Goal: Communication & Community: Answer question/provide support

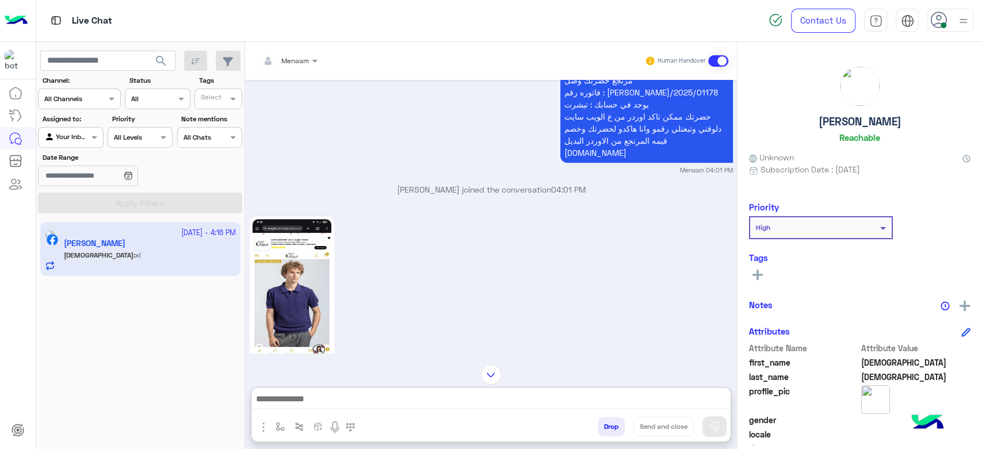
scroll to position [8989, 0]
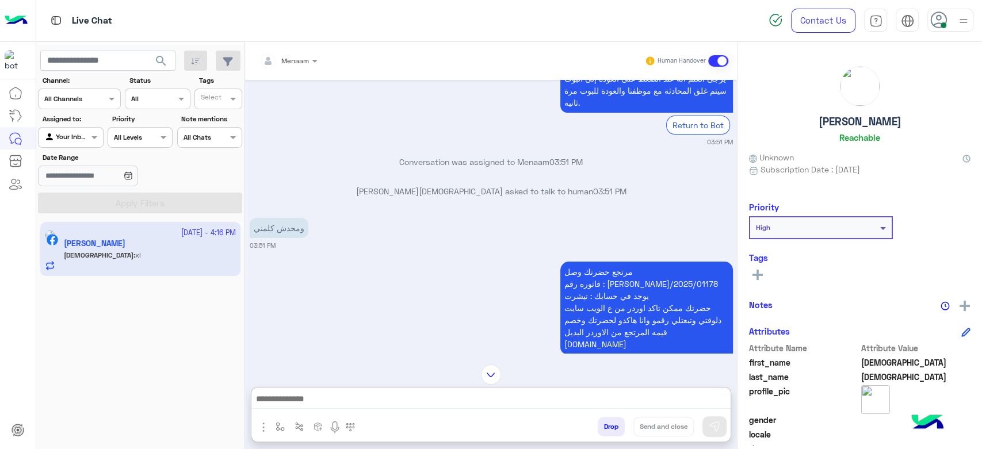
click at [633, 262] on p "مرتجع حضرتك وصل فاتوره رقم : RON/2025/01178 يوجد في حسابك : تيشرت حضرتك ممكن تا…" at bounding box center [646, 308] width 173 height 93
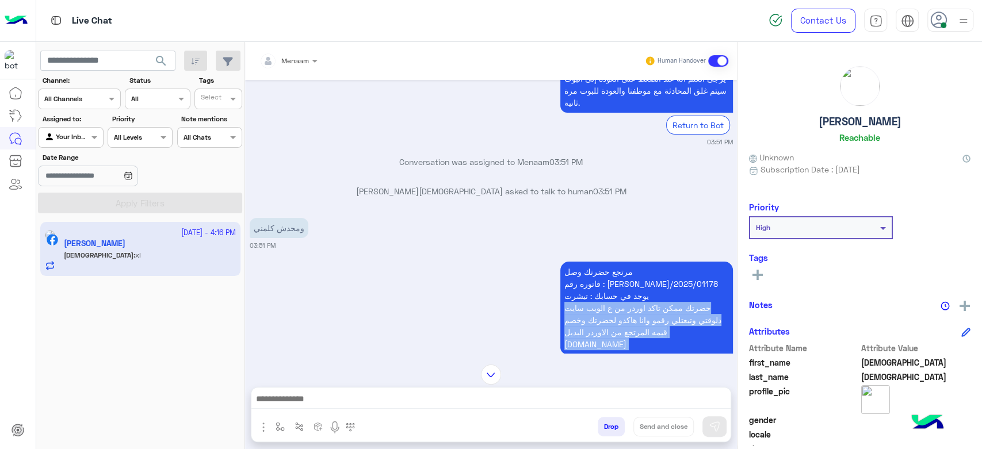
drag, startPoint x: 633, startPoint y: 197, endPoint x: 615, endPoint y: 238, distance: 44.8
click at [615, 262] on p "مرتجع حضرتك وصل فاتوره رقم : RON/2025/01178 يوجد في حسابك : تيشرت حضرتك ممكن تا…" at bounding box center [646, 308] width 173 height 93
copy app-message "حضرتك ممكن تاكد اوردر من ع الويب سايت دلوقتي وتبعتلي رقمو وانا هاكدو لحضرتك وخص…"
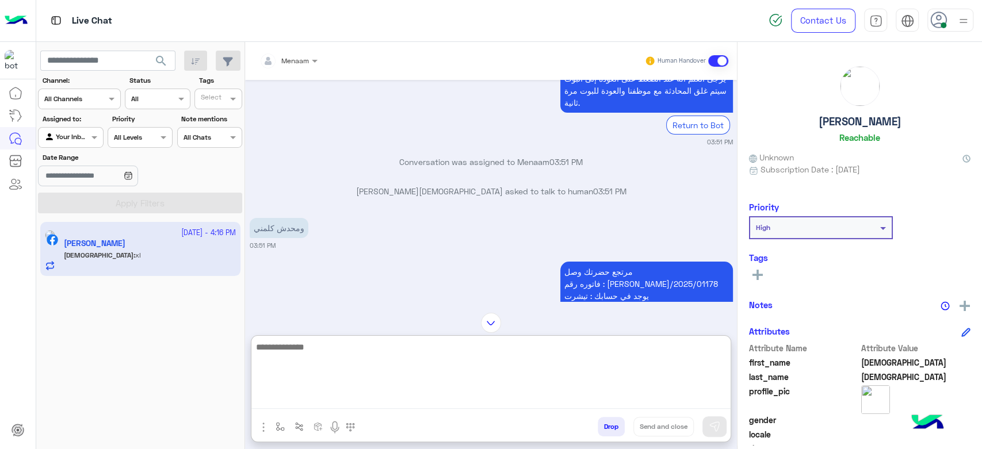
click at [360, 396] on textarea at bounding box center [490, 374] width 479 height 69
paste textarea "**********"
type textarea "**********"
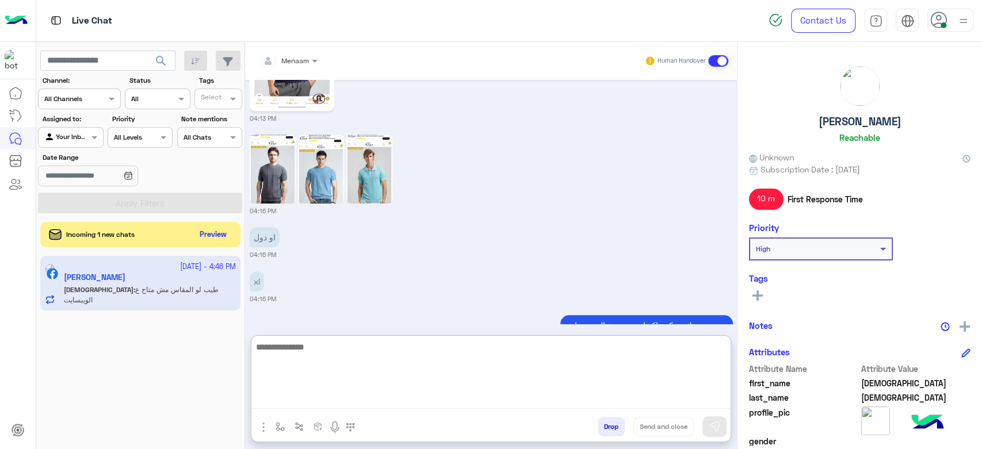
scroll to position [9433, 0]
click at [320, 347] on textarea at bounding box center [490, 374] width 479 height 69
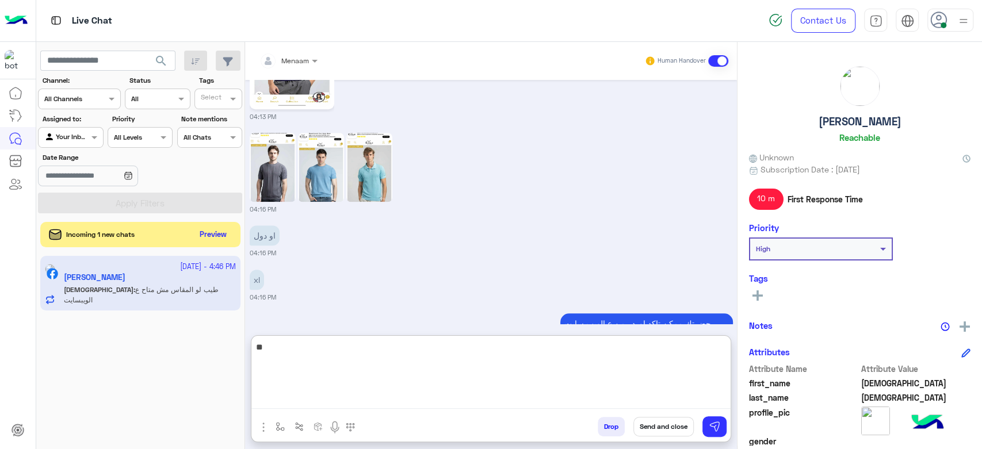
type textarea "*"
type textarea "**********"
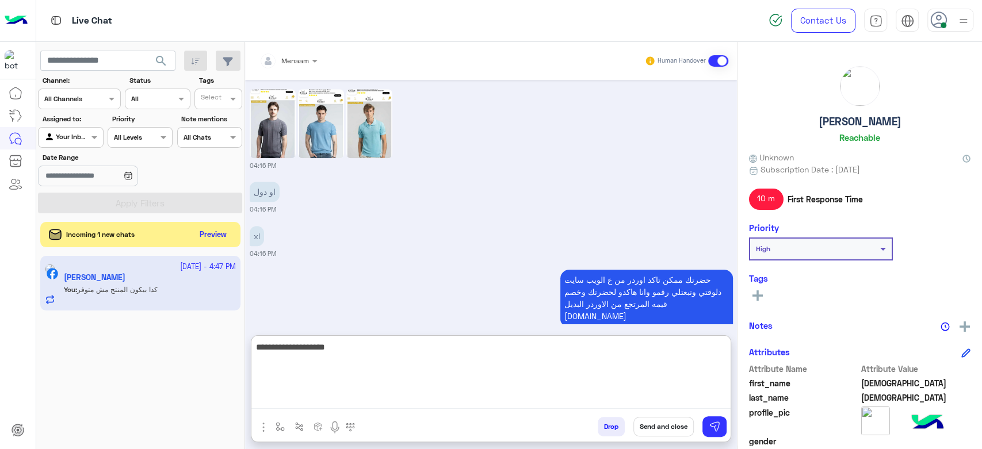
type textarea "**********"
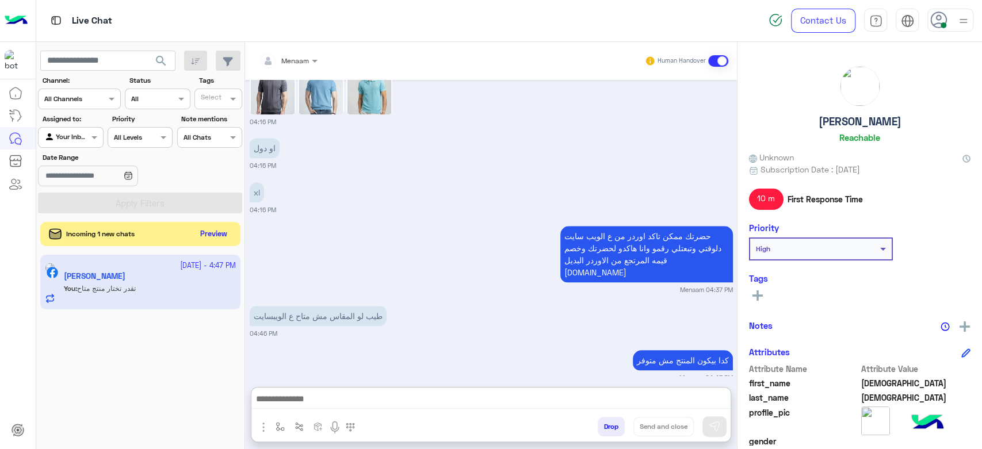
click at [223, 240] on button "Preview" at bounding box center [214, 235] width 36 height 16
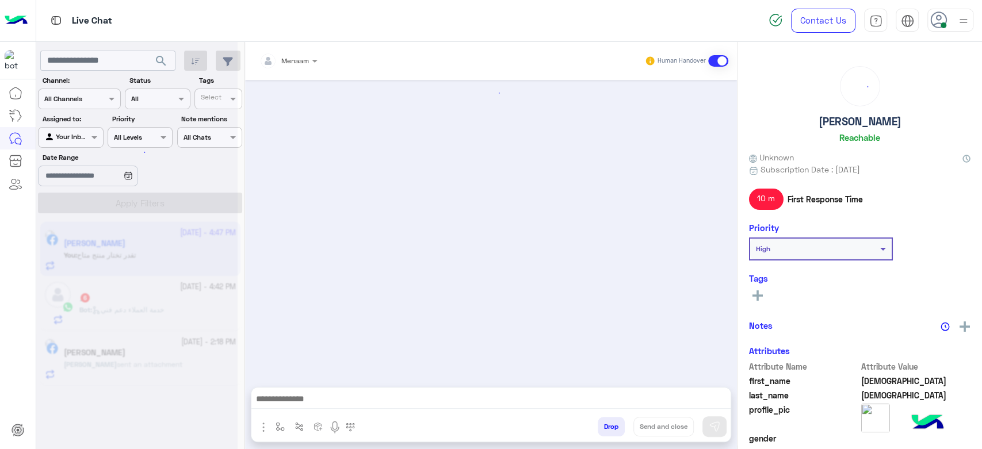
scroll to position [1419, 0]
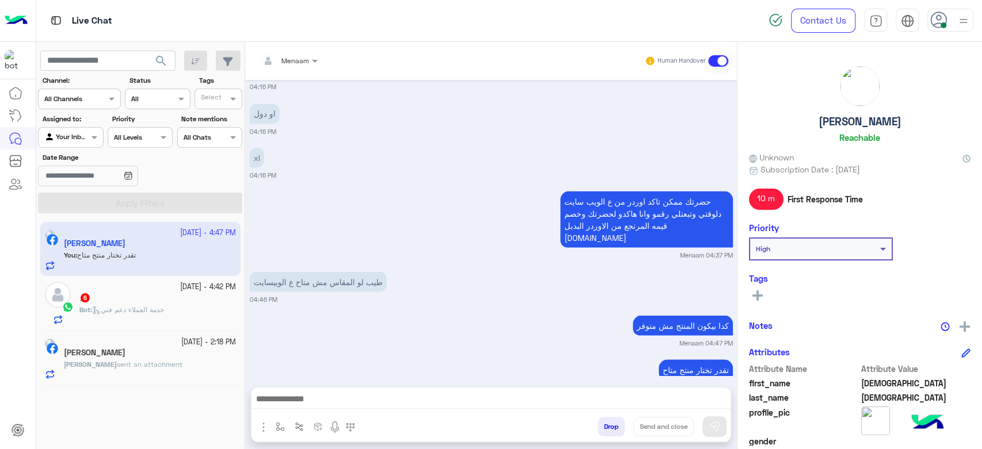
click at [147, 316] on div "Bot : خدمة العملاء دعم فني" at bounding box center [157, 315] width 156 height 20
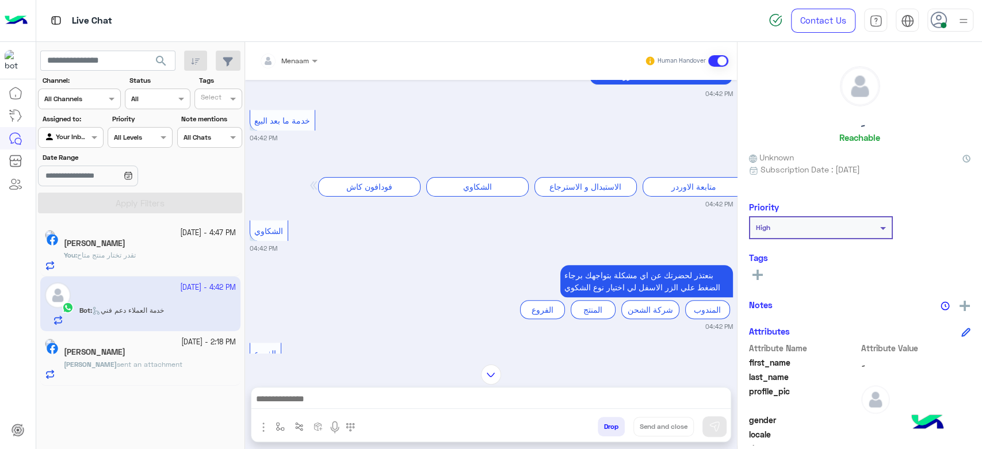
scroll to position [447, 0]
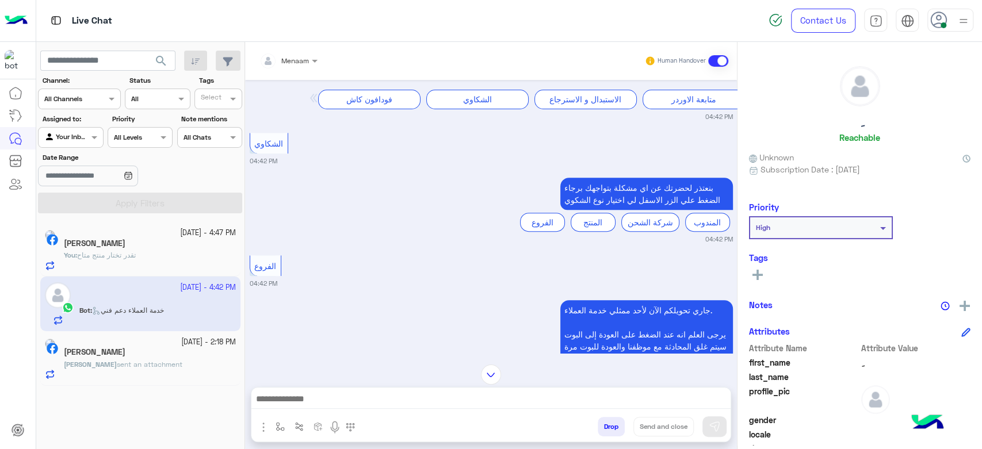
click at [343, 388] on div at bounding box center [490, 402] width 479 height 29
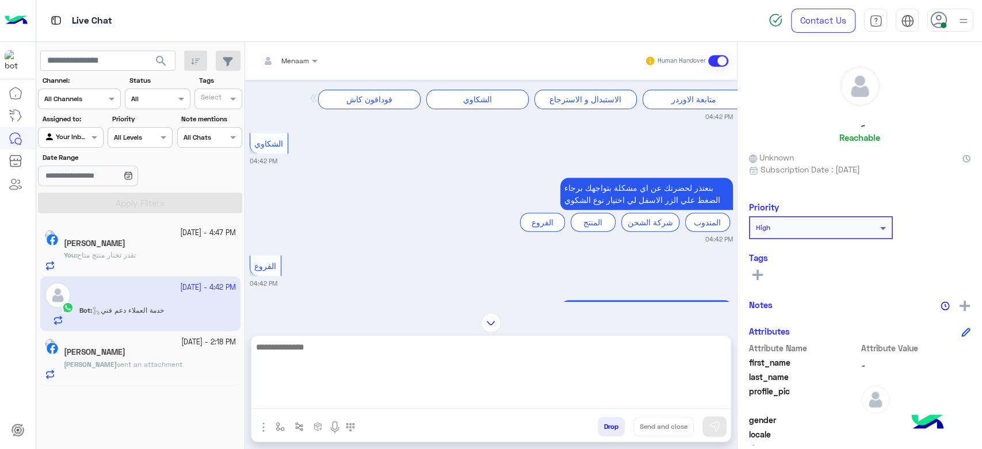
click at [343, 396] on textarea at bounding box center [490, 374] width 479 height 69
type textarea "**********"
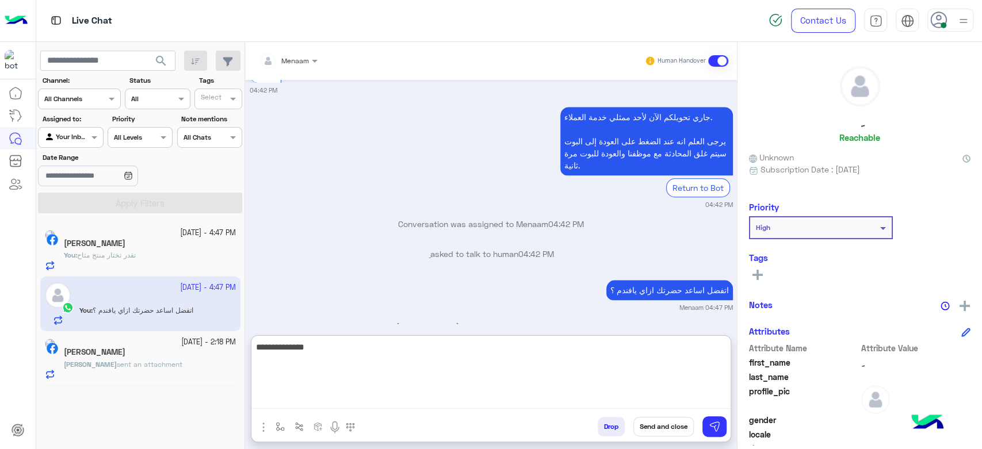
scroll to position [669, 0]
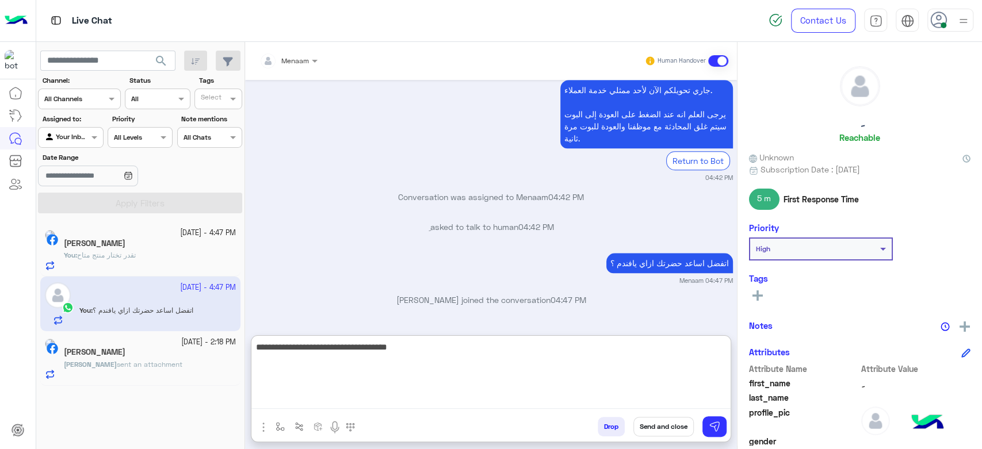
click at [543, 344] on textarea "**********" at bounding box center [490, 374] width 479 height 69
type textarea "**********"
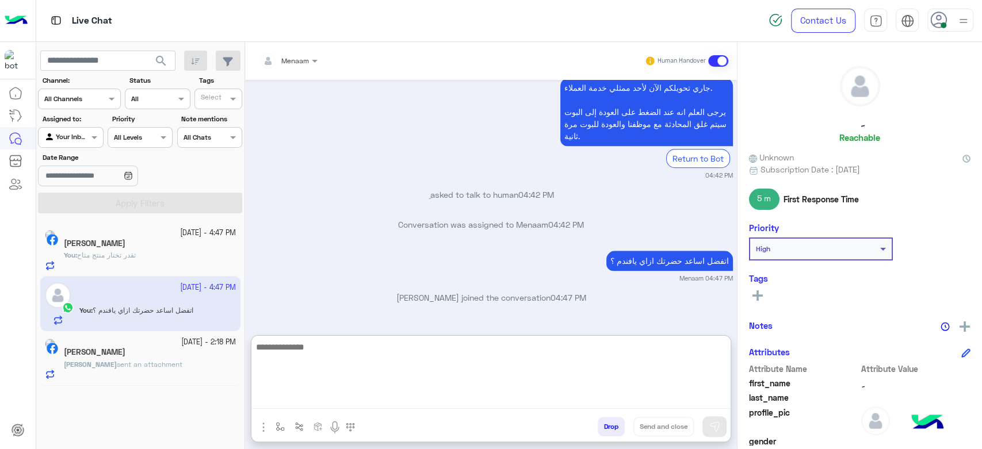
scroll to position [713, 0]
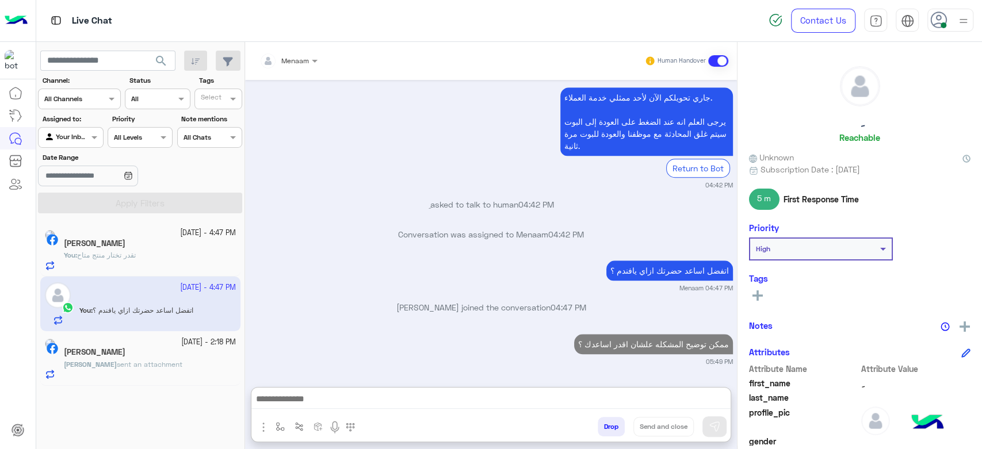
click at [147, 346] on div "[DATE] - 2:18 PM" at bounding box center [150, 342] width 172 height 11
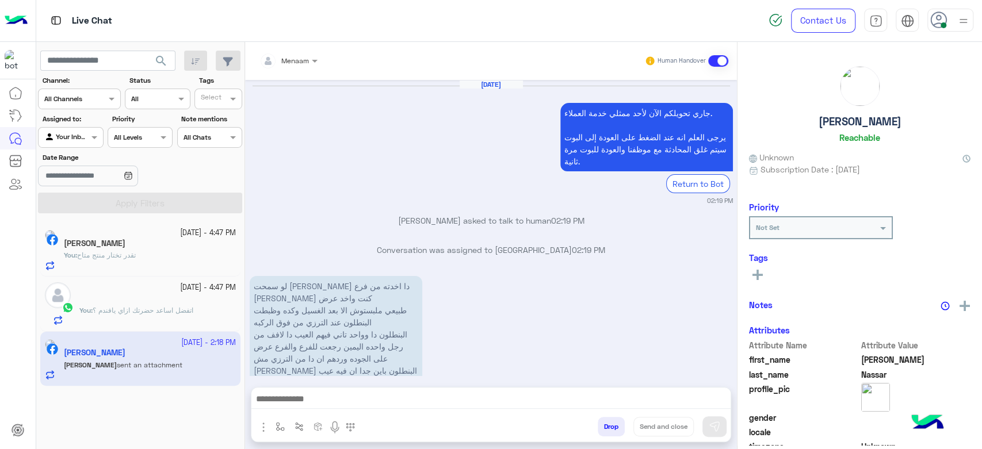
scroll to position [1338, 0]
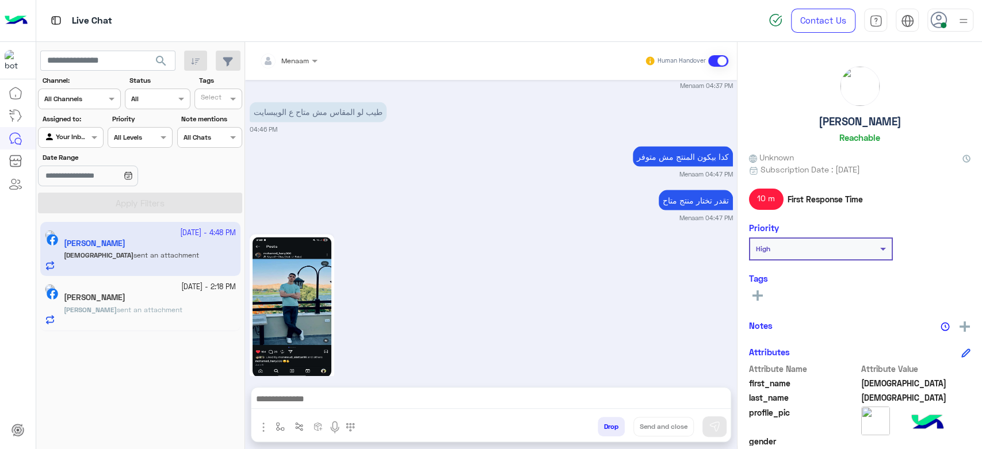
scroll to position [1443, 0]
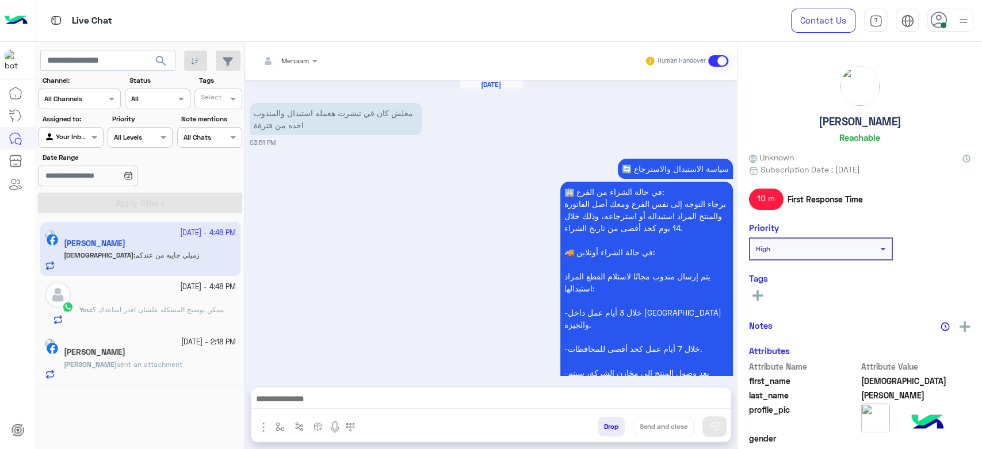
scroll to position [1393, 0]
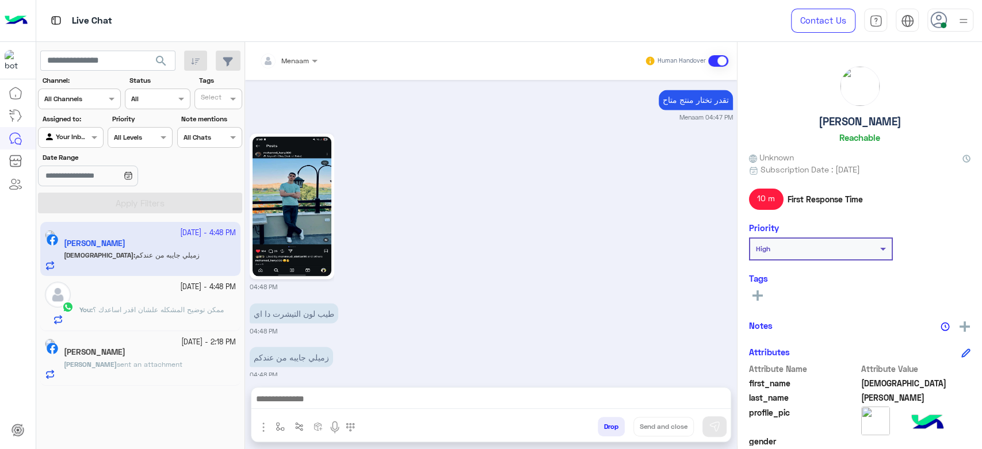
click at [313, 189] on img at bounding box center [291, 206] width 79 height 140
click at [135, 311] on span "ممكن توضيح المشكله علشان اقدر اساعدك ؟" at bounding box center [158, 309] width 131 height 9
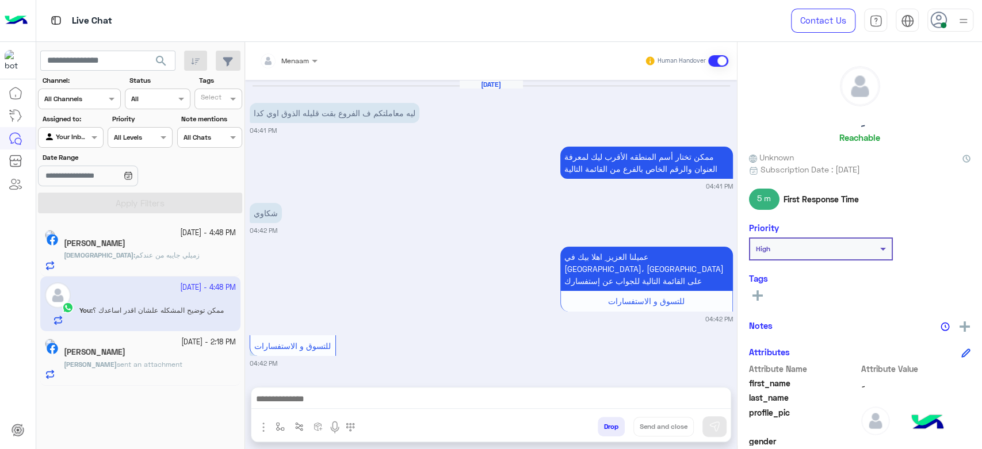
scroll to position [662, 0]
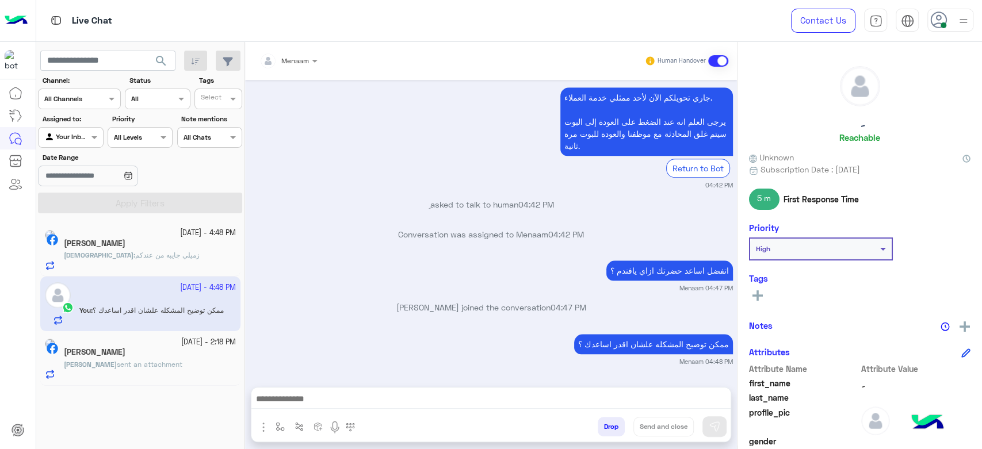
click at [143, 358] on div "[PERSON_NAME]" at bounding box center [150, 353] width 172 height 12
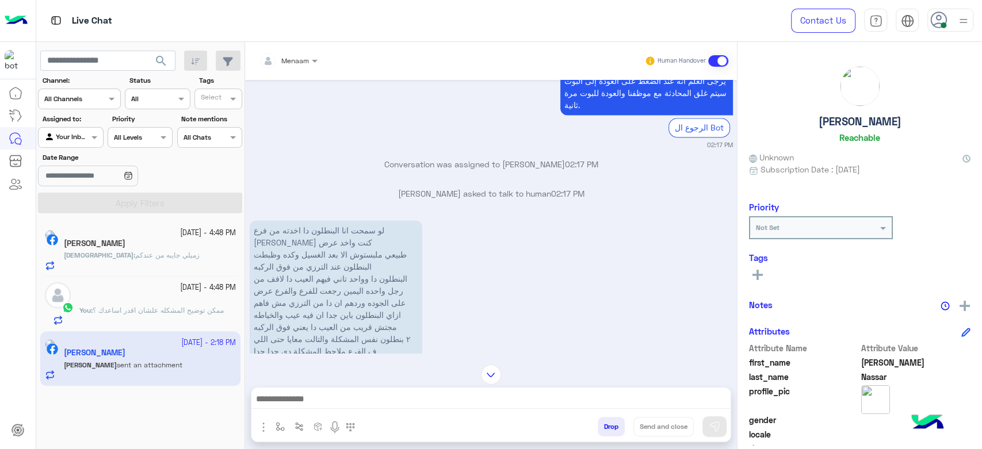
scroll to position [1338, 0]
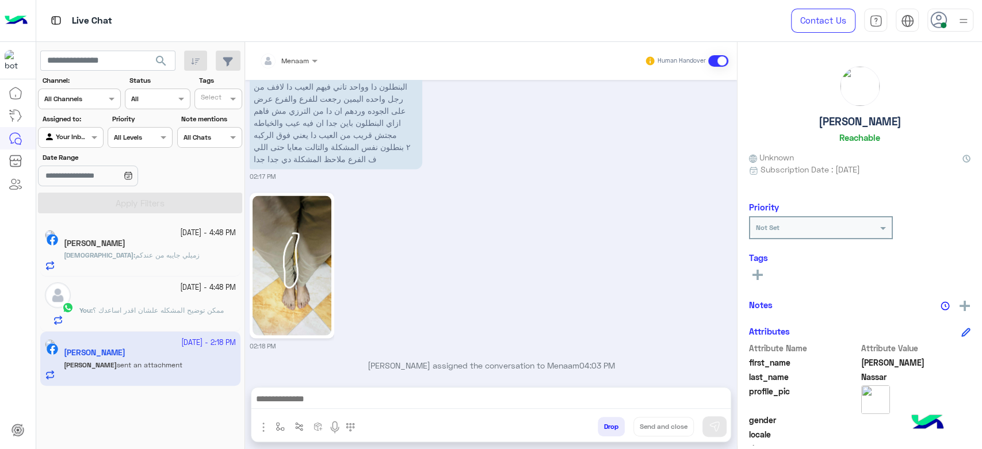
click at [294, 243] on img at bounding box center [291, 266] width 79 height 140
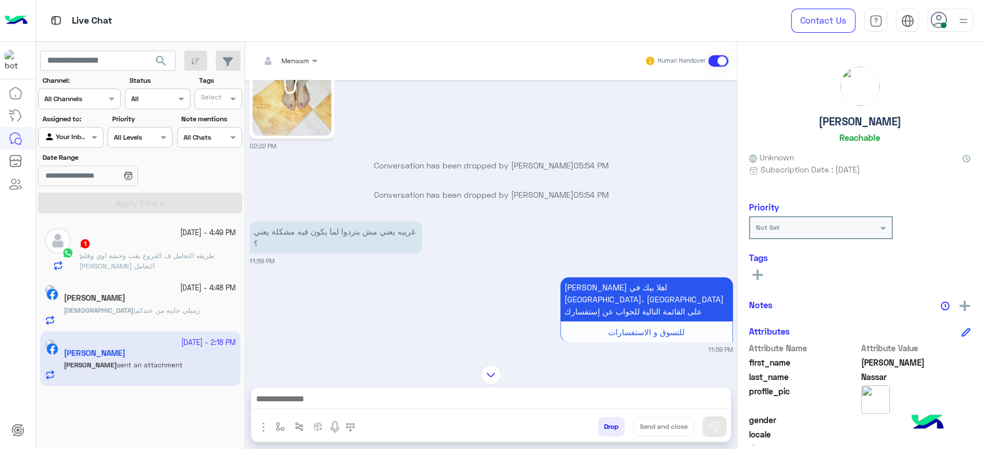
scroll to position [443, 0]
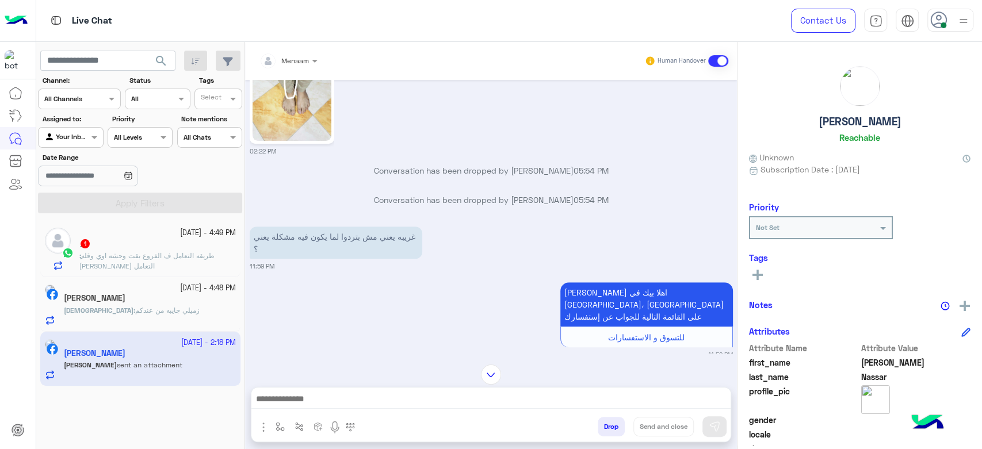
click at [209, 248] on div "ِ 1" at bounding box center [157, 245] width 156 height 12
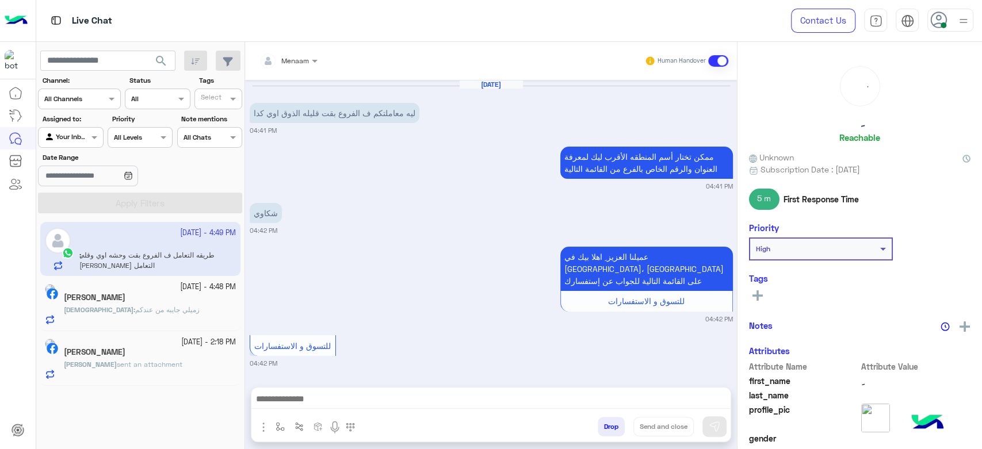
scroll to position [718, 0]
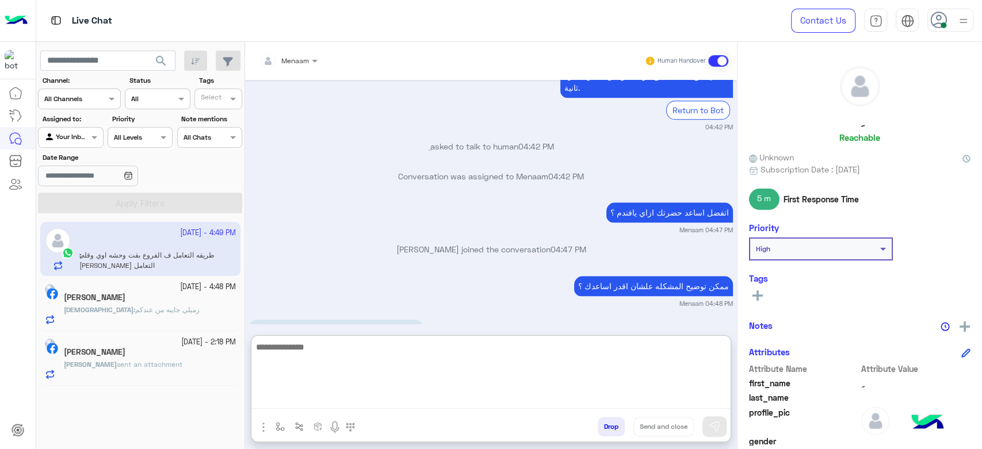
click at [313, 403] on textarea at bounding box center [490, 374] width 479 height 69
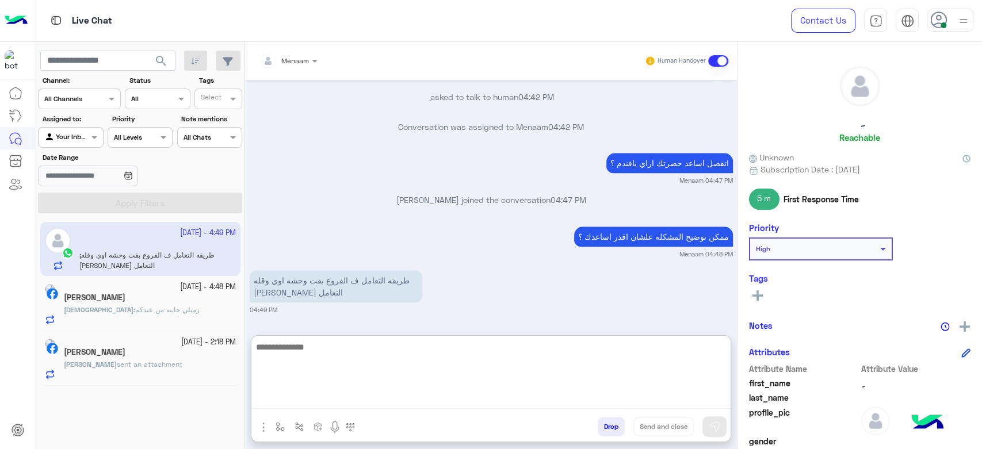
scroll to position [814, 0]
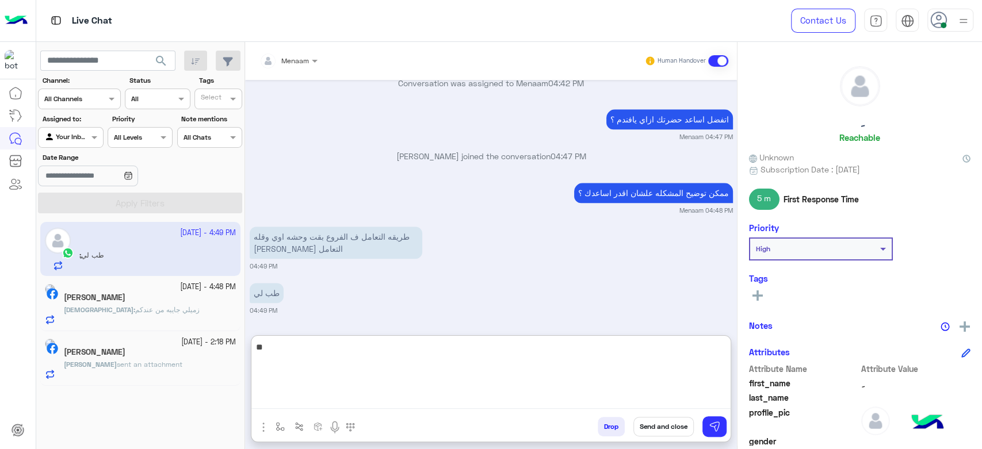
type textarea "*"
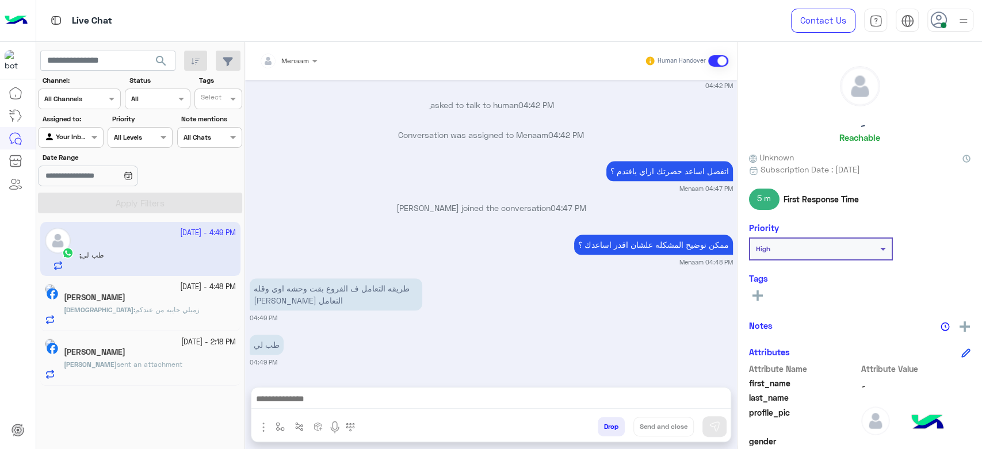
scroll to position [818, 0]
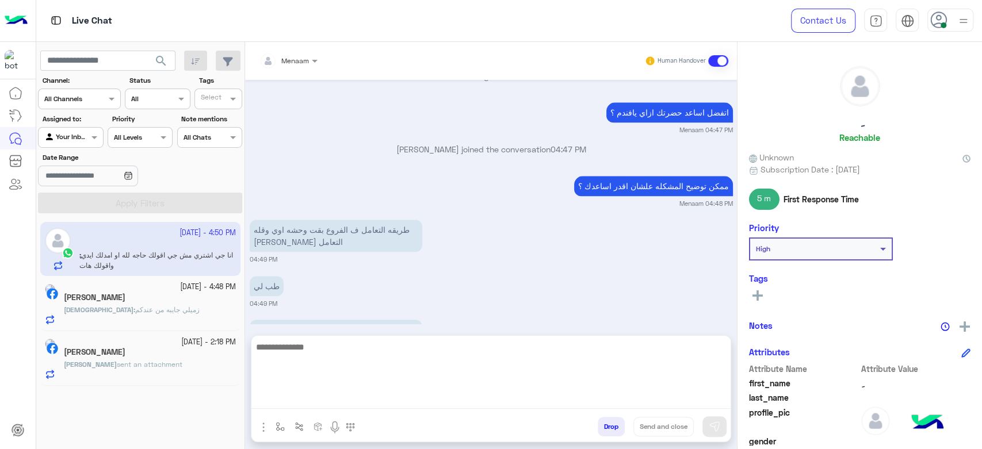
click at [317, 401] on textarea at bounding box center [490, 374] width 479 height 69
paste textarea "**********"
click at [654, 350] on textarea "**********" at bounding box center [490, 374] width 479 height 69
click at [411, 353] on textarea "**********" at bounding box center [490, 374] width 479 height 69
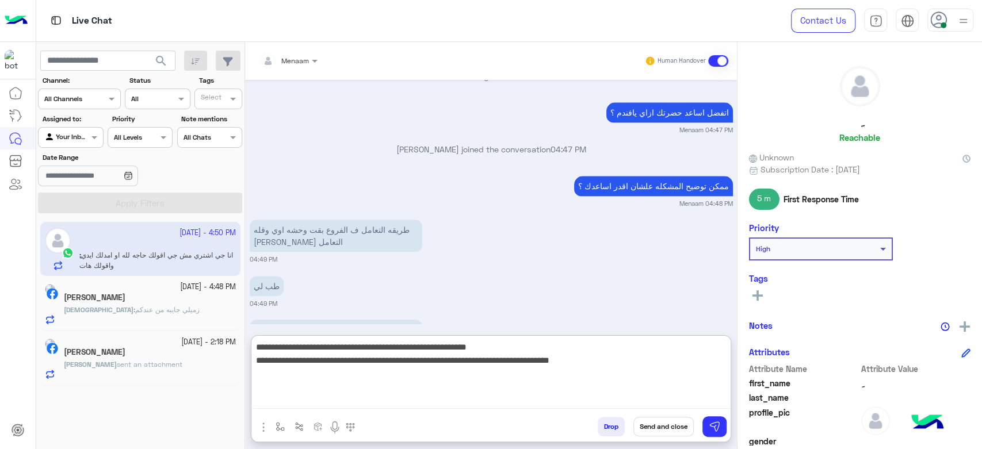
type textarea "**********"
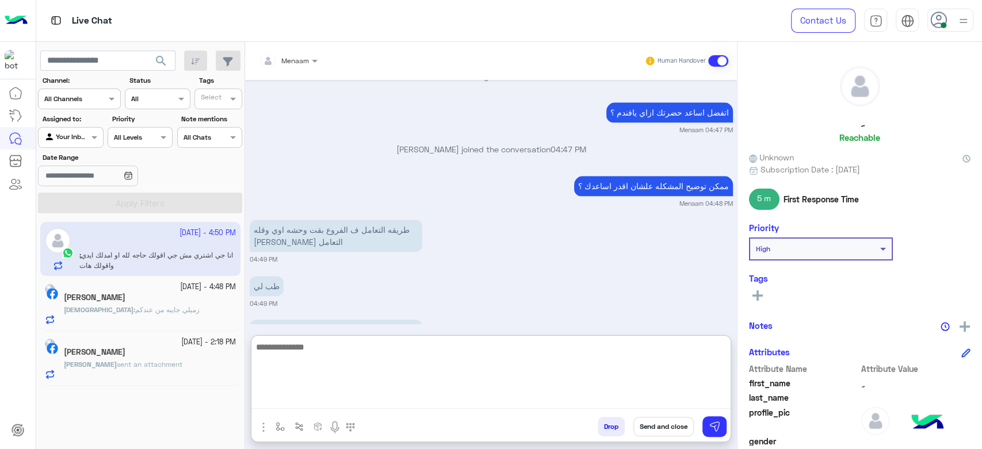
scroll to position [950, 0]
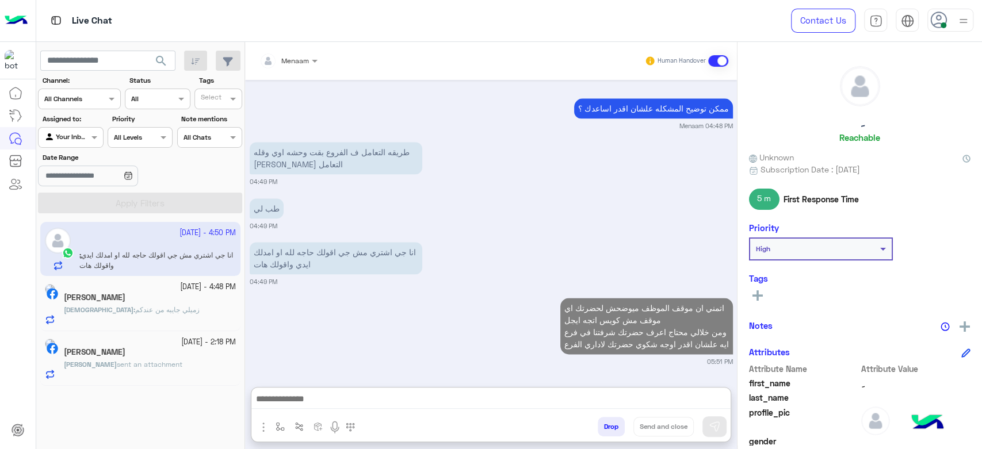
click at [135, 305] on span "زميلي جايبه من عندكم" at bounding box center [167, 309] width 64 height 9
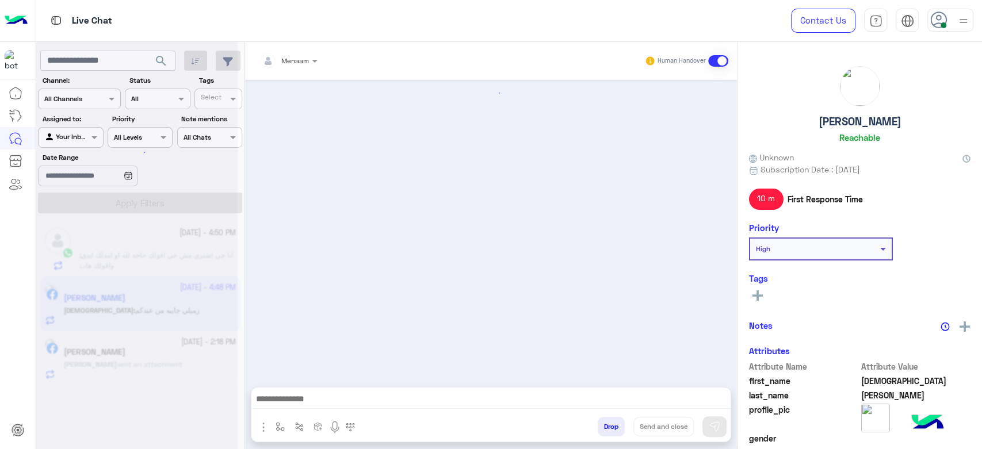
scroll to position [1393, 0]
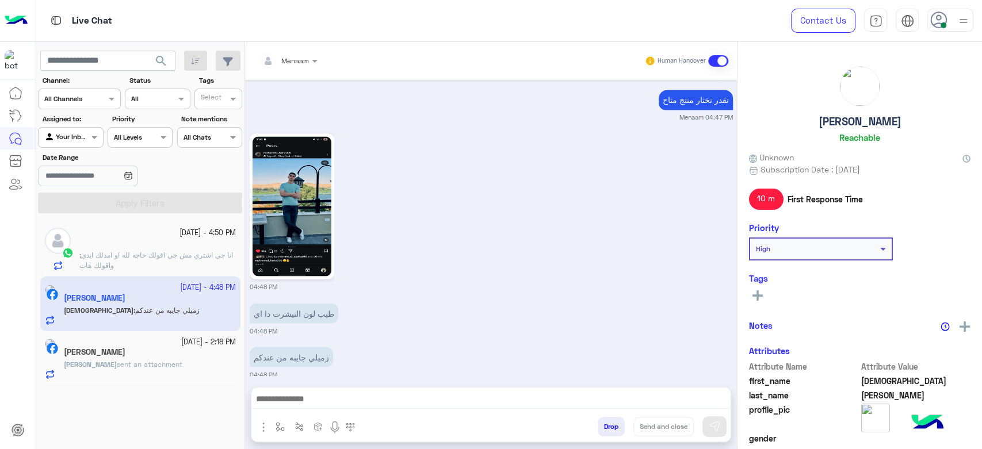
click at [137, 251] on span "انا جي اشتري مش جي اقولك حاجه لله او امدلك ايدي واقولك هات" at bounding box center [156, 260] width 154 height 19
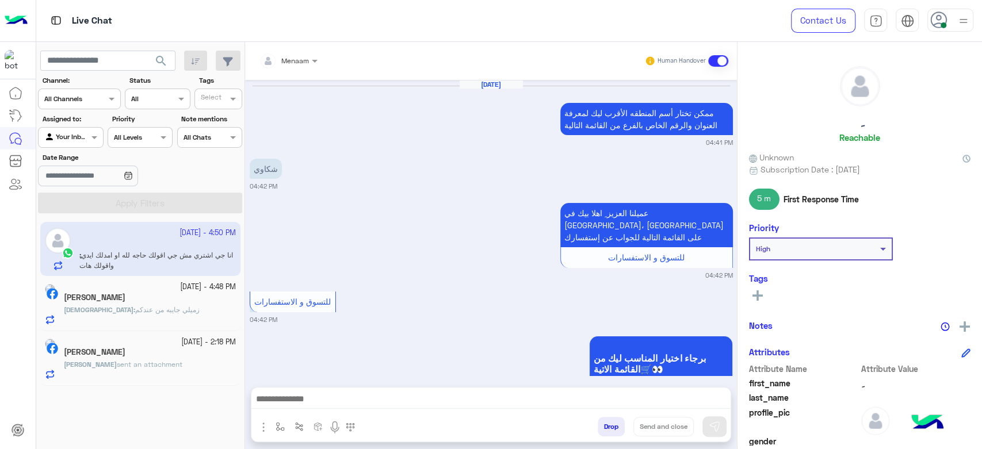
scroll to position [842, 0]
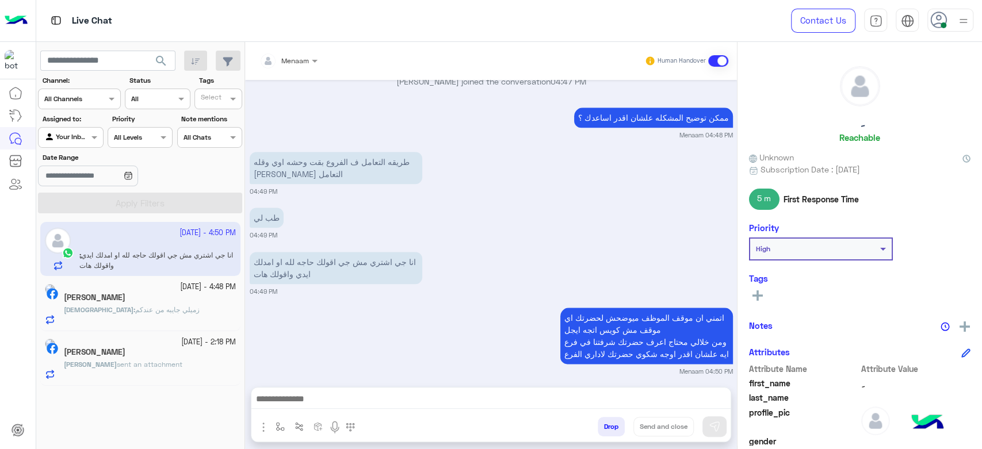
click at [101, 321] on div "Adham : زميلي جايبه من عندكم" at bounding box center [150, 315] width 172 height 20
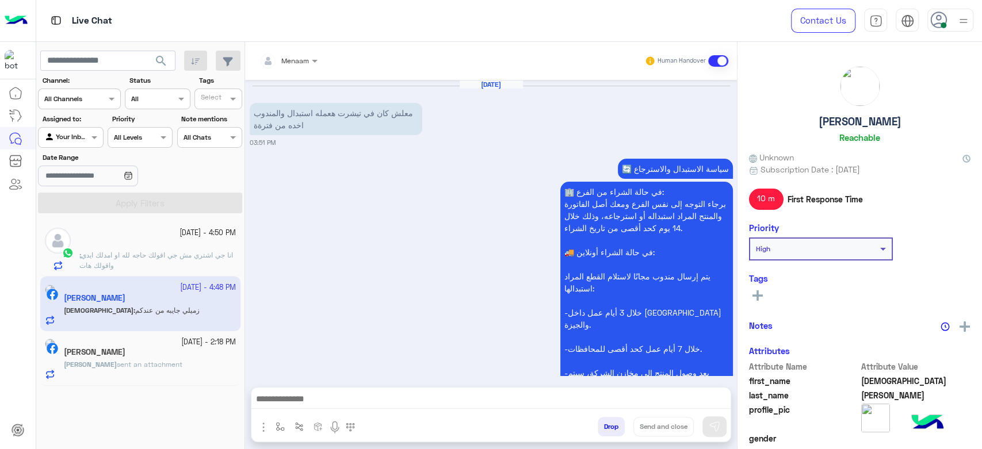
scroll to position [1393, 0]
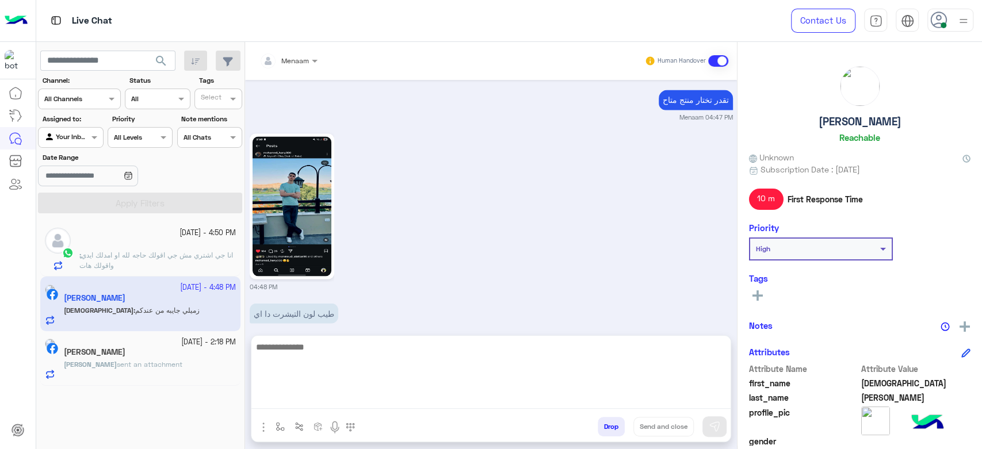
click at [313, 404] on textarea at bounding box center [490, 374] width 479 height 69
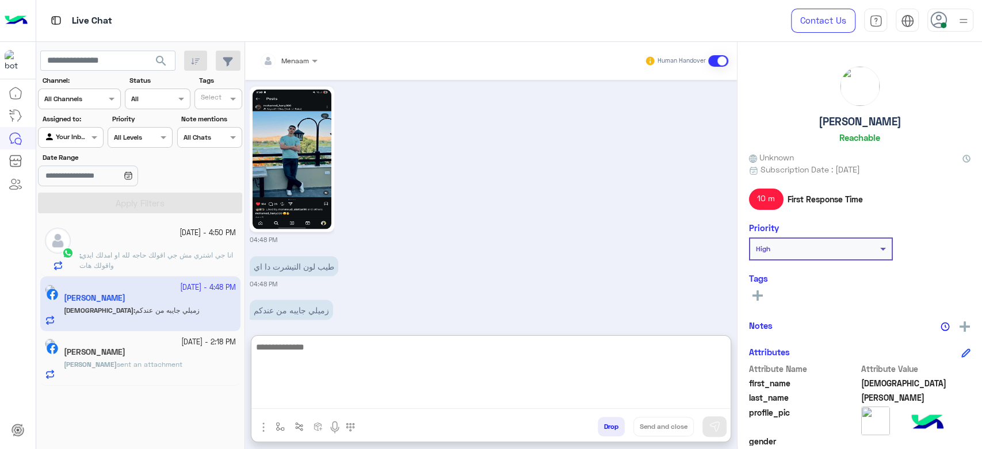
scroll to position [1445, 0]
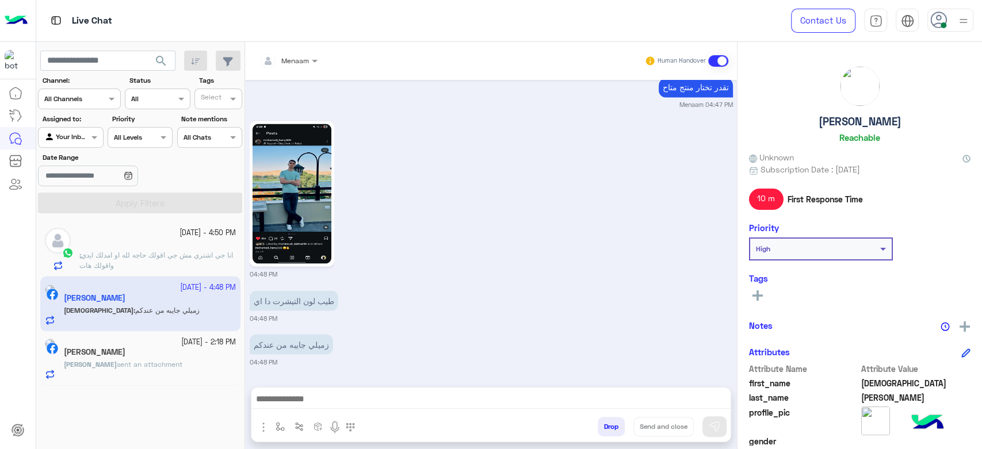
click at [147, 357] on div "[PERSON_NAME]" at bounding box center [150, 353] width 172 height 12
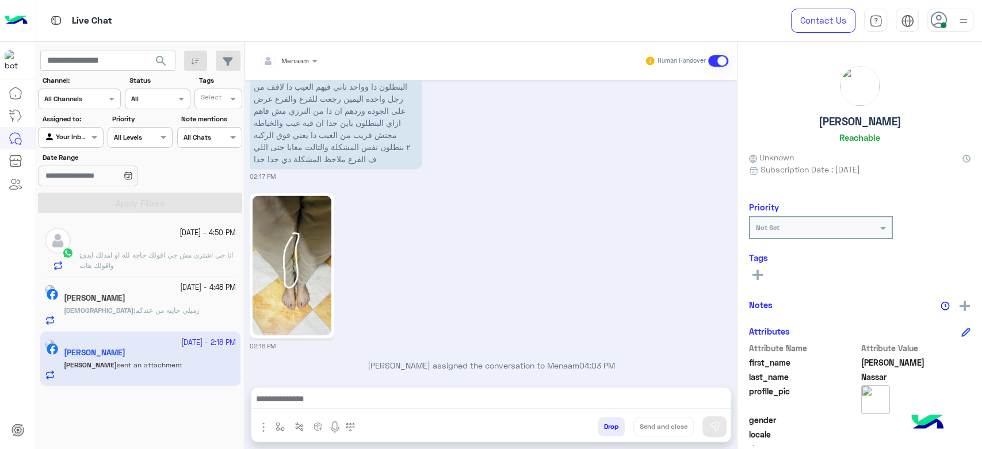
scroll to position [1274, 0]
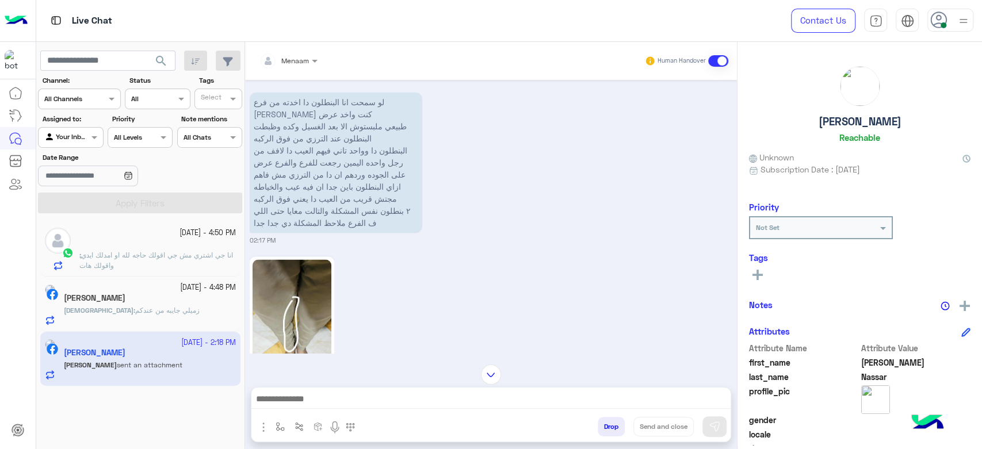
click at [111, 256] on span "انا جي اشتري مش جي اقولك حاجه لله او امدلك ايدي واقولك هات" at bounding box center [156, 260] width 154 height 19
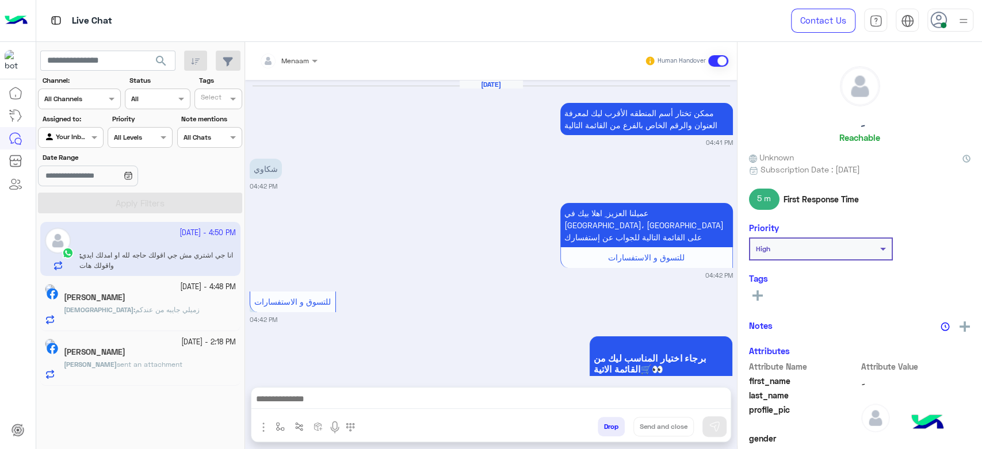
scroll to position [842, 0]
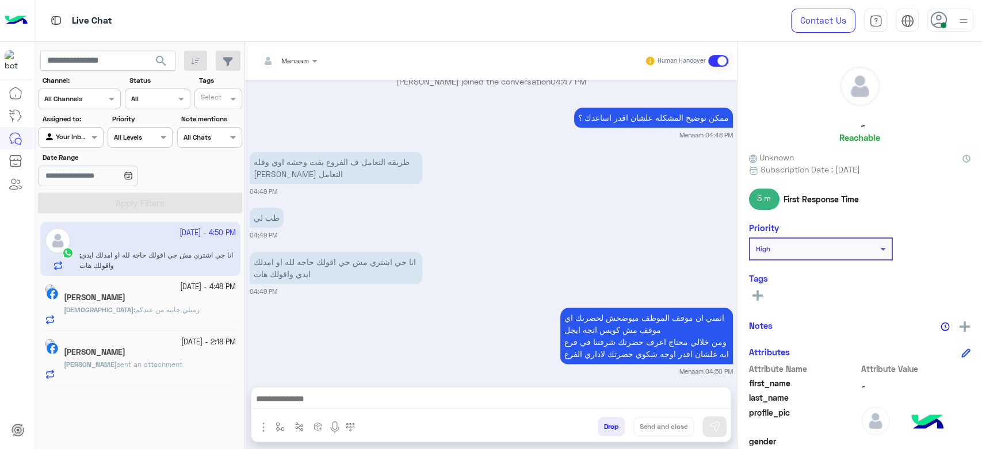
click at [158, 305] on p "Adham : زميلي جايبه من عندكم" at bounding box center [132, 310] width 136 height 10
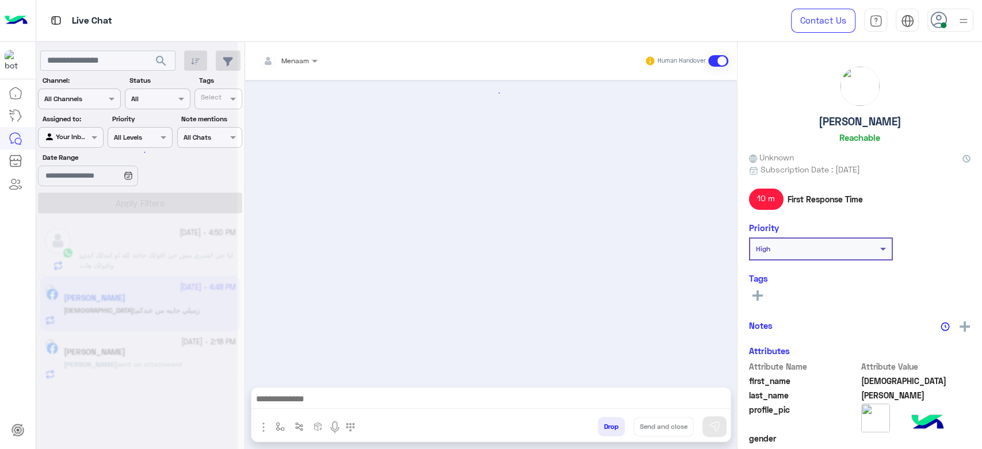
click at [157, 256] on span "انا جي اشتري مش جي اقولك حاجه لله او امدلك ايدي واقولك هات" at bounding box center [156, 260] width 154 height 19
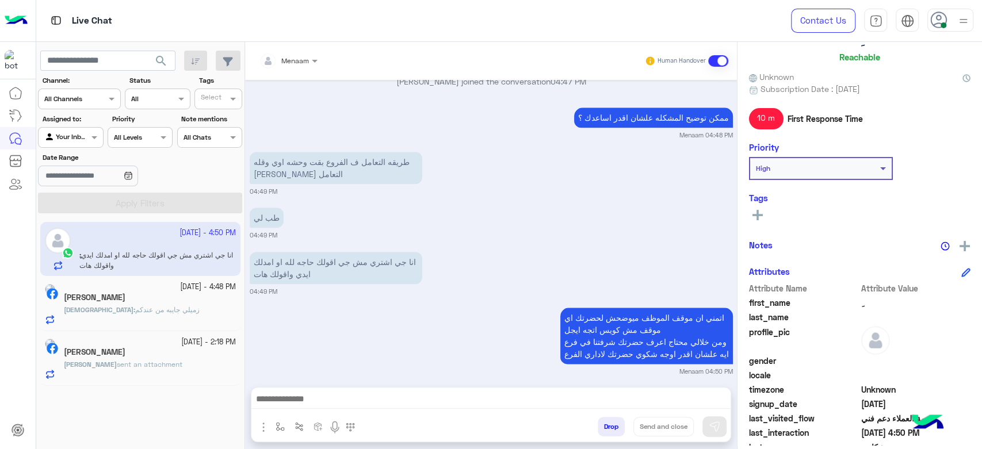
scroll to position [217, 0]
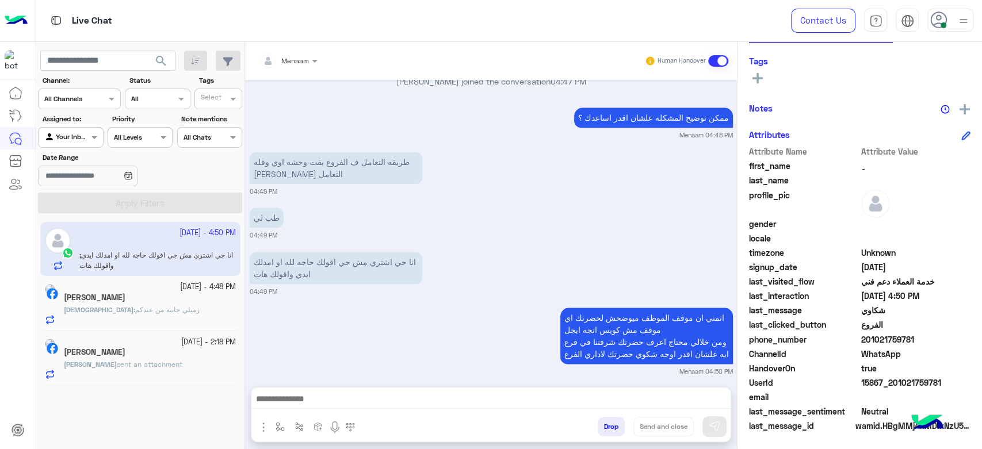
click at [865, 383] on span "15867_201021759781" at bounding box center [916, 383] width 110 height 12
copy span "15867_201021759781"
click at [871, 339] on span "201021759781" at bounding box center [916, 340] width 110 height 12
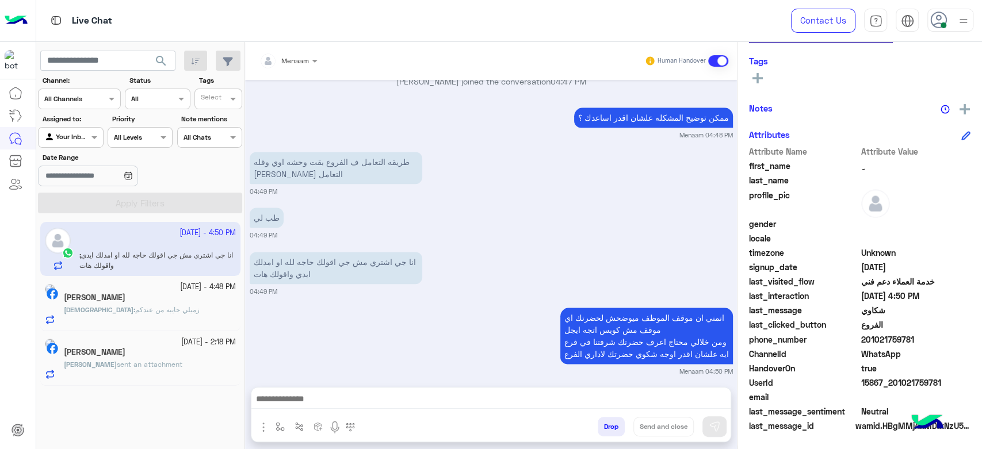
click at [871, 339] on span "201021759781" at bounding box center [916, 340] width 110 height 12
copy span "201021759781"
click at [129, 319] on div "Adham : زميلي جايبه من عندكم" at bounding box center [150, 315] width 172 height 20
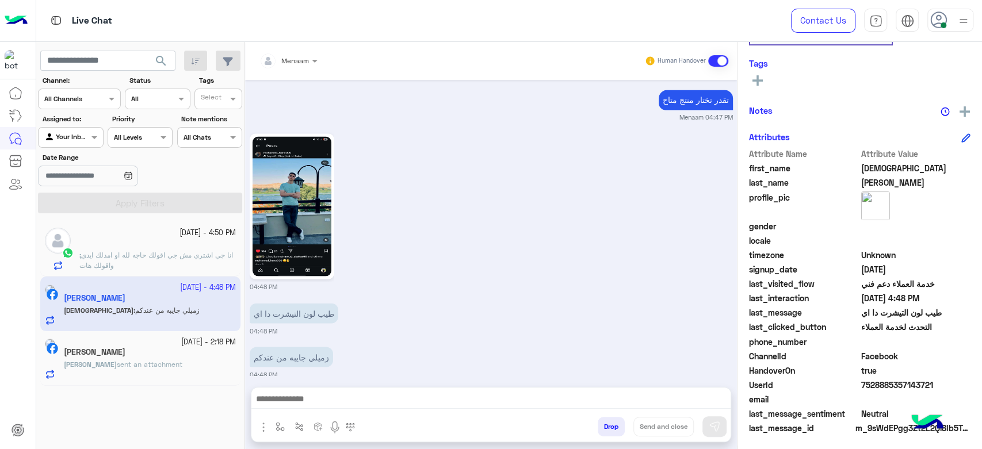
scroll to position [217, 0]
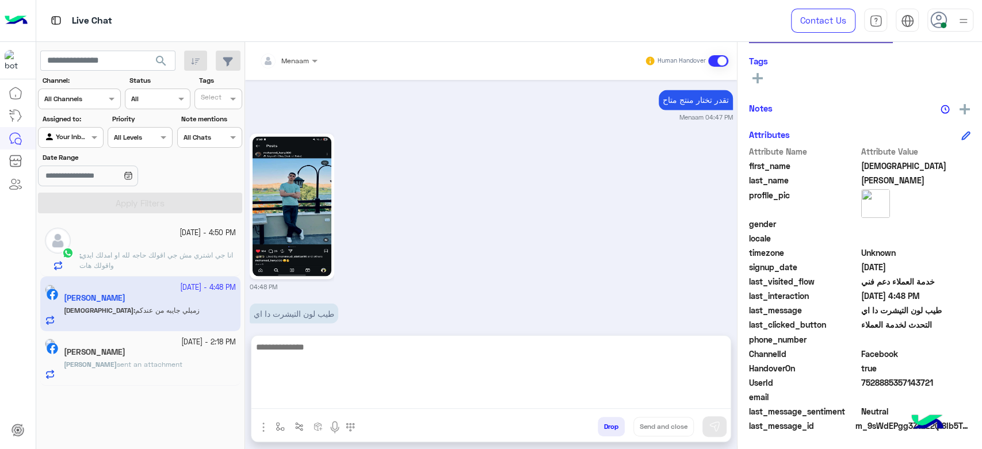
click at [316, 403] on textarea at bounding box center [490, 374] width 479 height 69
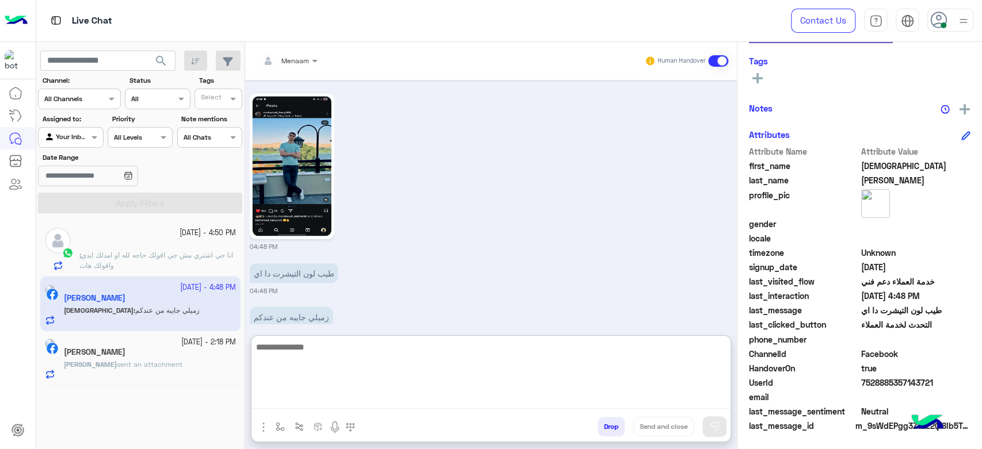
scroll to position [1445, 0]
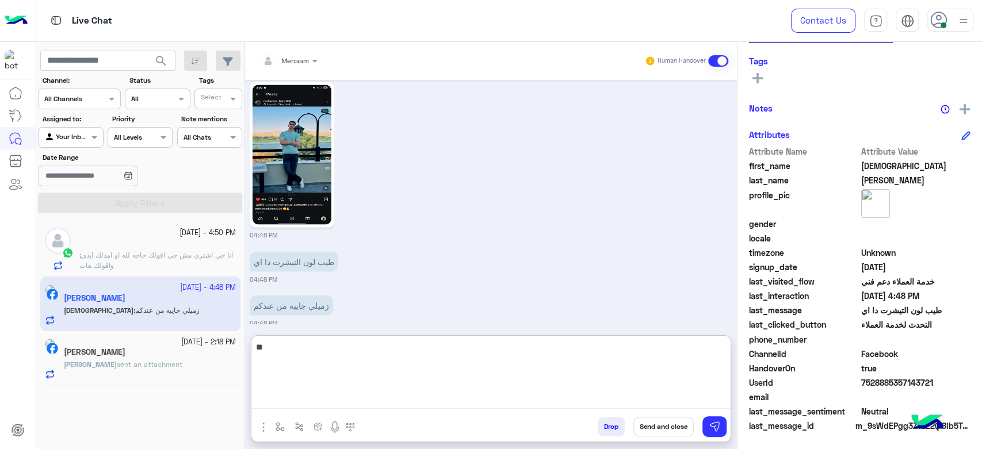
type textarea "*"
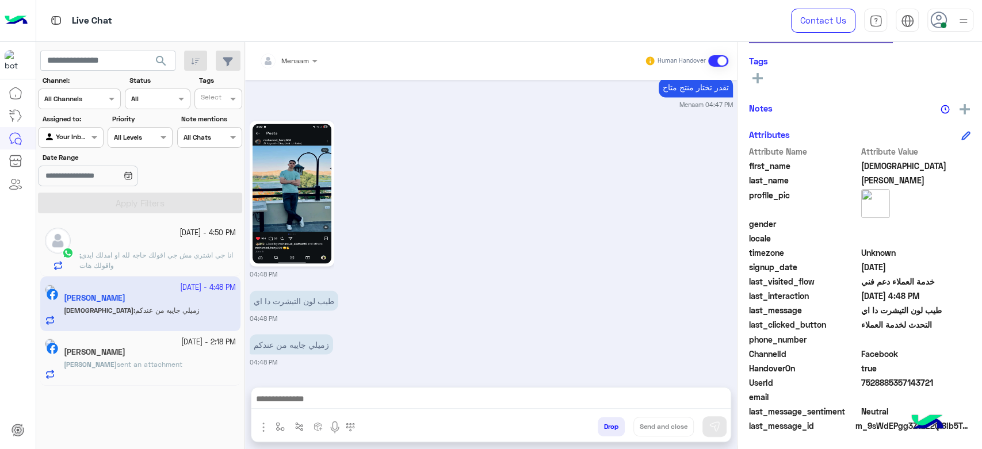
click at [307, 147] on img at bounding box center [291, 194] width 79 height 140
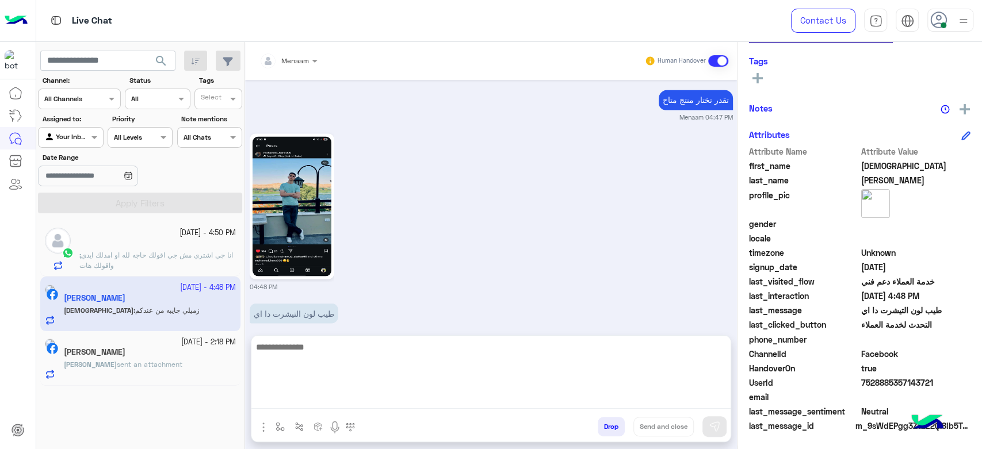
click at [322, 396] on textarea at bounding box center [490, 374] width 479 height 69
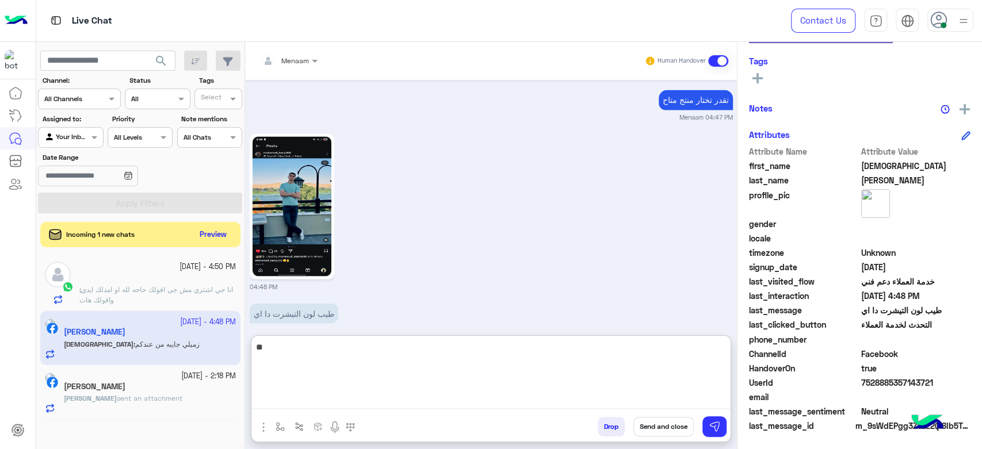
type textarea "*"
type textarea "**********"
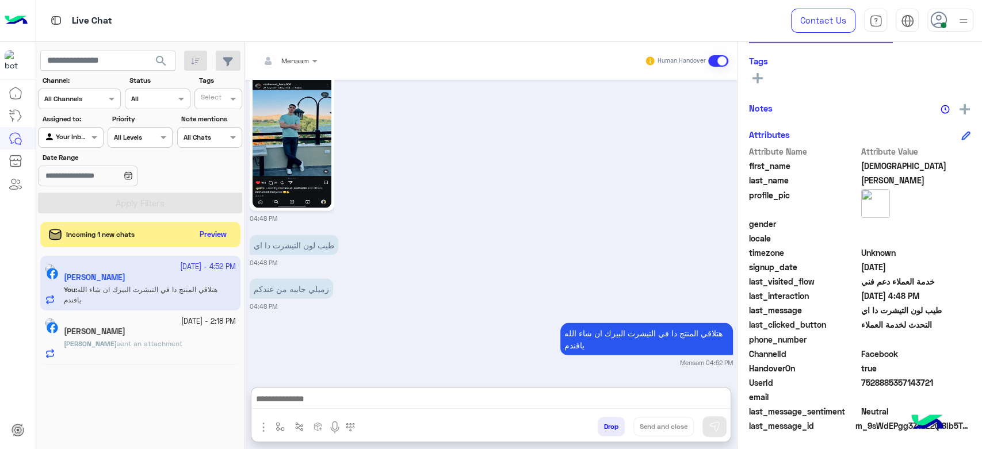
click at [225, 243] on div "Incoming 1 new chats Preview" at bounding box center [140, 234] width 200 height 25
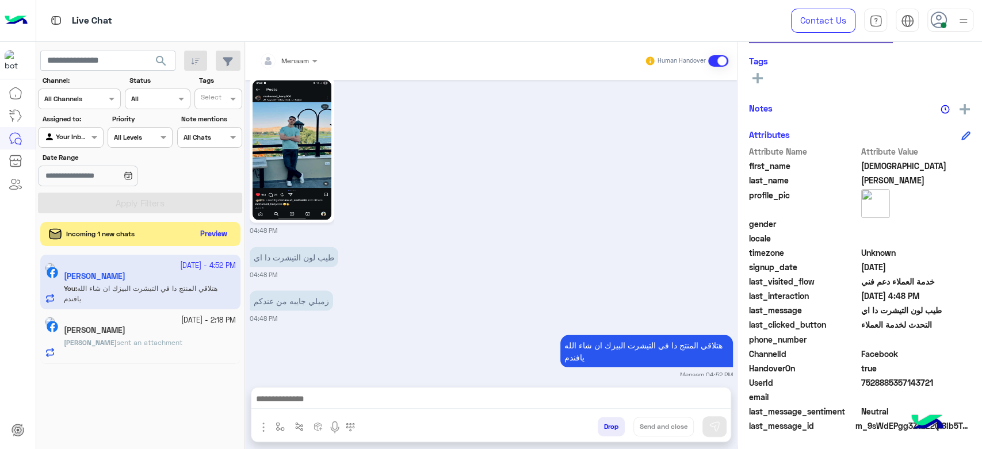
click at [215, 231] on button "Preview" at bounding box center [214, 235] width 36 height 16
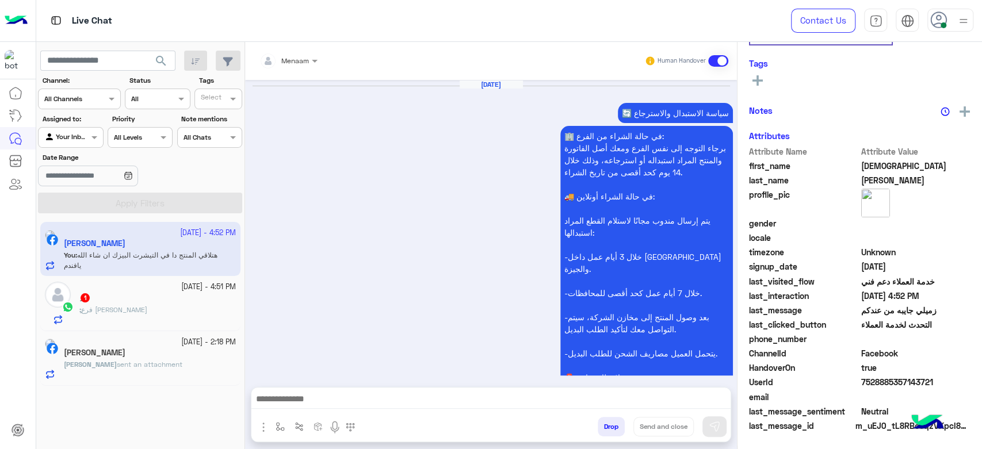
scroll to position [1393, 0]
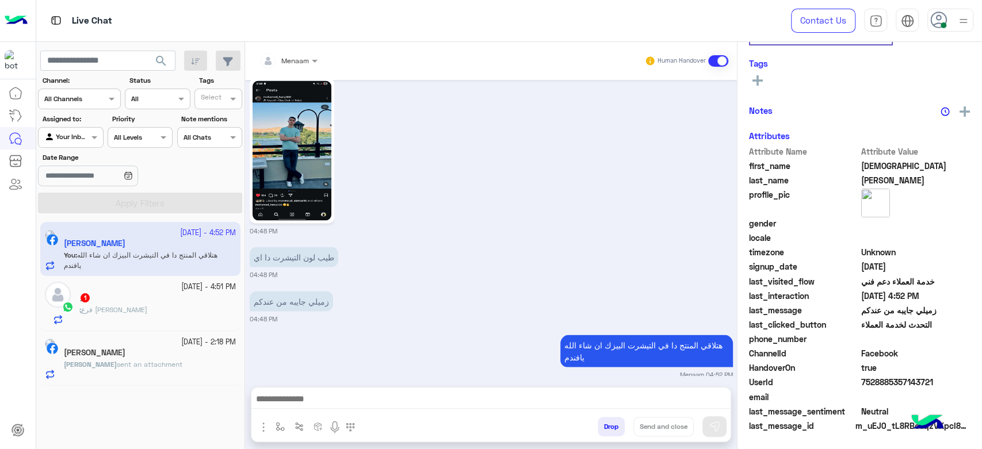
click at [134, 309] on div "ِ : فرع عباس العقاد" at bounding box center [157, 315] width 156 height 20
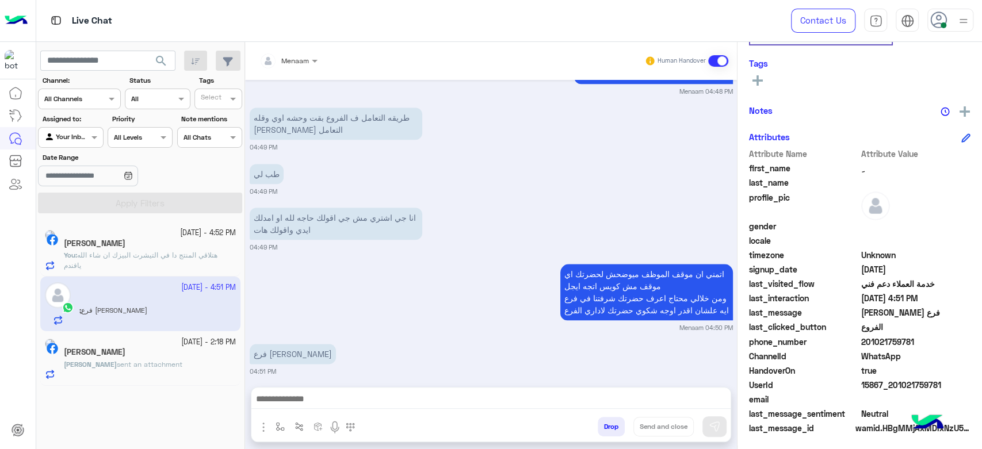
scroll to position [217, 0]
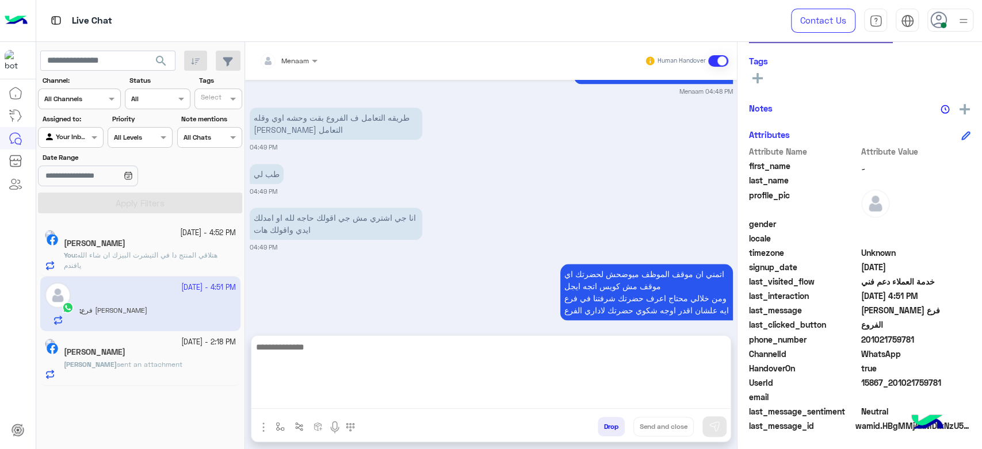
click at [290, 398] on textarea at bounding box center [490, 374] width 479 height 69
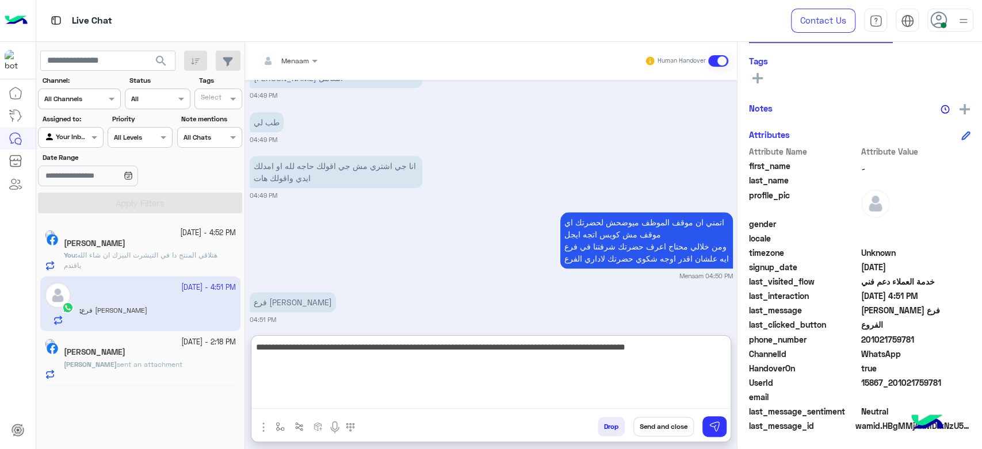
click at [492, 345] on textarea "**********" at bounding box center [490, 374] width 479 height 69
click at [527, 361] on textarea "**********" at bounding box center [490, 374] width 479 height 69
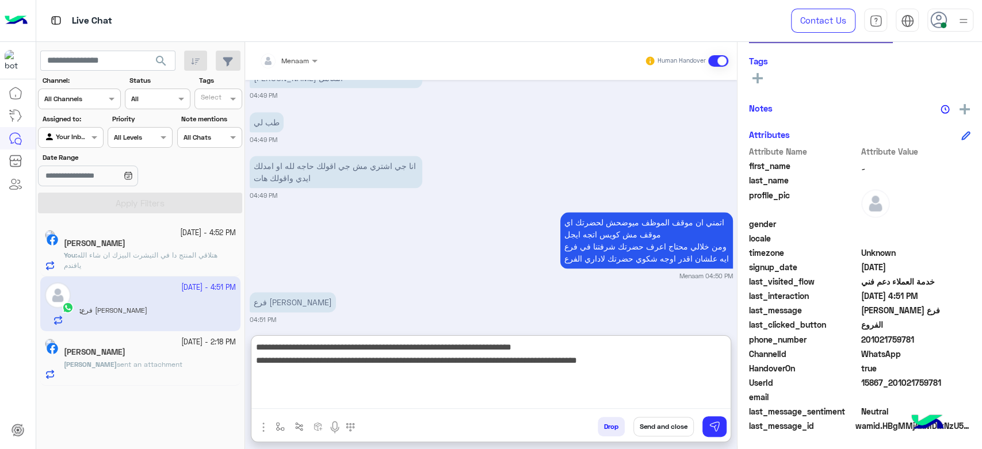
type textarea "**********"
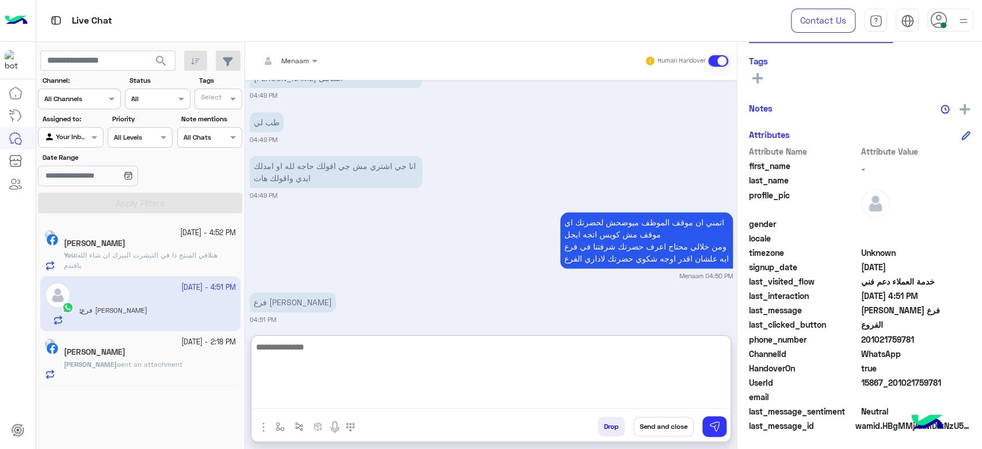
scroll to position [974, 0]
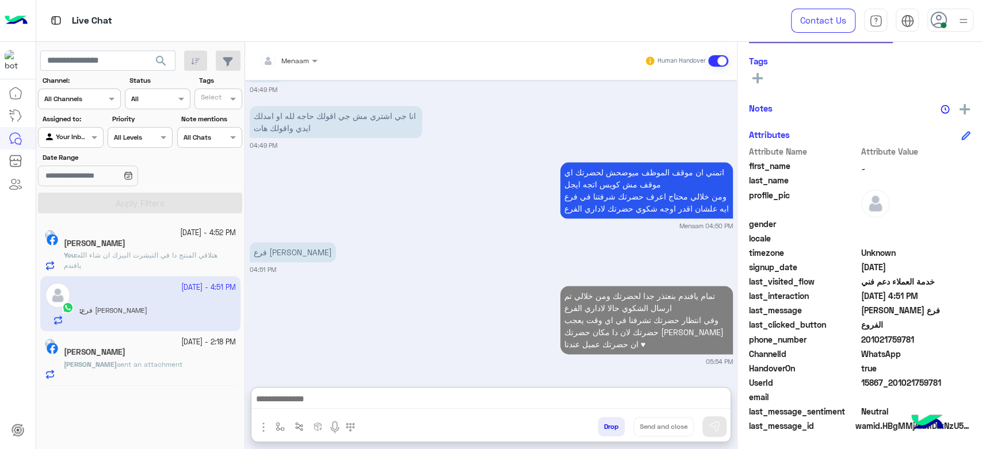
click at [125, 361] on span "sent an attachment" at bounding box center [150, 364] width 66 height 9
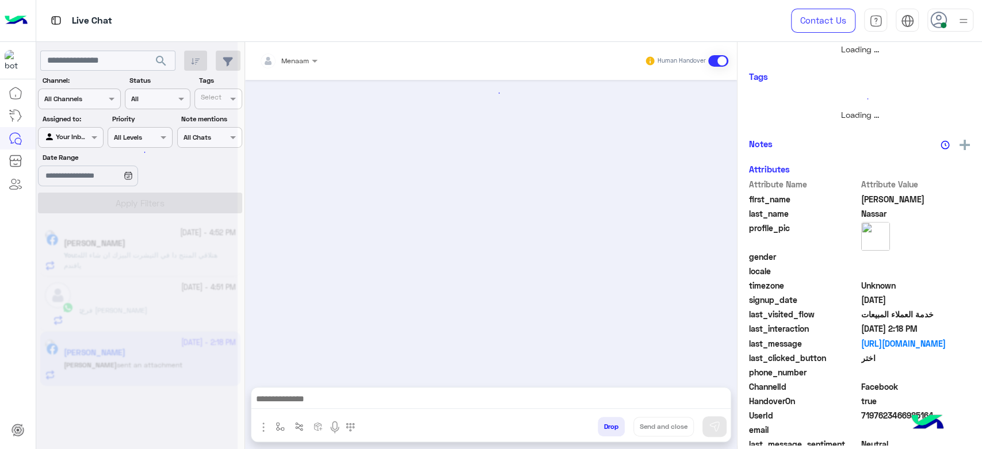
scroll to position [251, 0]
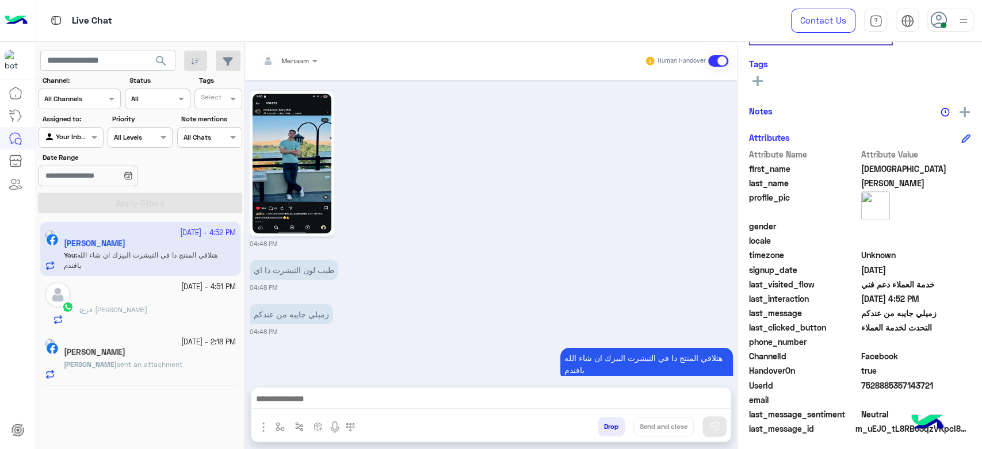
scroll to position [197, 0]
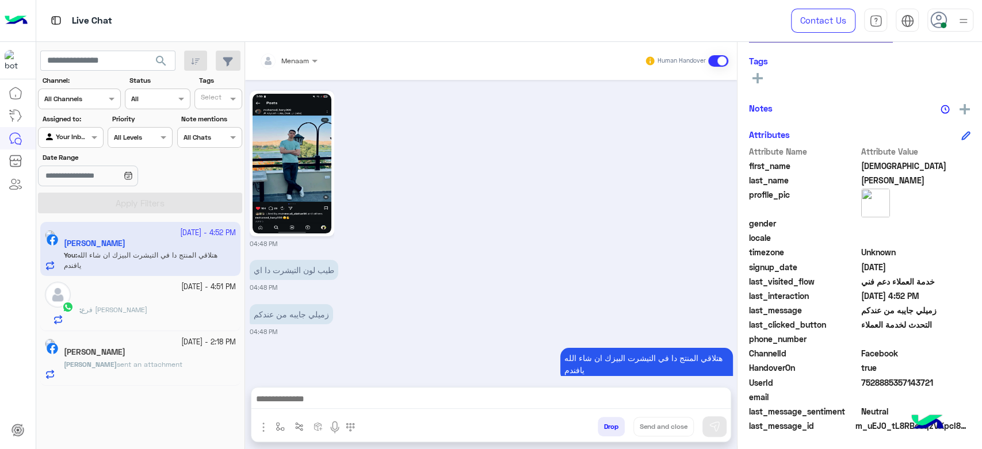
click at [156, 316] on div "ِ : فرع عباس العقاد" at bounding box center [157, 315] width 156 height 20
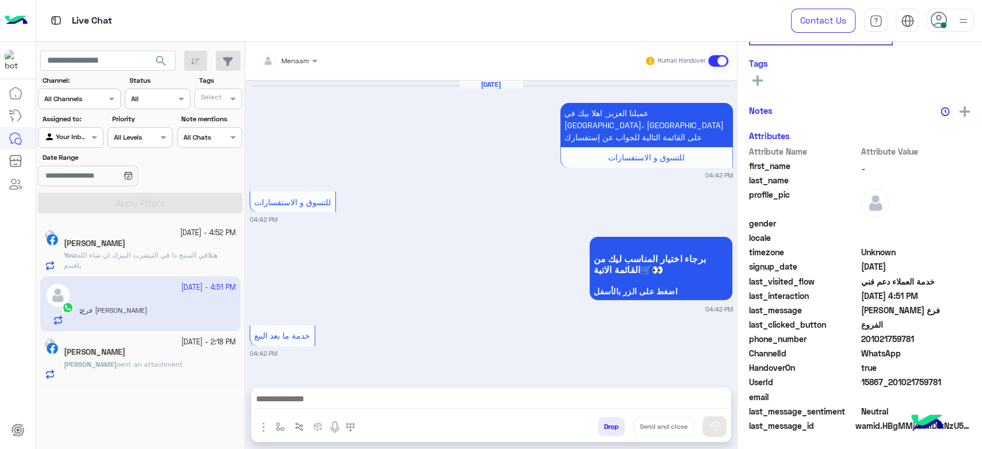
scroll to position [879, 0]
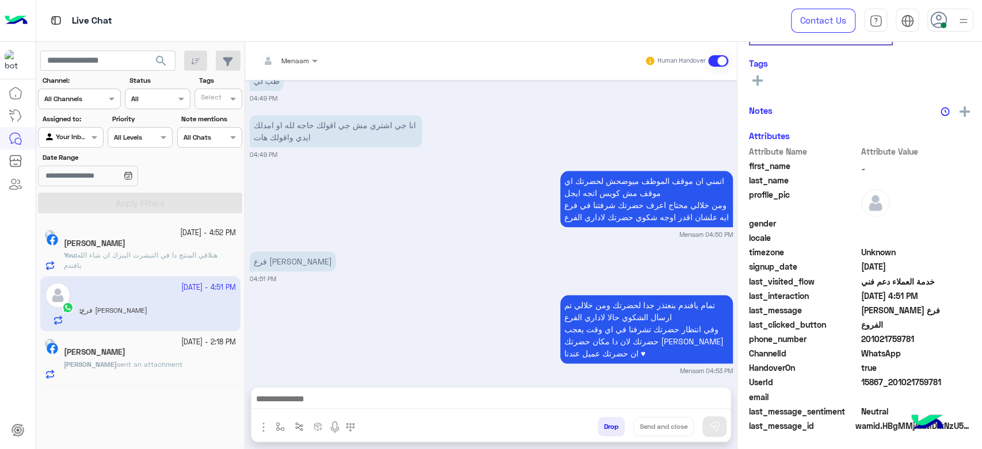
click at [117, 360] on span "sent an attachment" at bounding box center [150, 364] width 66 height 9
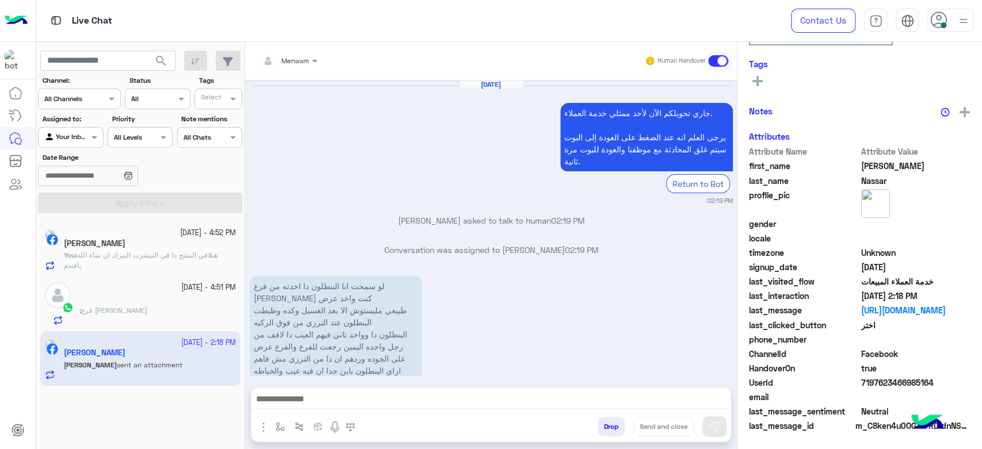
scroll to position [1338, 0]
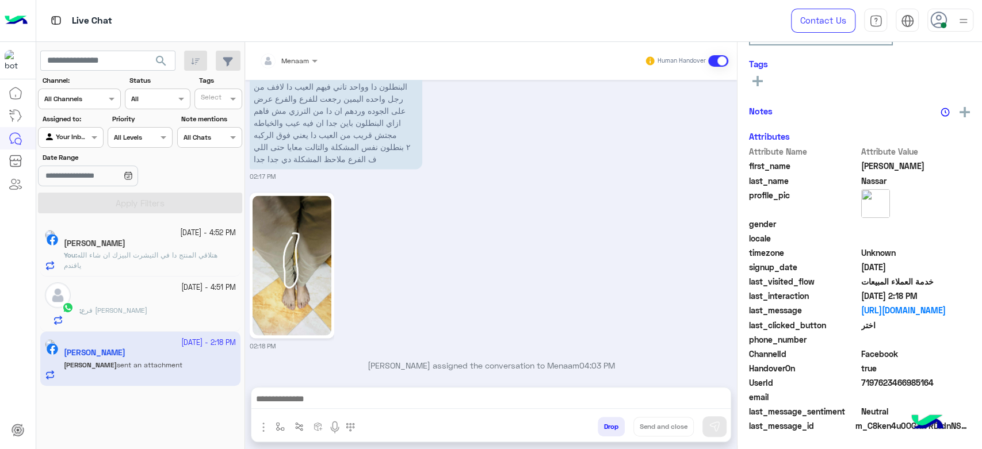
click at [180, 229] on small "27 September - 4:52 PM" at bounding box center [208, 233] width 56 height 11
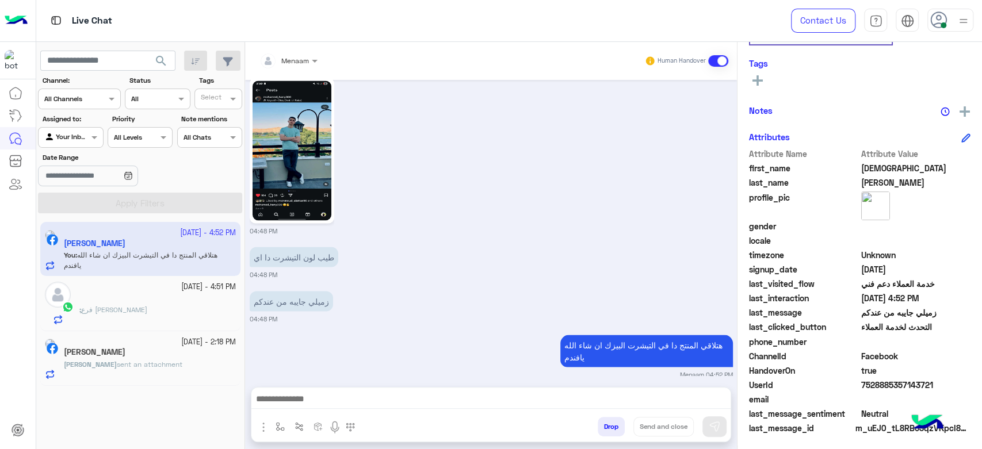
scroll to position [217, 0]
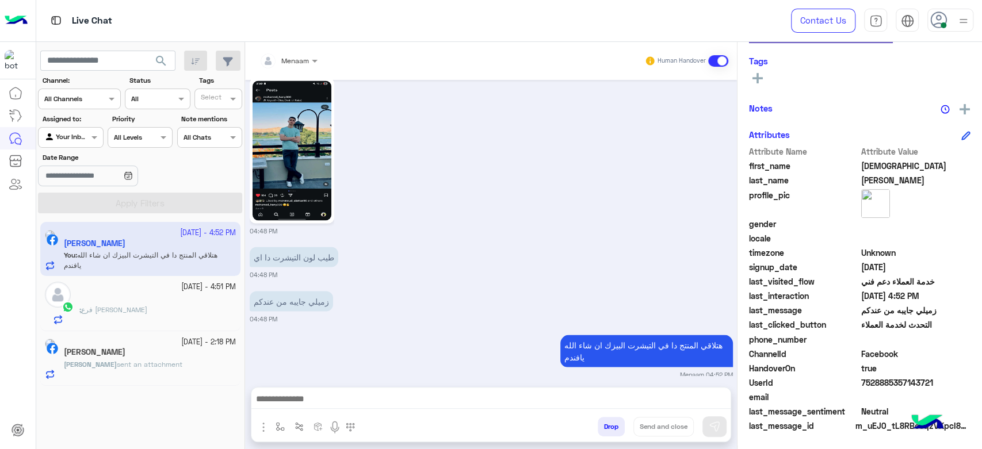
click at [162, 356] on div "[PERSON_NAME]" at bounding box center [150, 353] width 172 height 12
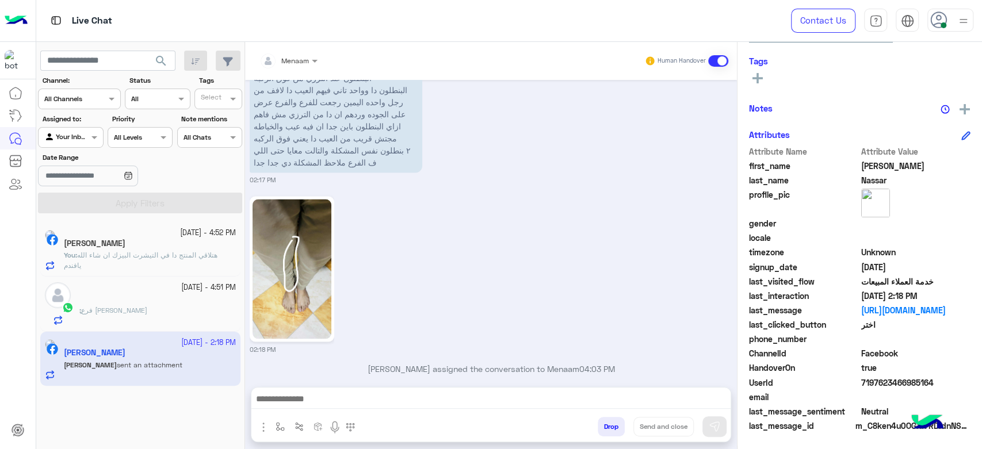
scroll to position [1338, 0]
click at [178, 240] on div "[PERSON_NAME]" at bounding box center [150, 245] width 172 height 12
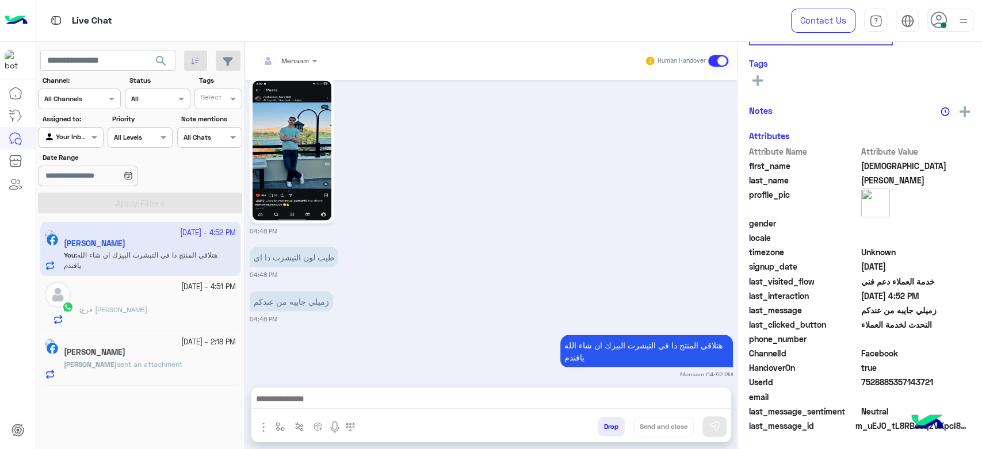
scroll to position [217, 0]
click at [124, 308] on span "فرع عباس العقاد" at bounding box center [114, 309] width 66 height 9
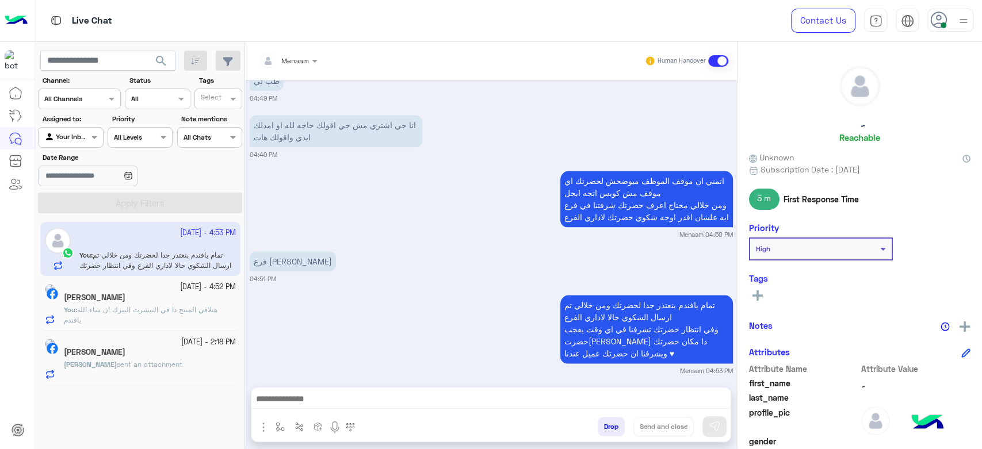
scroll to position [878, 0]
click at [143, 314] on p "You : هتلاقي المنتج دا في التيشرت البيزك ان شاء الله يافندم" at bounding box center [150, 315] width 172 height 21
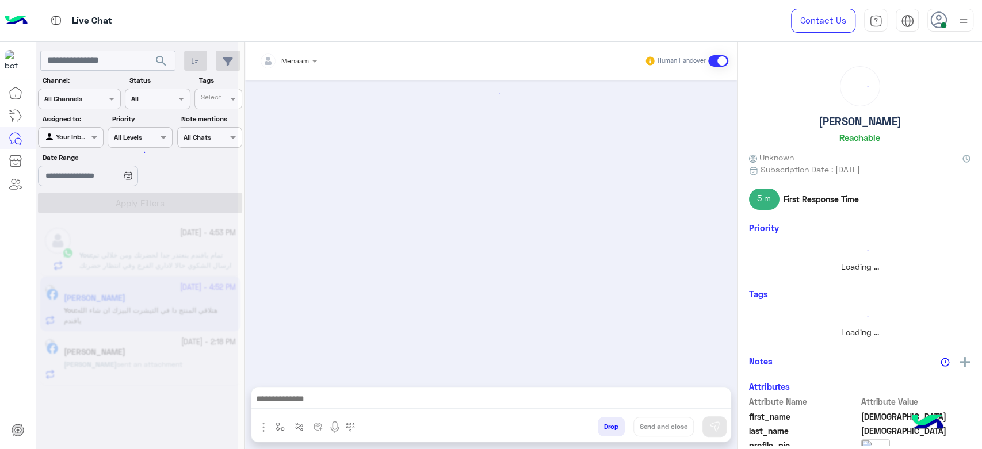
click at [121, 255] on div at bounding box center [136, 229] width 201 height 449
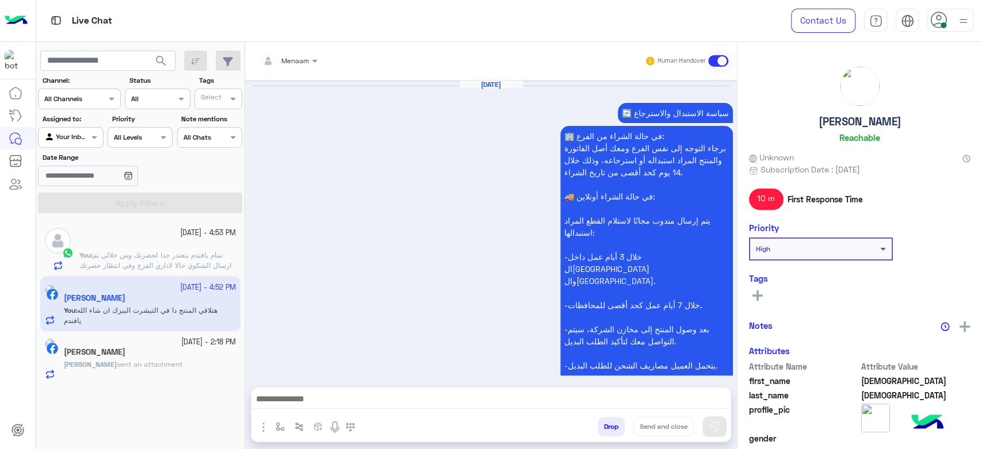
scroll to position [1393, 0]
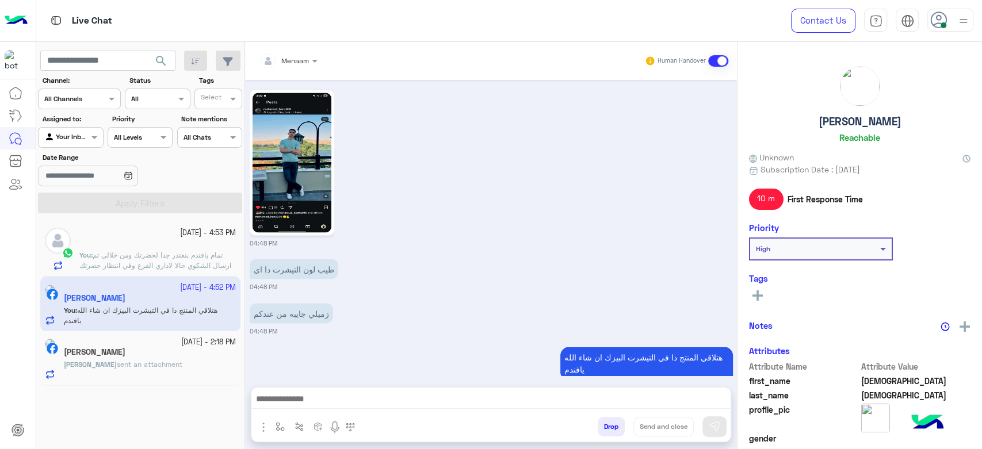
click at [144, 265] on span "تمام يافندم بنعتذر جدا لحضرتك ومن خلالي تم ارسال الشكوي حالا لاداري الفرع وفي ا…" at bounding box center [155, 271] width 152 height 40
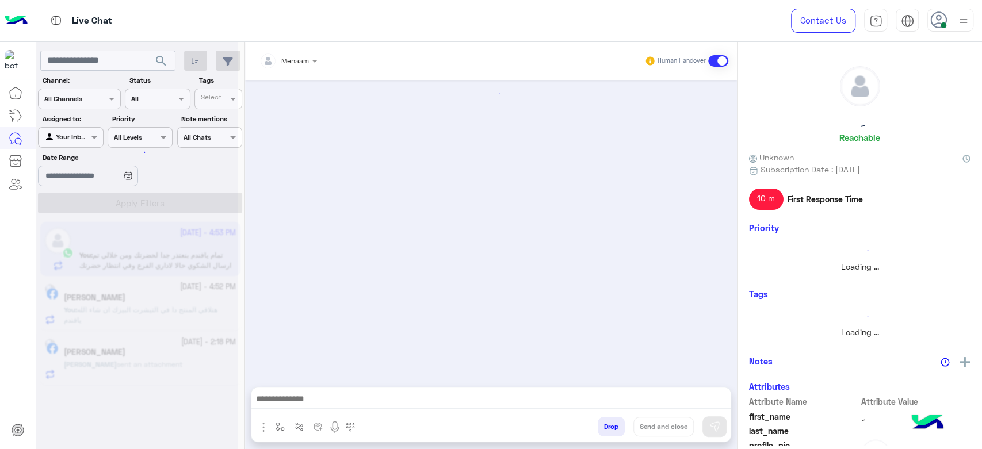
click at [146, 265] on app-inbox-user "27 September - 4:53 PM ِ You : تمام يافندم بنعتذر جدا لحضرتك ومن خلالي تم ارسال…" at bounding box center [140, 249] width 200 height 54
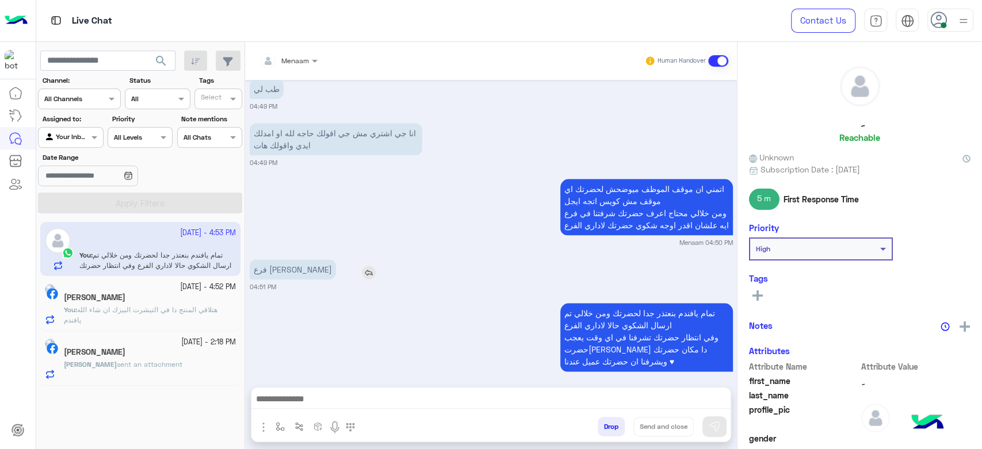
scroll to position [878, 0]
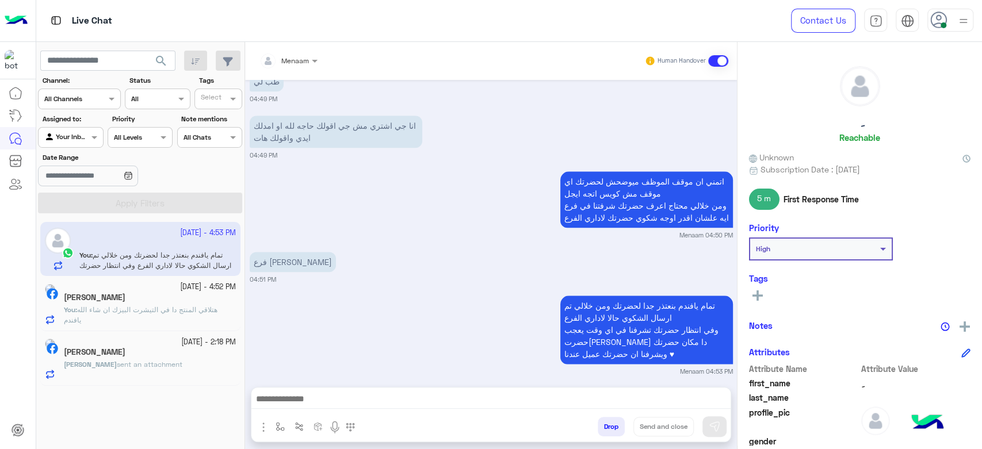
click at [141, 307] on span "هتلاقي المنتج دا في التيشرت البيزك ان شاء الله يافندم" at bounding box center [141, 314] width 154 height 19
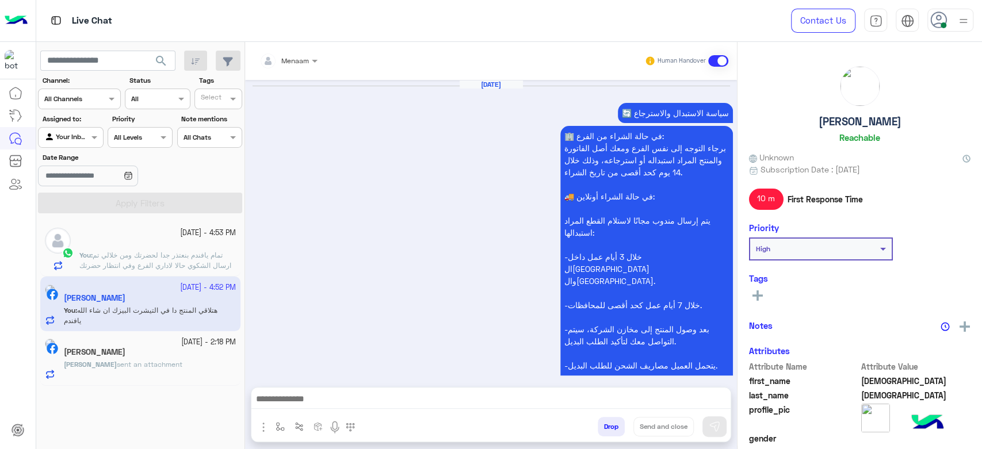
scroll to position [1393, 0]
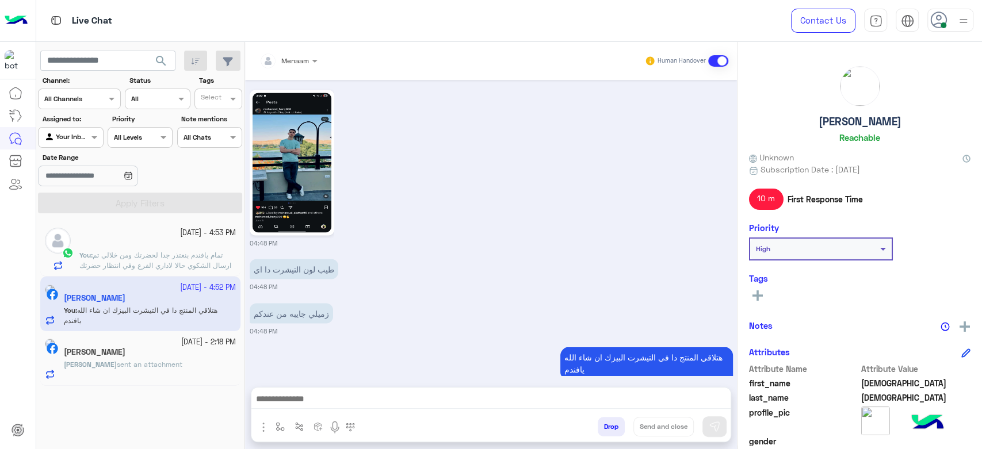
click at [117, 257] on span "تمام يافندم بنعتذر جدا لحضرتك ومن خلالي تم ارسال الشكوي حالا لاداري الفرع وفي ا…" at bounding box center [155, 271] width 152 height 40
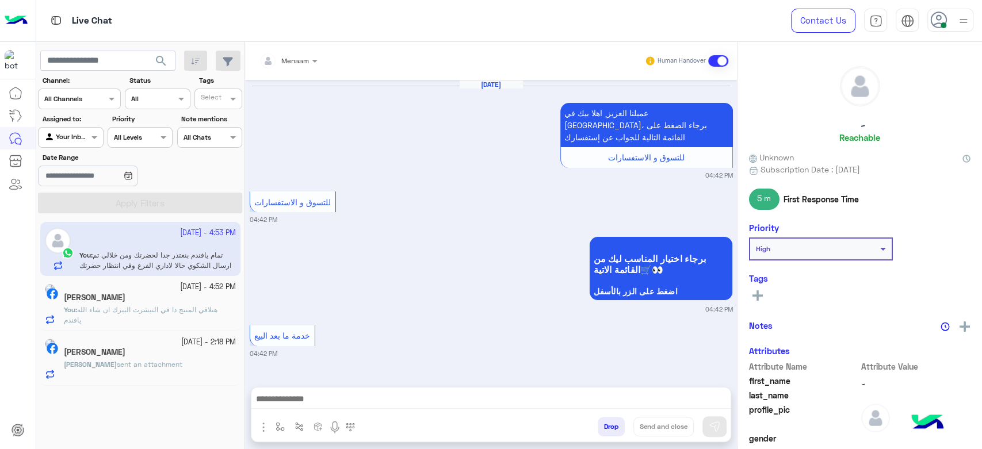
scroll to position [878, 0]
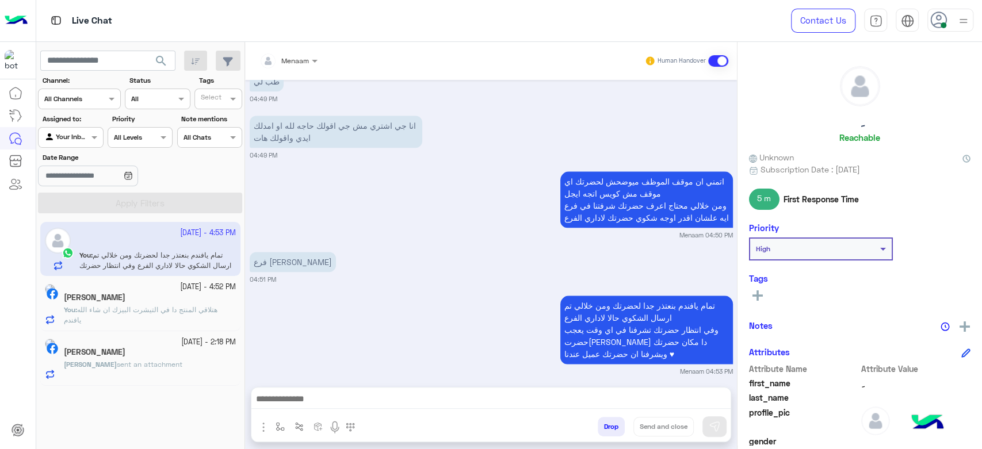
click at [158, 365] on span "sent an attachment" at bounding box center [150, 364] width 66 height 9
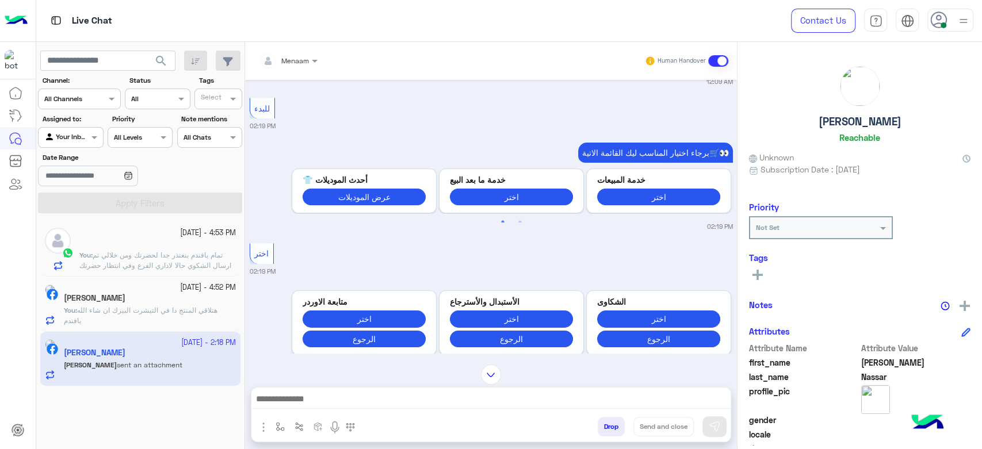
scroll to position [3553, 0]
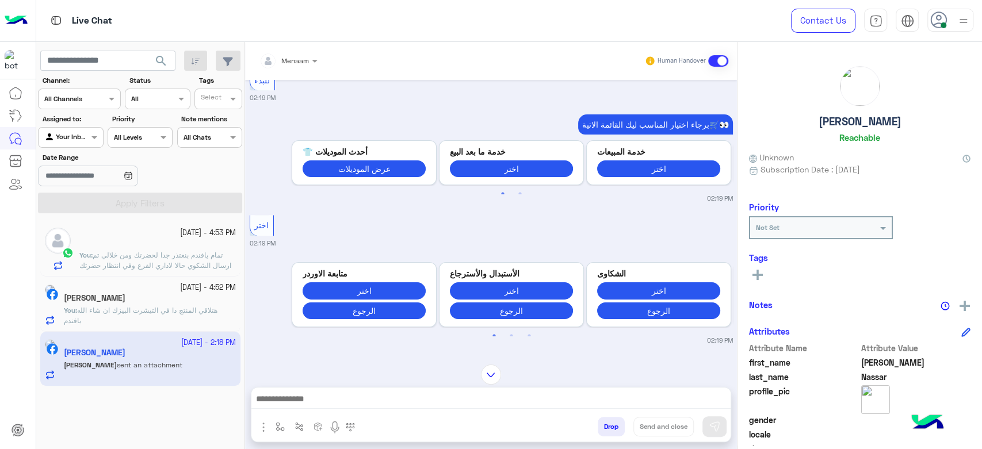
click at [118, 267] on span "تمام يافندم بنعتذر جدا لحضرتك ومن خلالي تم ارسال الشكوي حالا لاداري الفرع وفي ا…" at bounding box center [155, 271] width 152 height 40
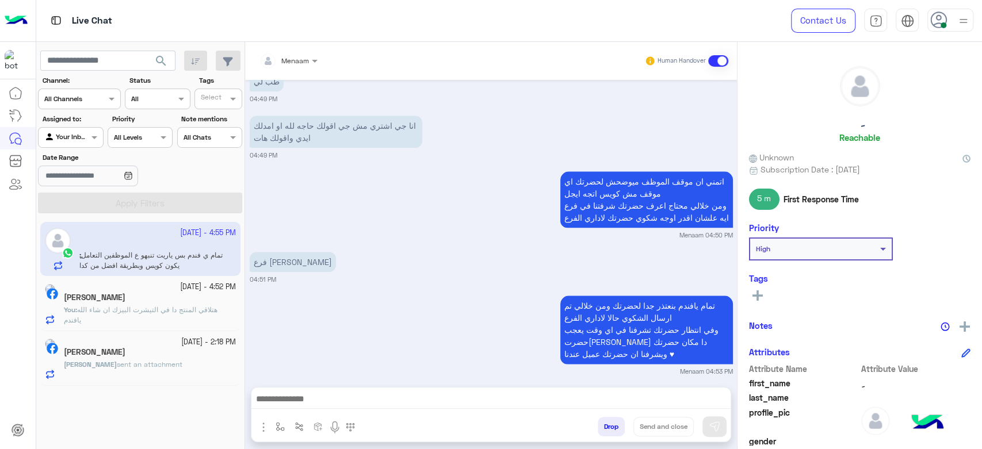
scroll to position [947, 0]
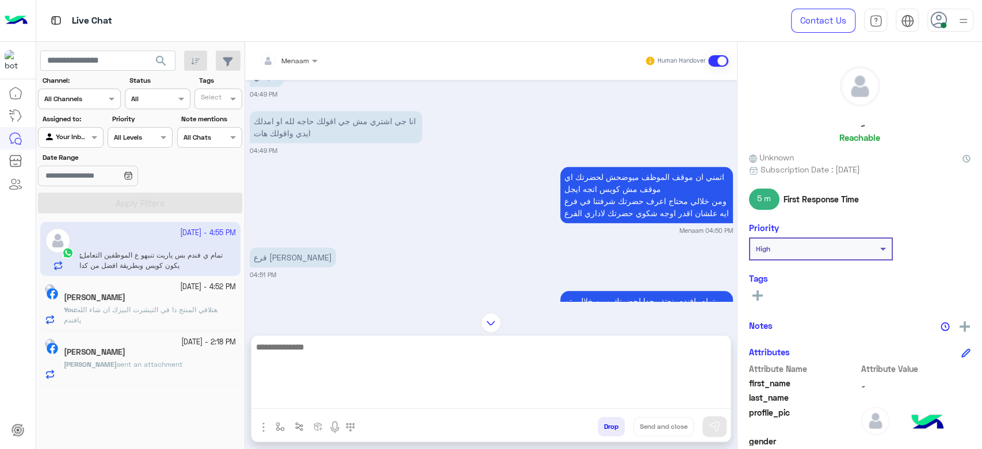
click at [317, 399] on textarea at bounding box center [490, 374] width 479 height 69
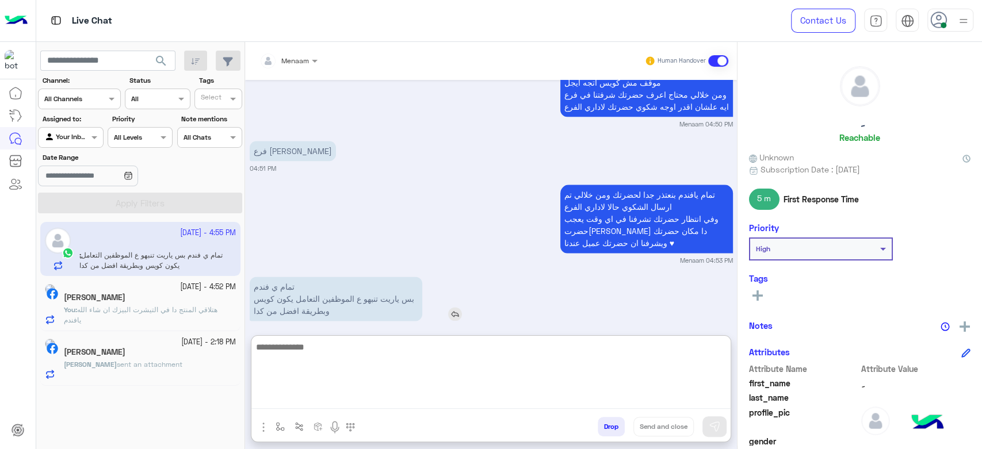
scroll to position [998, 0]
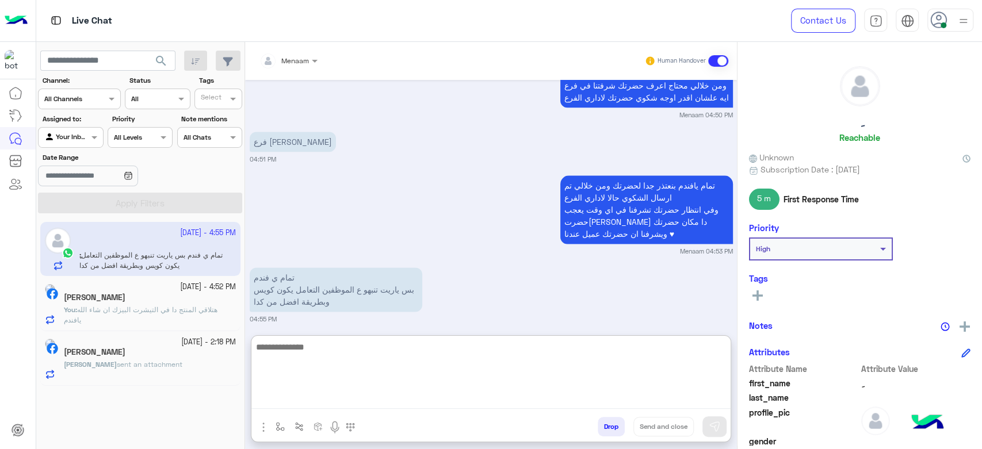
type textarea "*"
type textarea "**********"
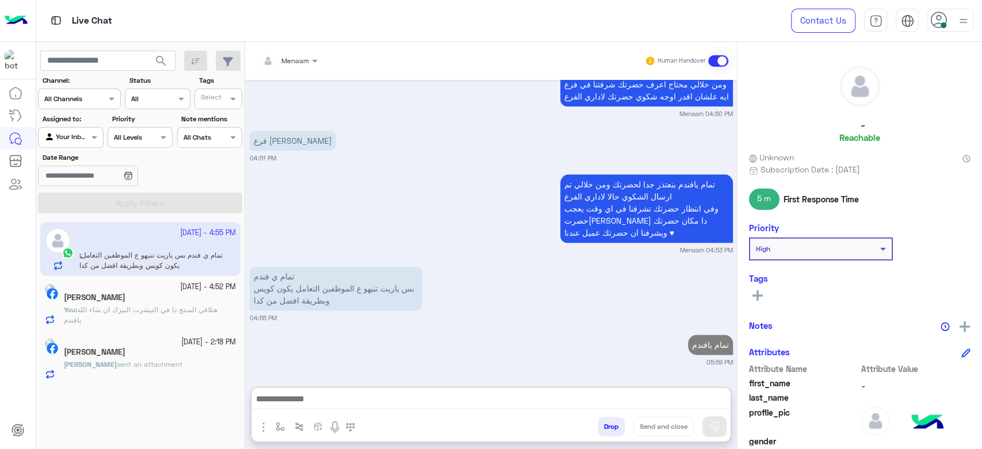
click at [121, 294] on h5 "[PERSON_NAME]" at bounding box center [95, 298] width 62 height 10
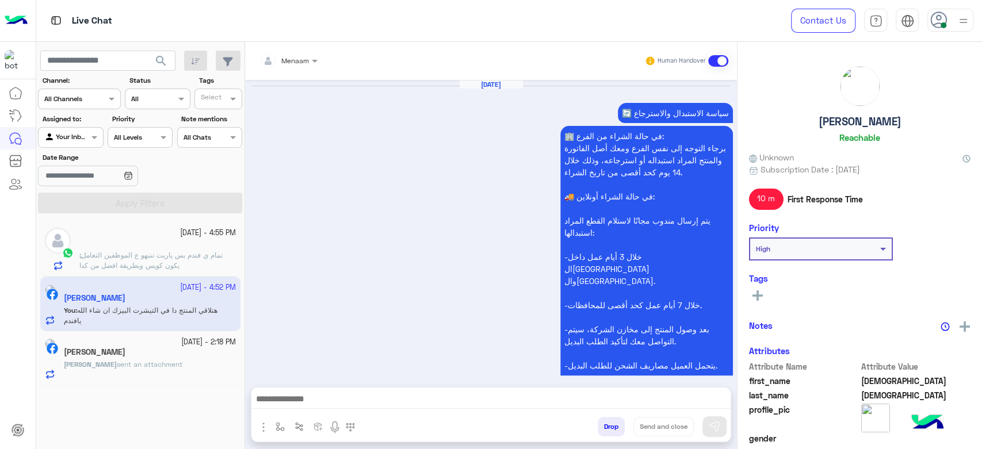
scroll to position [1393, 0]
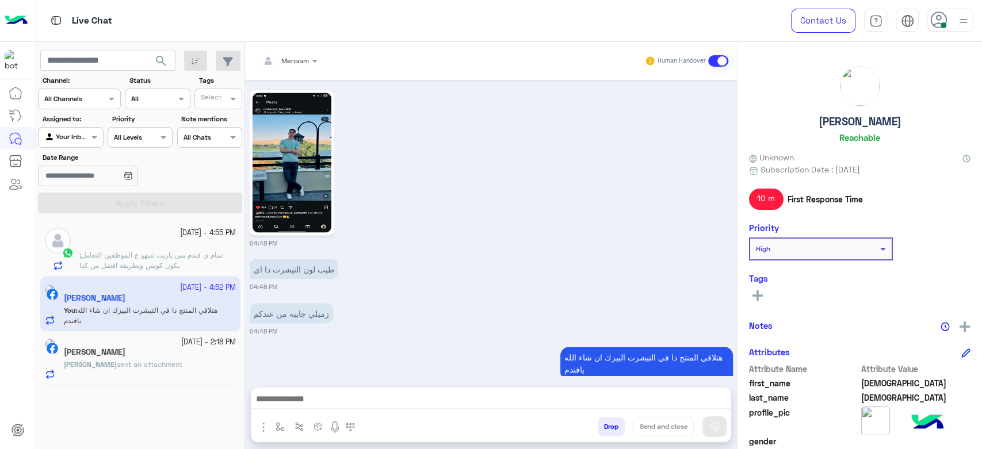
click at [132, 368] on span "sent an attachment" at bounding box center [150, 364] width 66 height 9
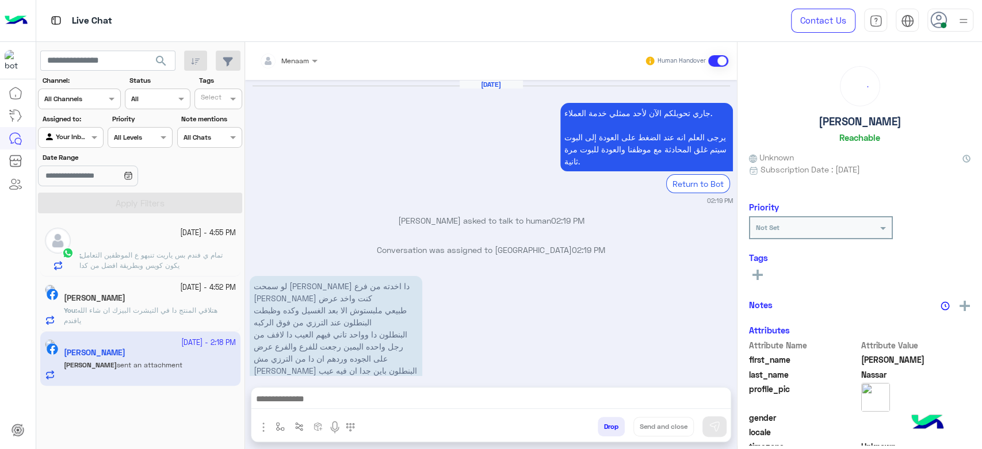
scroll to position [1338, 0]
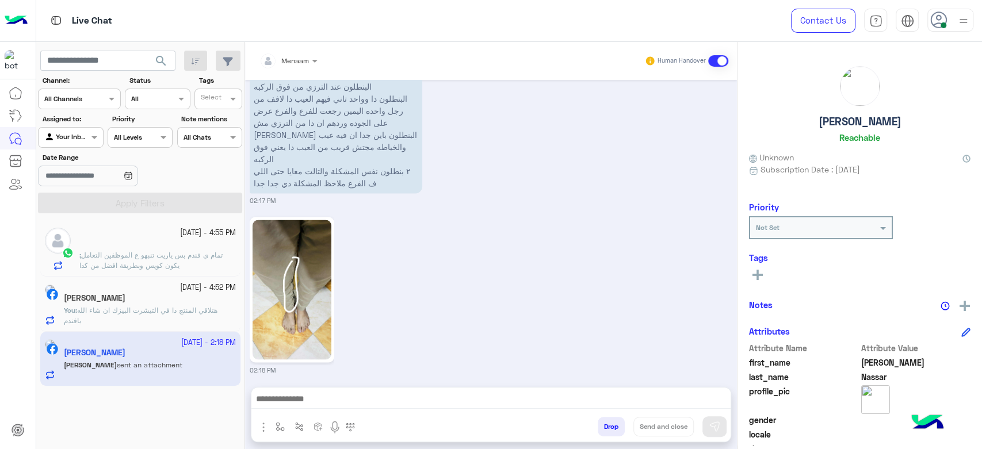
click at [125, 294] on h5 "[PERSON_NAME]" at bounding box center [95, 298] width 62 height 10
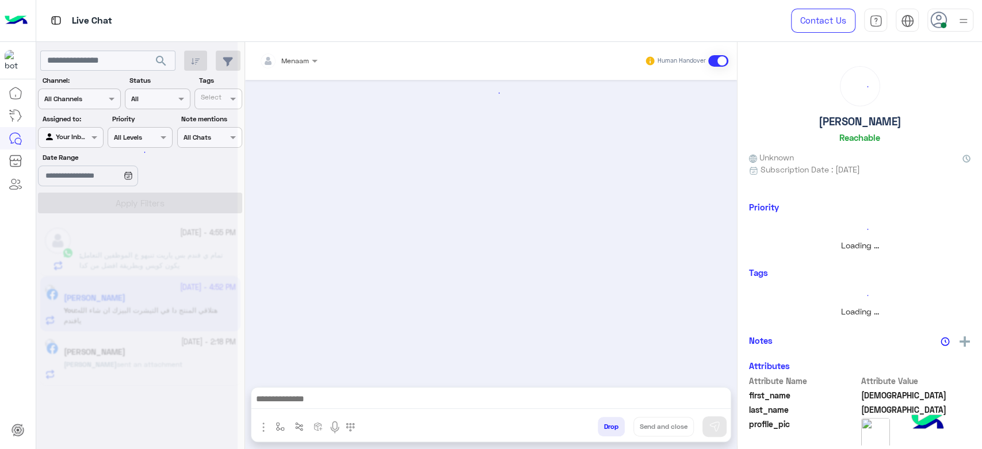
click at [128, 266] on div at bounding box center [136, 229] width 201 height 449
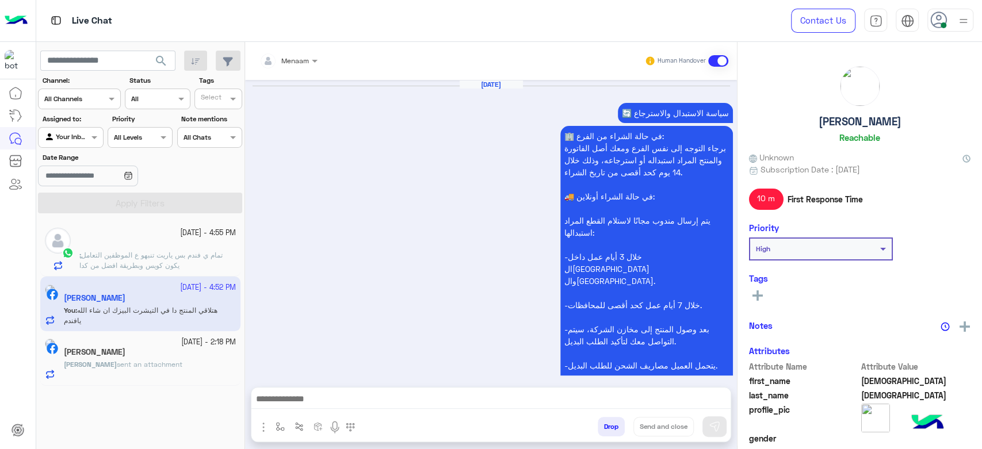
scroll to position [1393, 0]
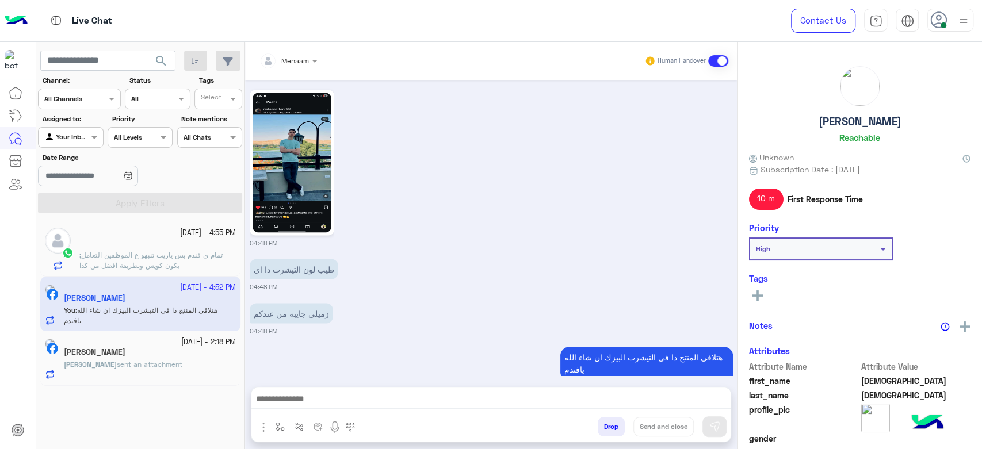
click at [178, 263] on span "تمام ي فندم بس ياريت تنبهو ع الموظفين التعامل يكون كويس وبطريقة افضل من كدا" at bounding box center [150, 260] width 143 height 19
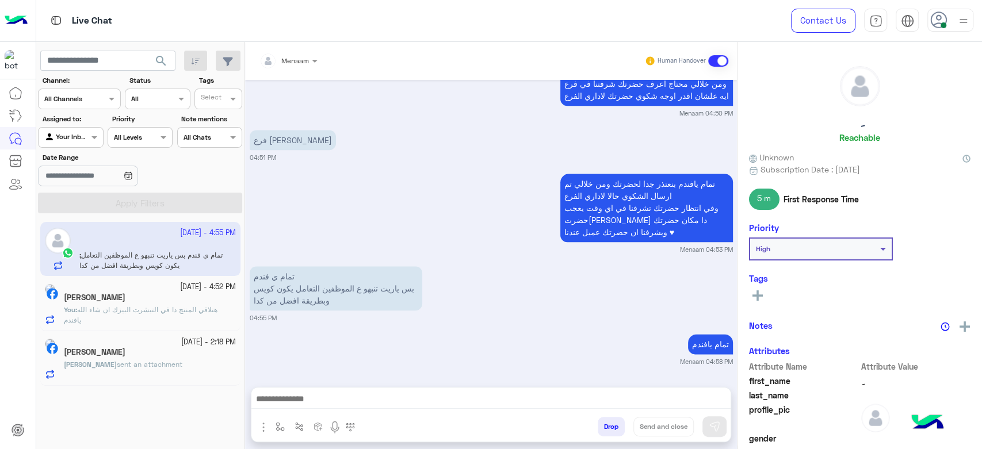
scroll to position [869, 0]
click at [148, 306] on span "هتلاقي المنتج دا في التيشرت البيزك ان شاء الله يافندم" at bounding box center [141, 314] width 154 height 19
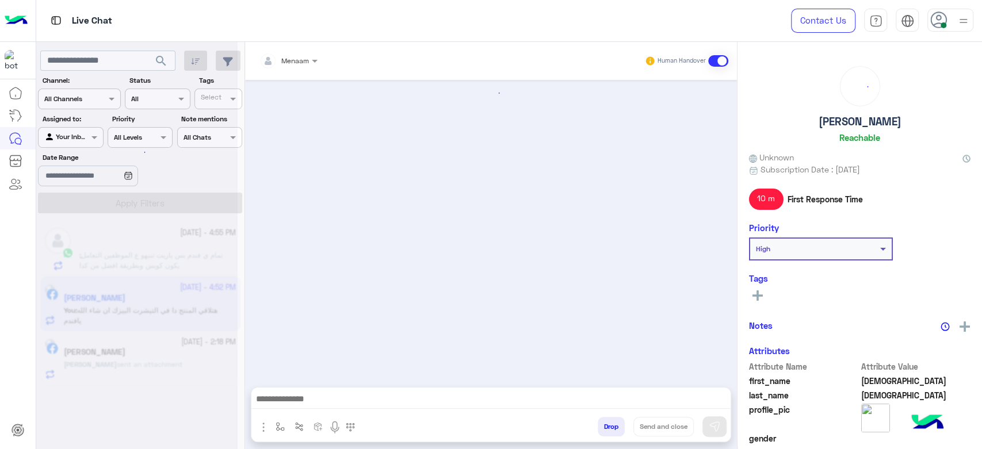
click at [152, 262] on div at bounding box center [136, 229] width 201 height 449
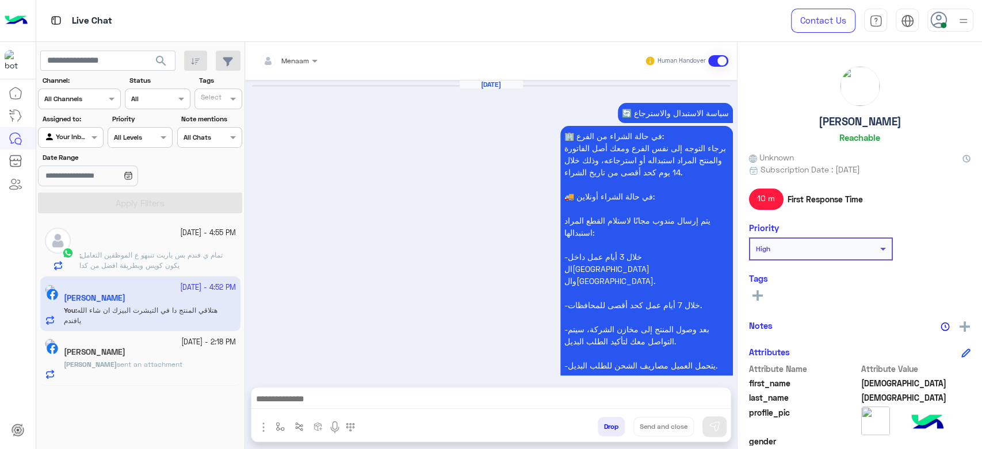
scroll to position [1393, 0]
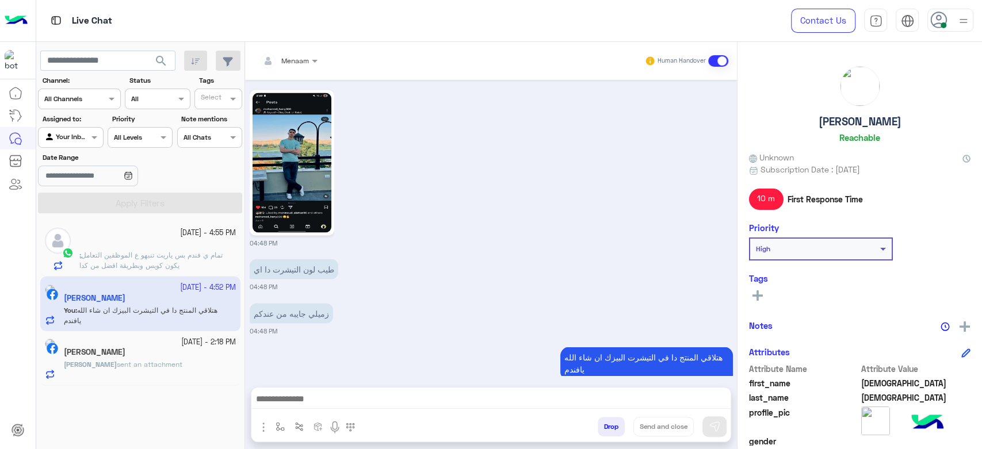
click at [146, 259] on span "تمام ي فندم بس ياريت تنبهو ع الموظفين التعامل يكون كويس وبطريقة افضل من كدا" at bounding box center [150, 260] width 143 height 19
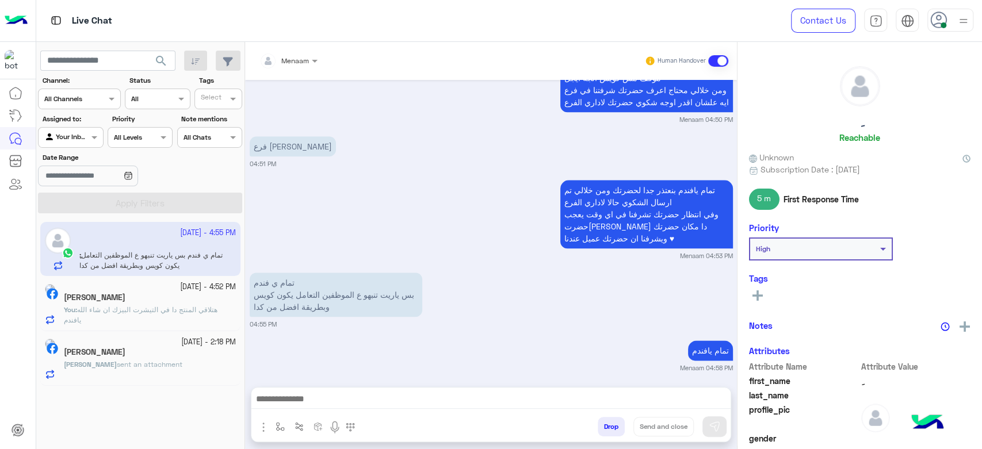
scroll to position [869, 0]
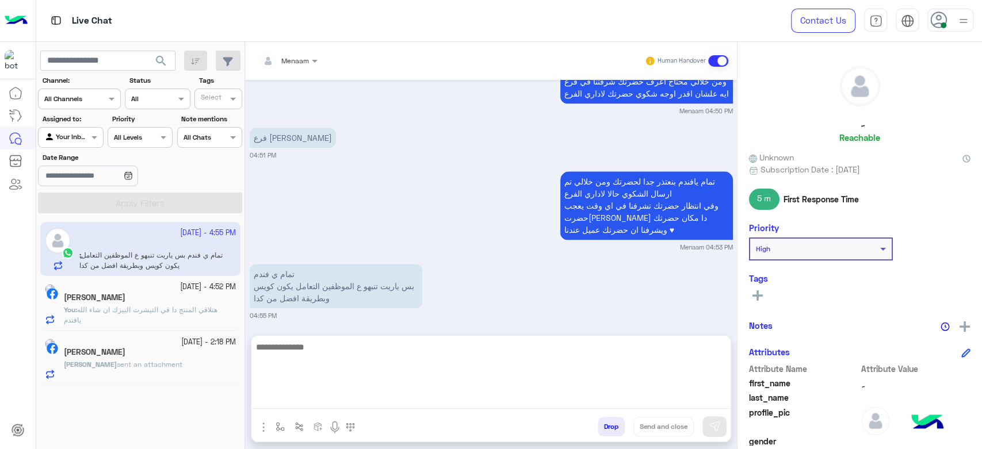
click at [308, 395] on textarea at bounding box center [490, 374] width 479 height 69
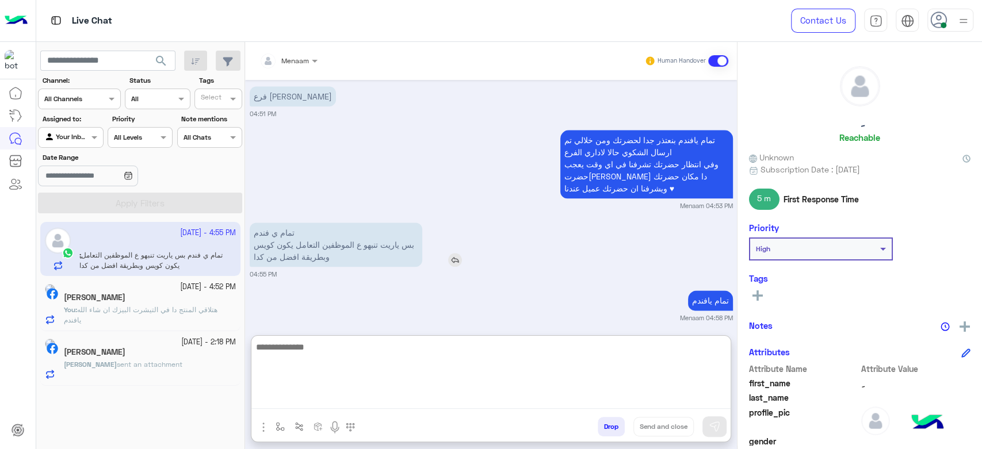
scroll to position [921, 0]
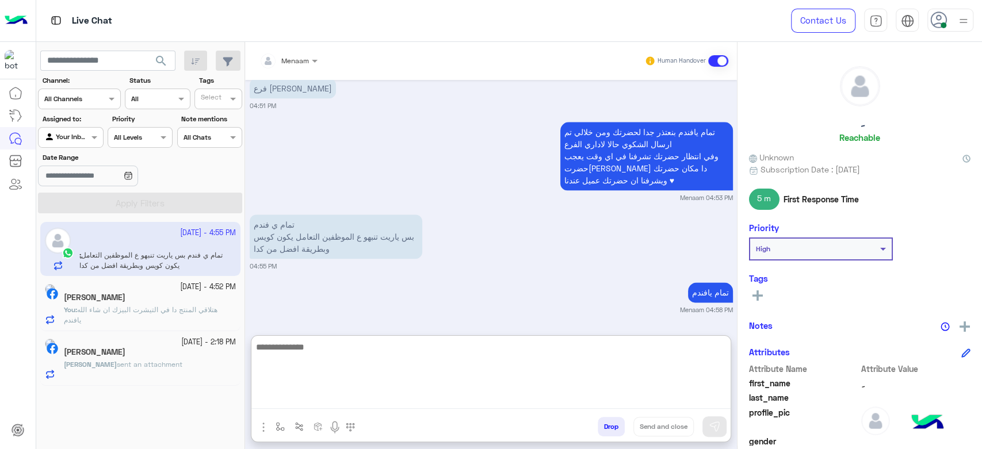
click at [297, 359] on textarea at bounding box center [490, 374] width 479 height 69
type textarea "*"
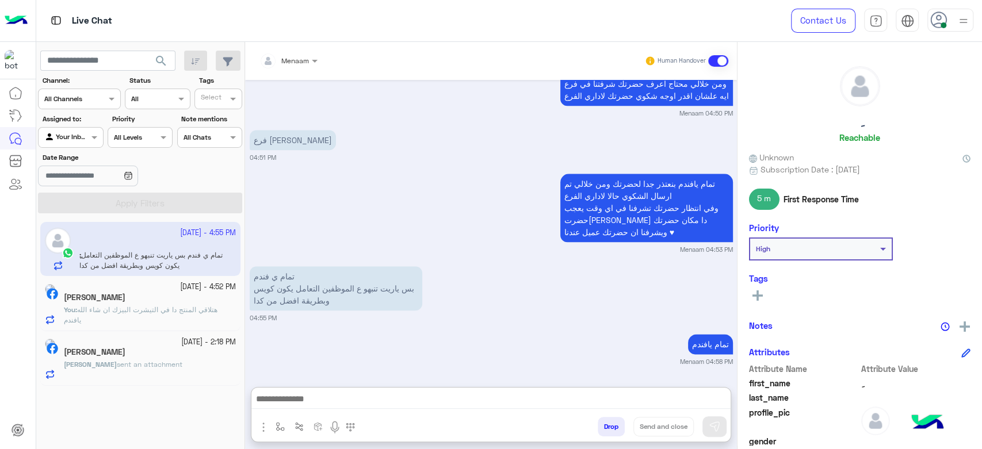
click at [148, 308] on span "هتلاقي المنتج دا في التيشرت البيزك ان شاء الله يافندم" at bounding box center [141, 314] width 154 height 19
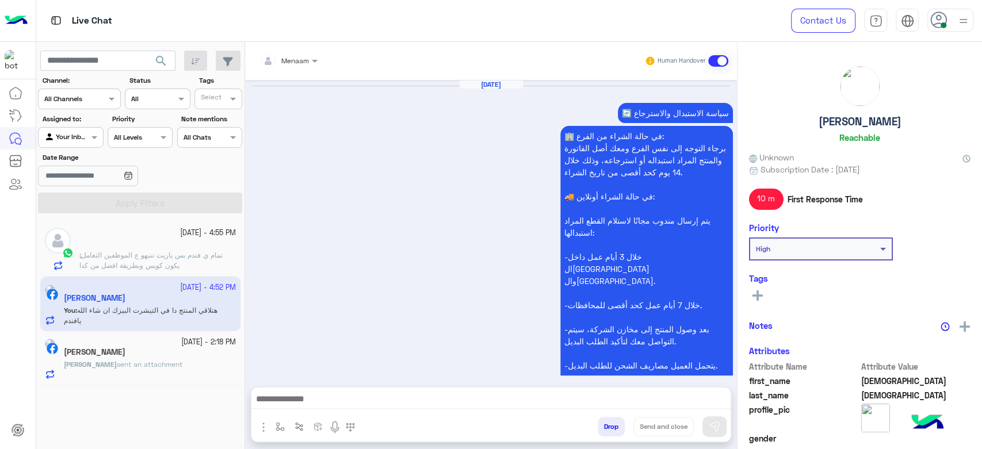
scroll to position [1393, 0]
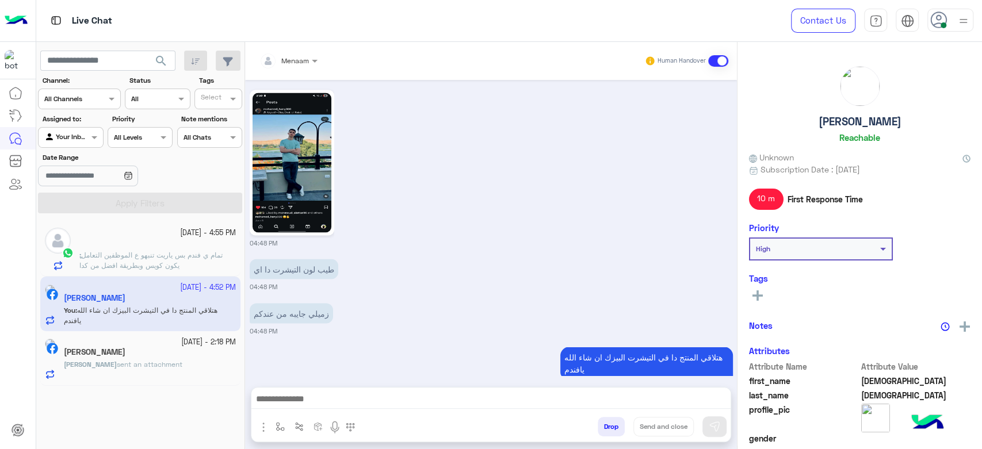
click at [154, 367] on span "sent an attachment" at bounding box center [150, 364] width 66 height 9
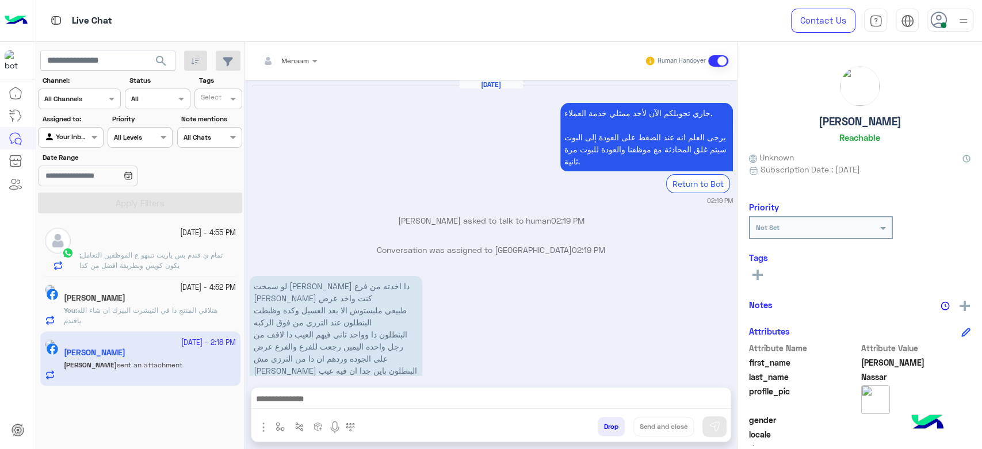
scroll to position [1338, 0]
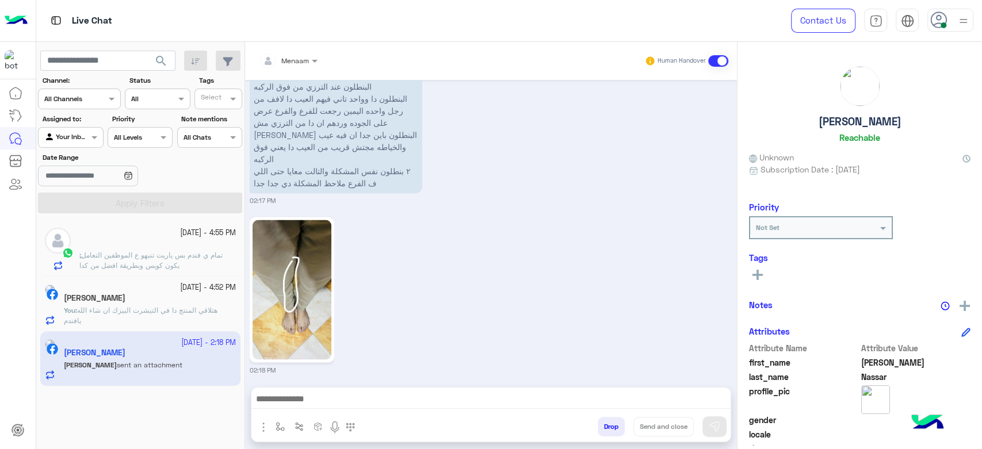
click at [131, 258] on span "تمام ي فندم بس ياريت تنبهو ع الموظفين التعامل يكون كويس وبطريقة افضل من كدا" at bounding box center [150, 260] width 143 height 19
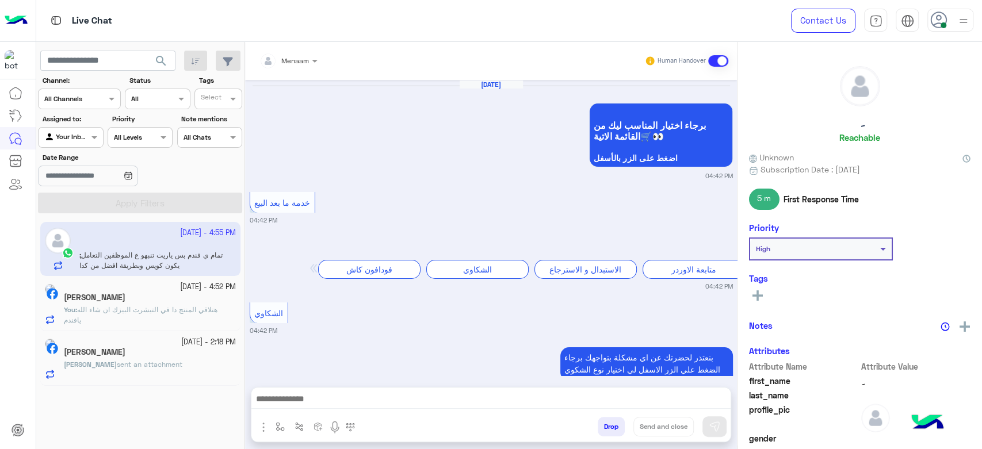
scroll to position [870, 0]
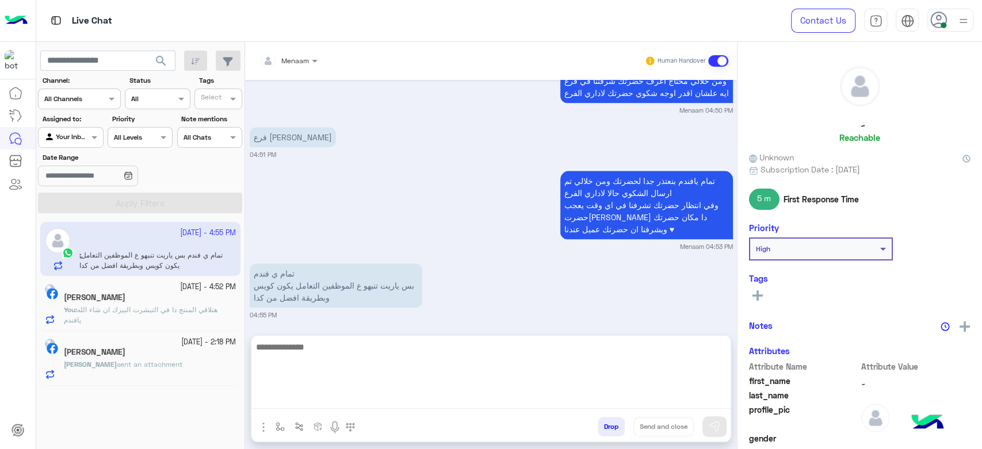
click at [294, 400] on textarea at bounding box center [490, 374] width 479 height 69
type textarea "**********"
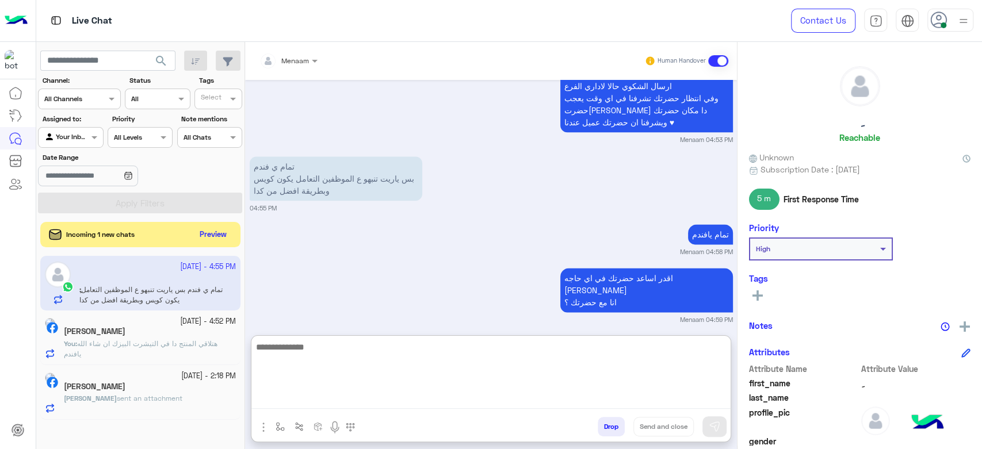
scroll to position [1065, 0]
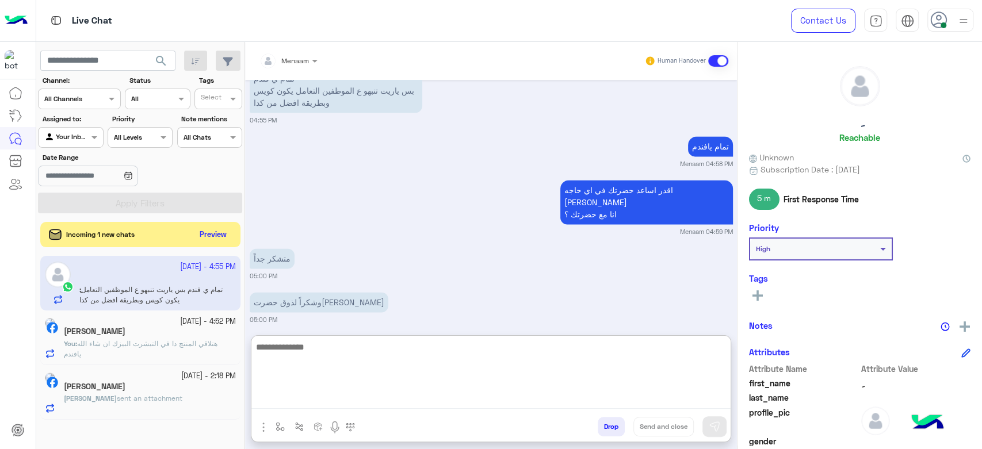
click at [309, 358] on textarea at bounding box center [490, 374] width 479 height 69
click at [527, 379] on textarea "**********" at bounding box center [490, 374] width 479 height 69
click at [618, 350] on textarea "**********" at bounding box center [490, 374] width 479 height 69
click at [581, 364] on textarea "**********" at bounding box center [490, 374] width 479 height 69
type textarea "**********"
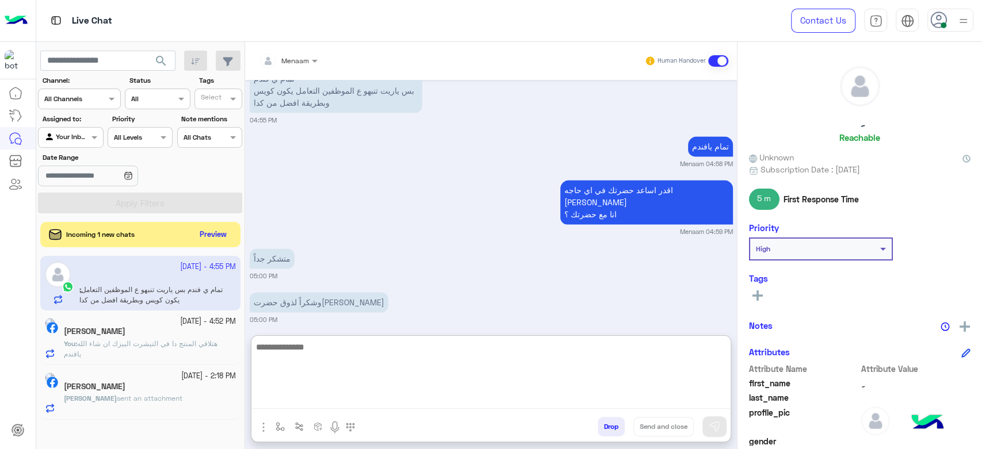
scroll to position [1120, 0]
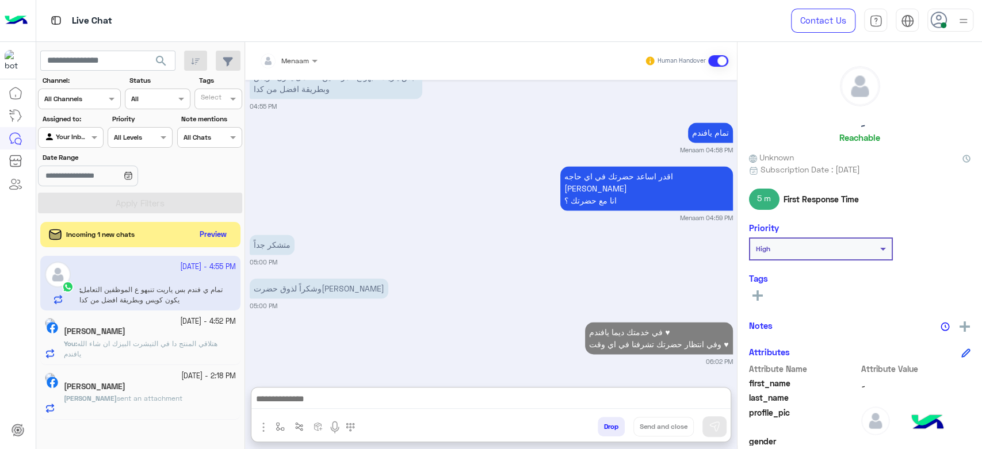
click at [129, 354] on p "You : هتلاقي المنتج دا في التيشرت البيزك ان شاء الله يافندم" at bounding box center [150, 349] width 172 height 21
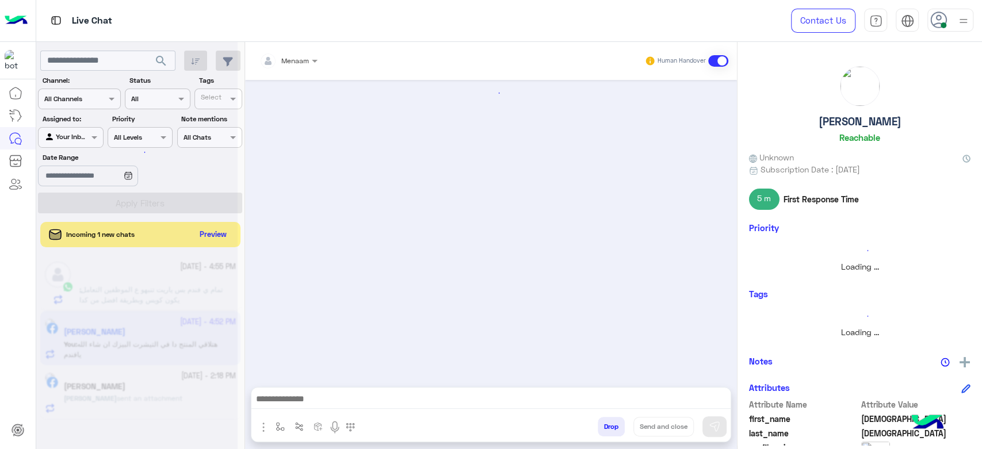
click at [213, 237] on div at bounding box center [136, 229] width 201 height 449
click at [219, 233] on div at bounding box center [136, 229] width 201 height 449
click at [209, 234] on div at bounding box center [136, 229] width 201 height 449
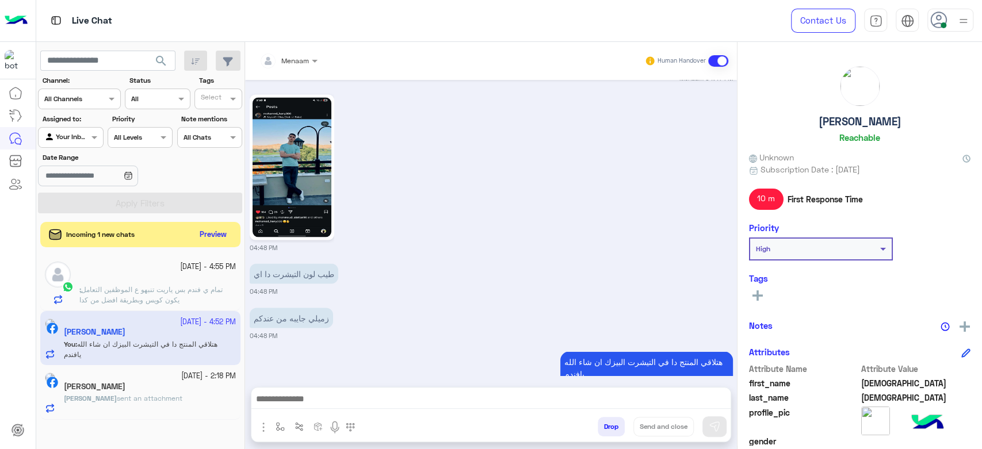
scroll to position [1393, 0]
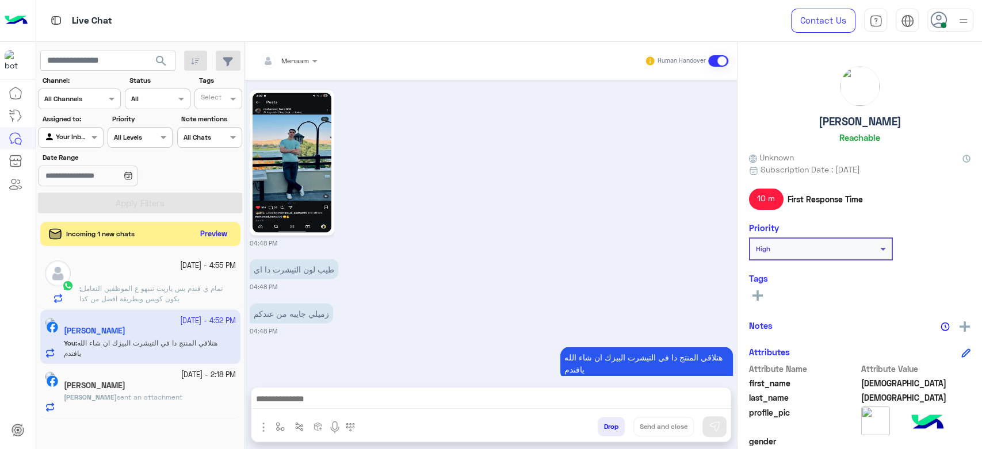
click at [209, 240] on button "Preview" at bounding box center [214, 235] width 36 height 16
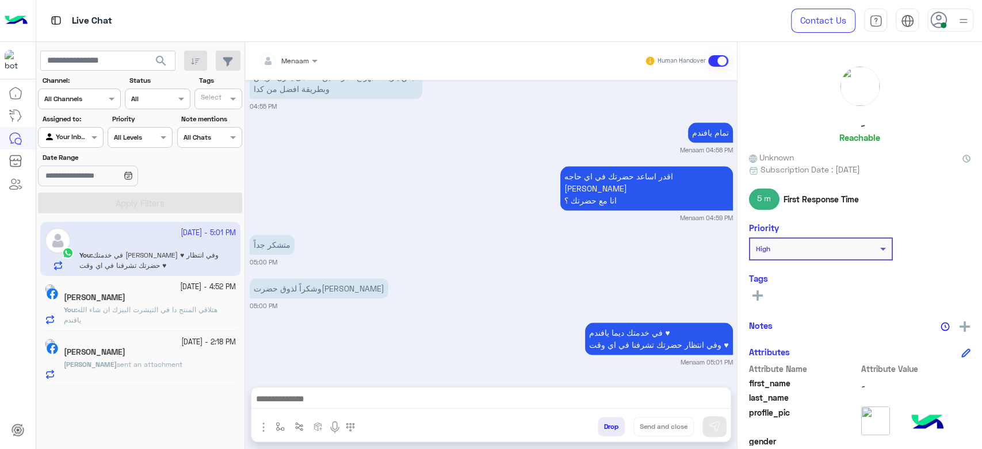
scroll to position [821, 0]
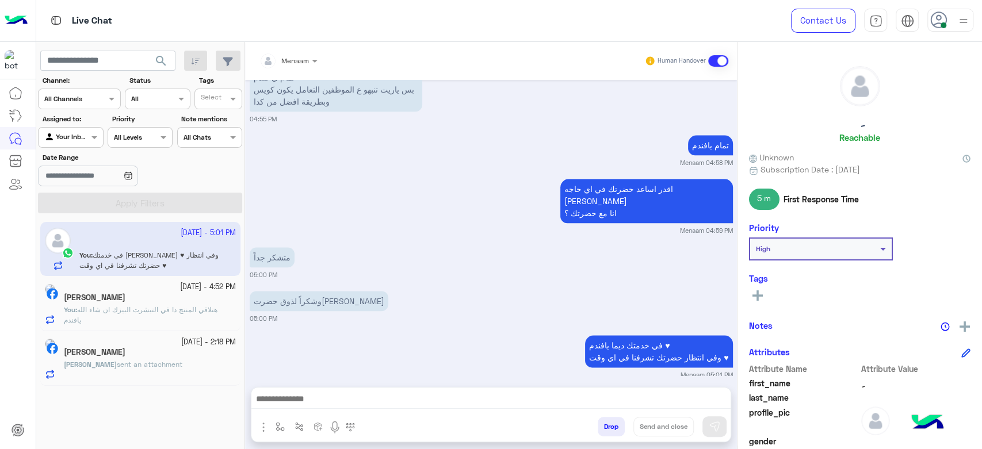
click at [141, 307] on span "هتلاقي المنتج دا في التيشرت البيزك ان شاء الله يافندم" at bounding box center [141, 314] width 154 height 19
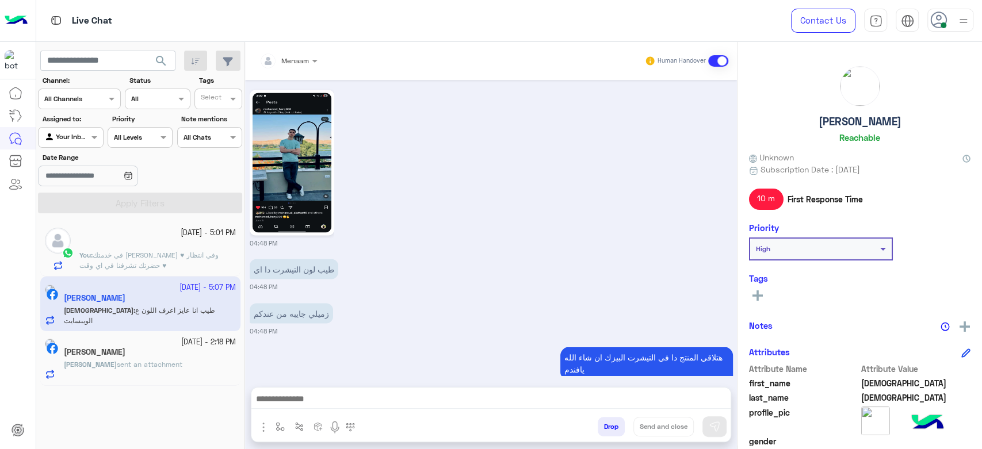
scroll to position [1437, 0]
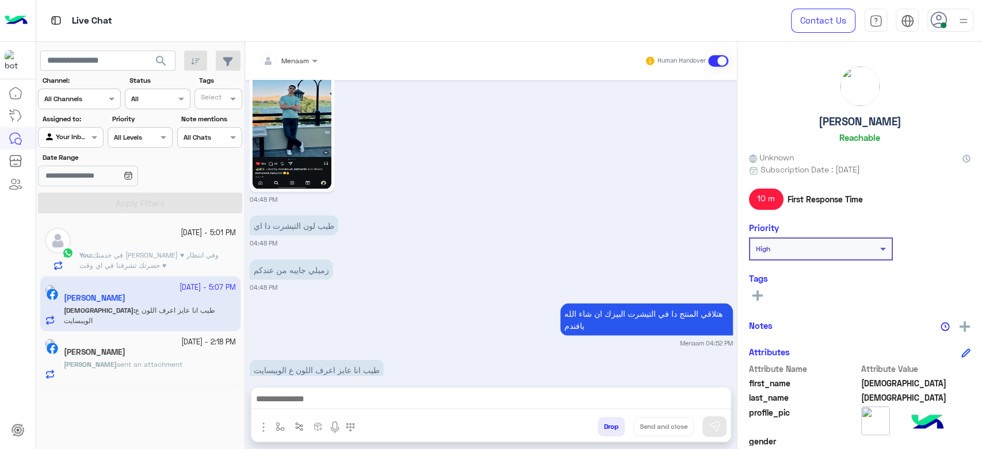
click at [128, 263] on span "في خدمتك ديما يافندم ♥ وفي انتظار حضرتك تشرفنا في اي وقت ♥" at bounding box center [148, 260] width 139 height 19
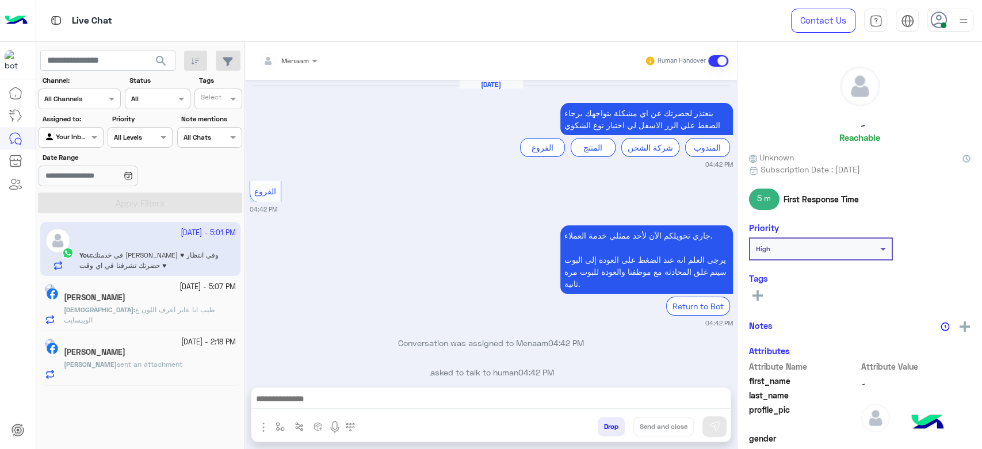
scroll to position [821, 0]
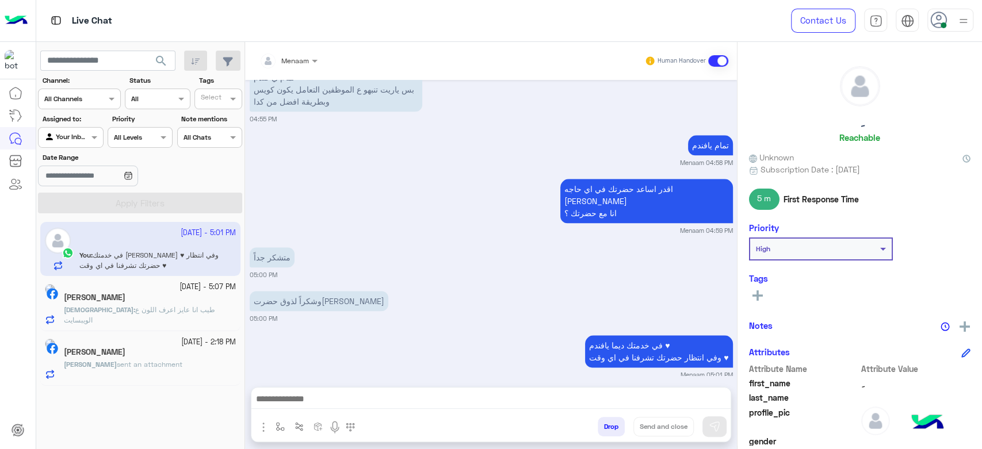
click at [606, 430] on button "Drop" at bounding box center [611, 427] width 27 height 20
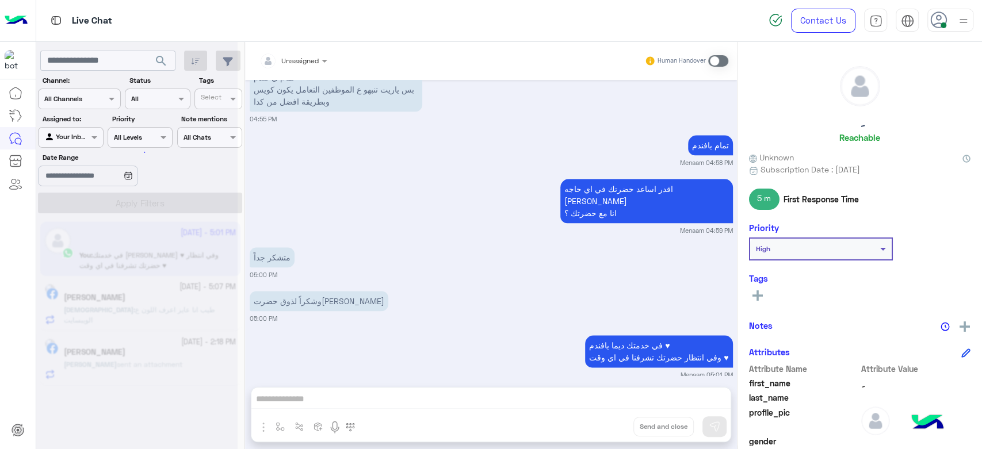
scroll to position [851, 0]
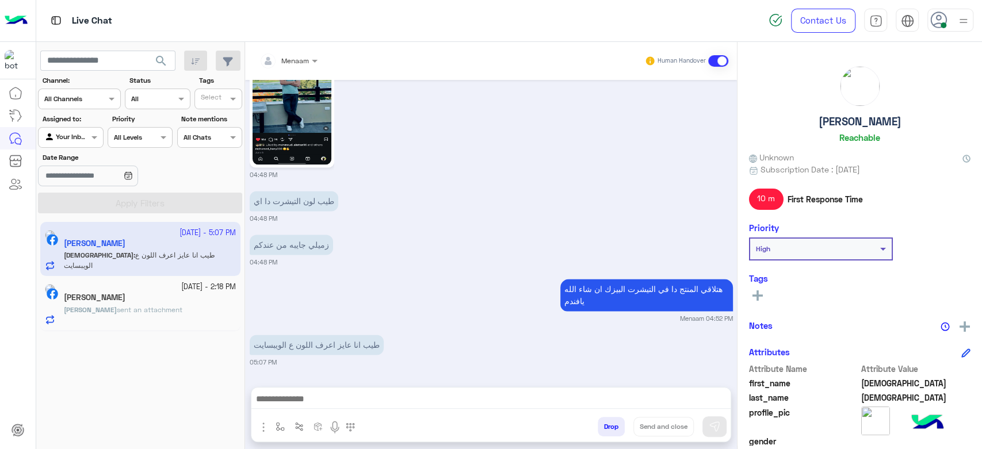
scroll to position [1050, 0]
click at [117, 313] on span "sent an attachment" at bounding box center [150, 309] width 66 height 9
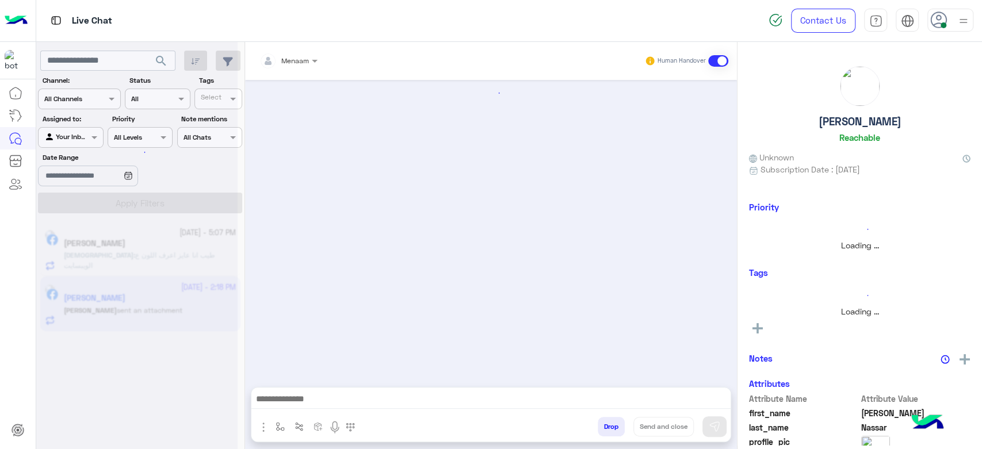
scroll to position [1338, 0]
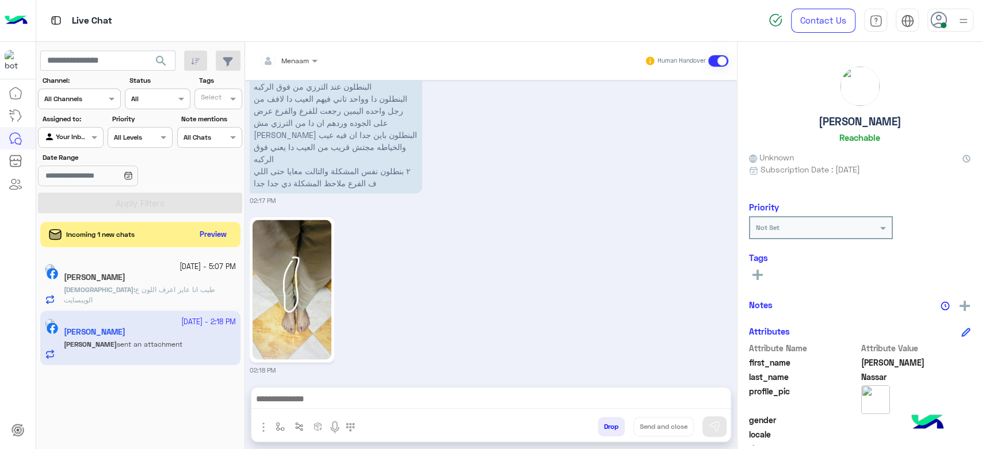
click at [125, 281] on h5 "[PERSON_NAME]" at bounding box center [95, 278] width 62 height 10
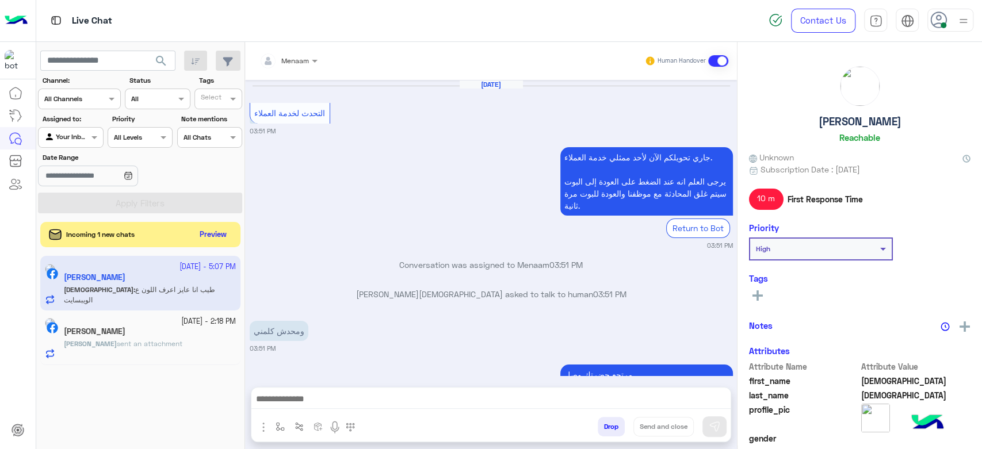
scroll to position [1051, 0]
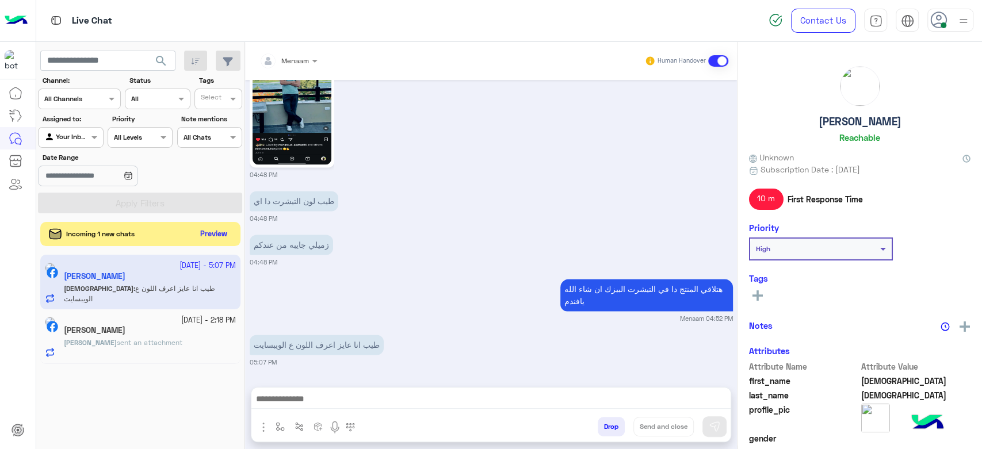
click at [215, 239] on button "Preview" at bounding box center [214, 235] width 36 height 16
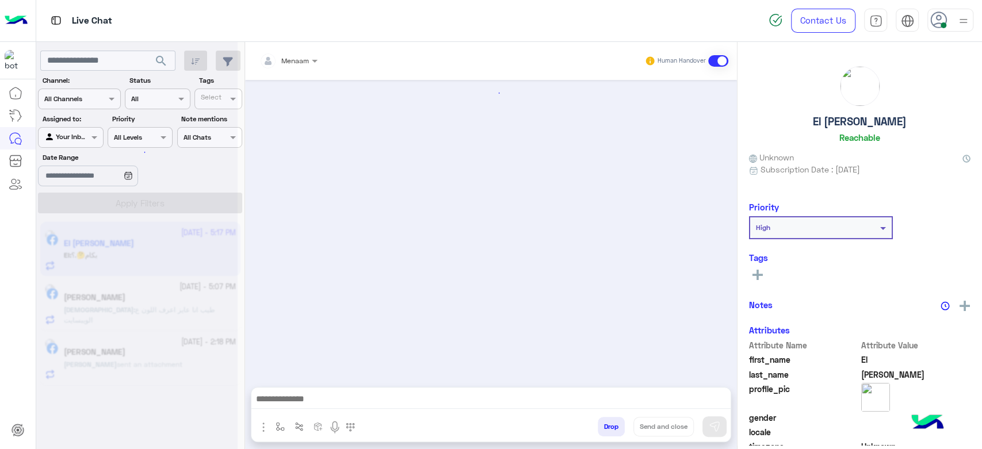
click at [133, 304] on div at bounding box center [136, 229] width 201 height 449
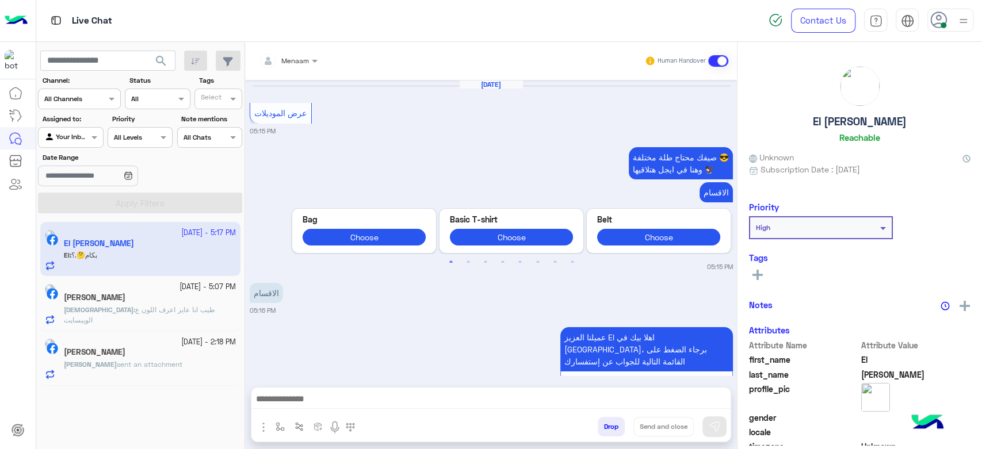
scroll to position [1409, 0]
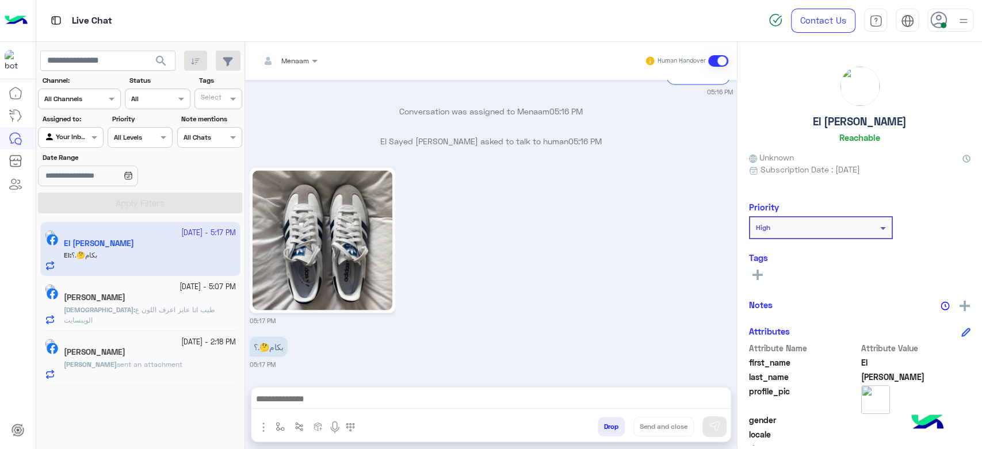
click at [294, 270] on img at bounding box center [322, 240] width 140 height 140
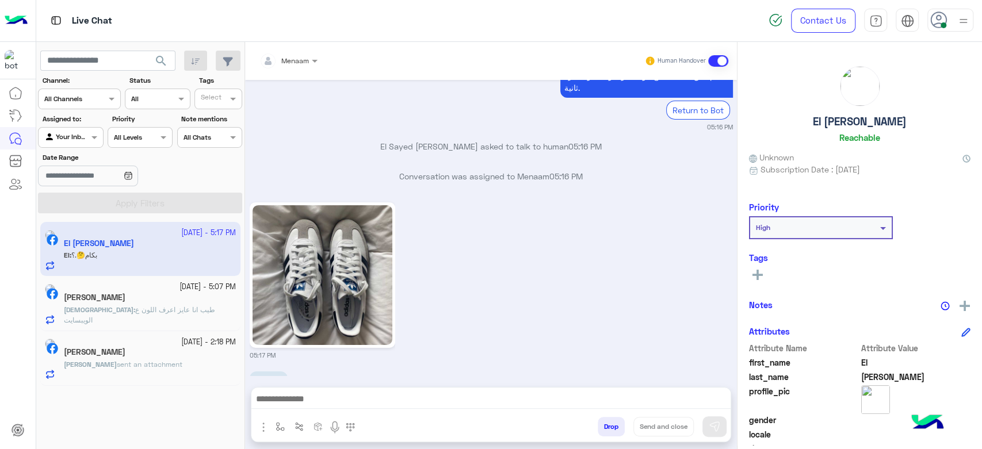
scroll to position [2661, 0]
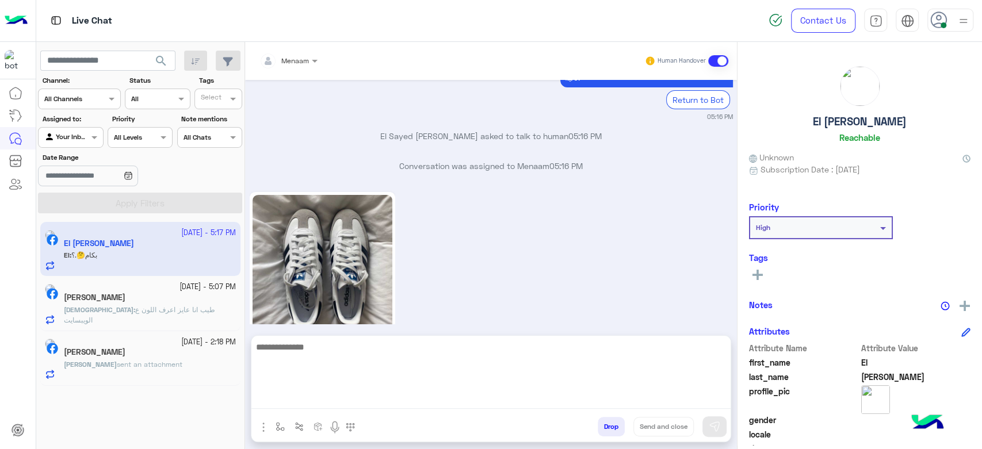
click at [308, 399] on textarea at bounding box center [490, 374] width 479 height 69
type textarea "**********"
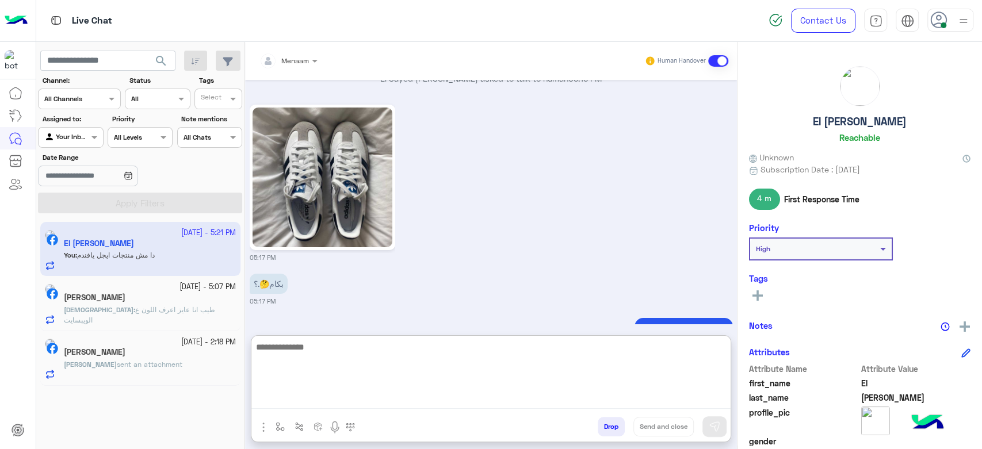
scroll to position [2722, 0]
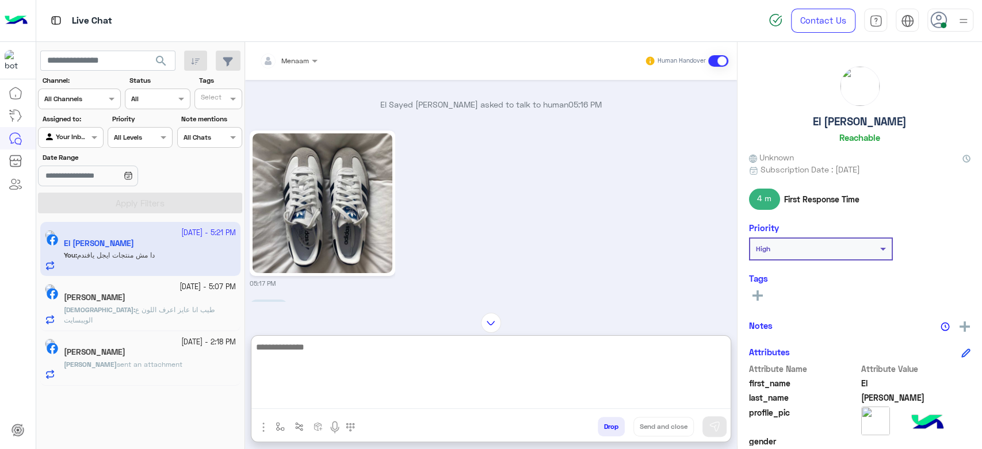
click at [285, 354] on textarea at bounding box center [490, 374] width 479 height 69
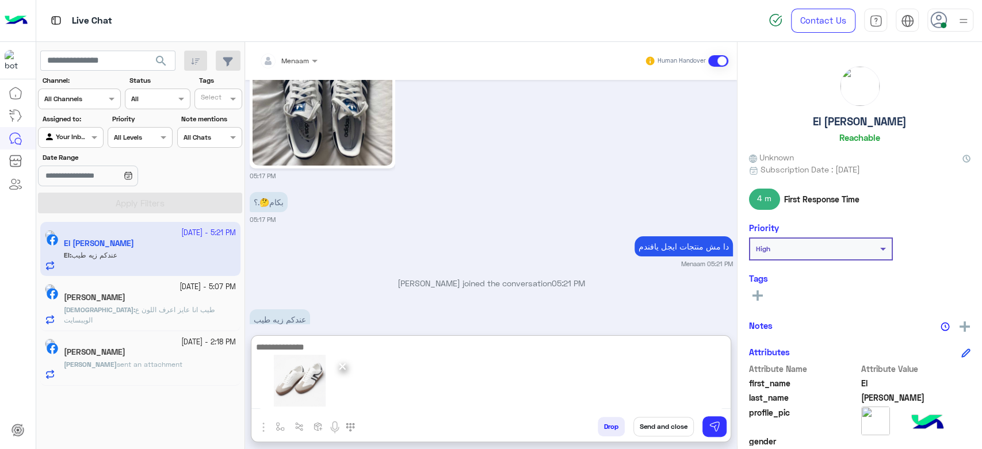
scroll to position [2766, 0]
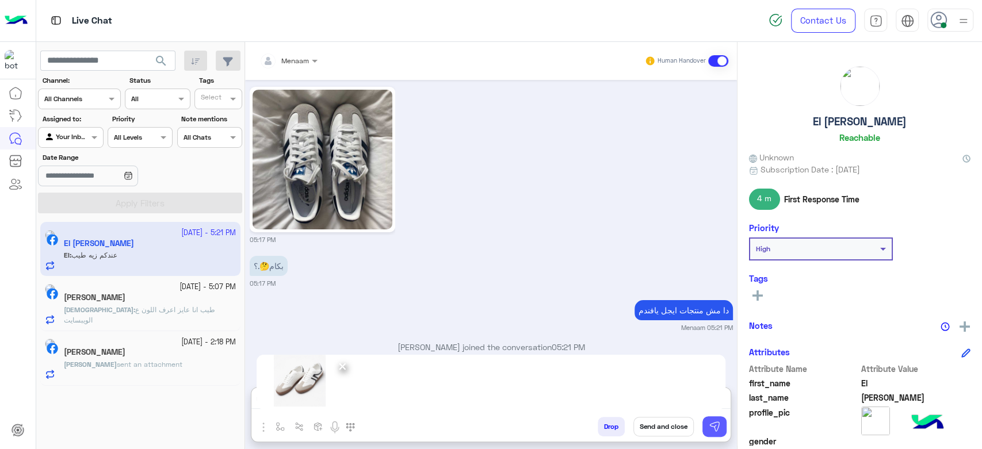
click at [712, 430] on img at bounding box center [715, 427] width 12 height 12
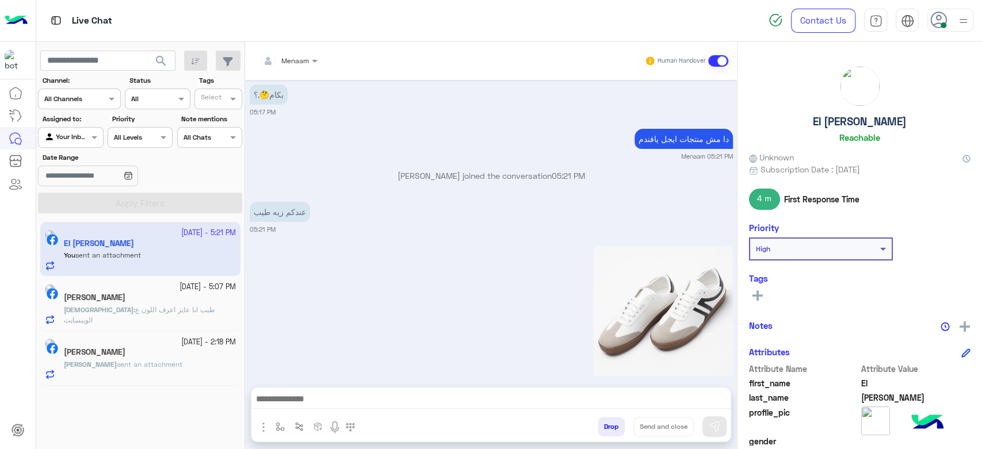
scroll to position [2942, 0]
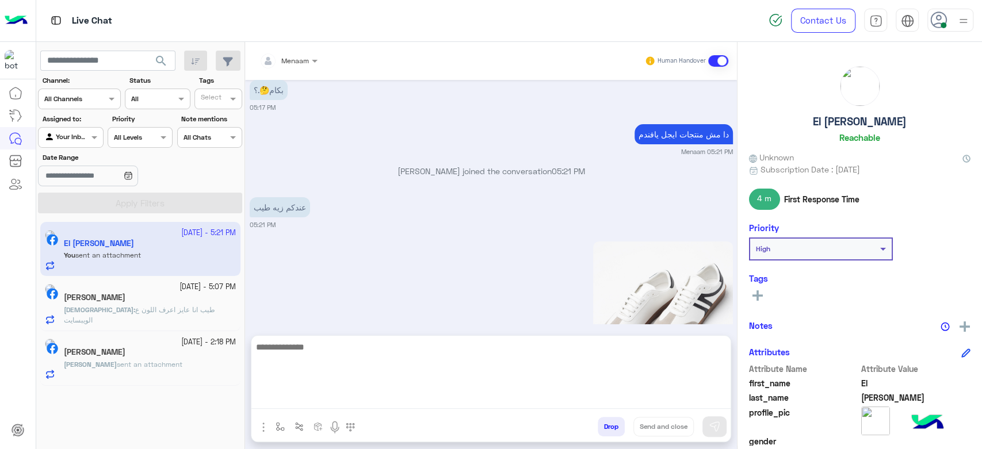
click at [325, 397] on textarea at bounding box center [490, 374] width 479 height 69
type textarea "****"
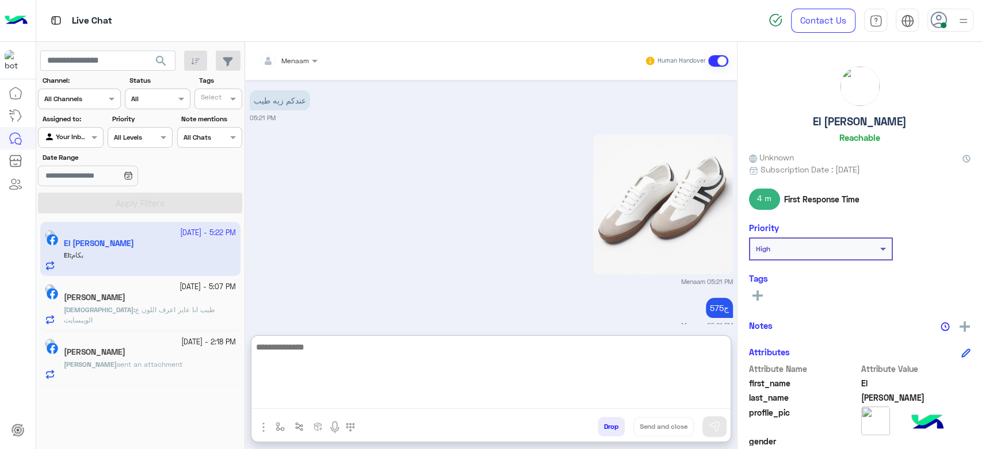
scroll to position [3082, 0]
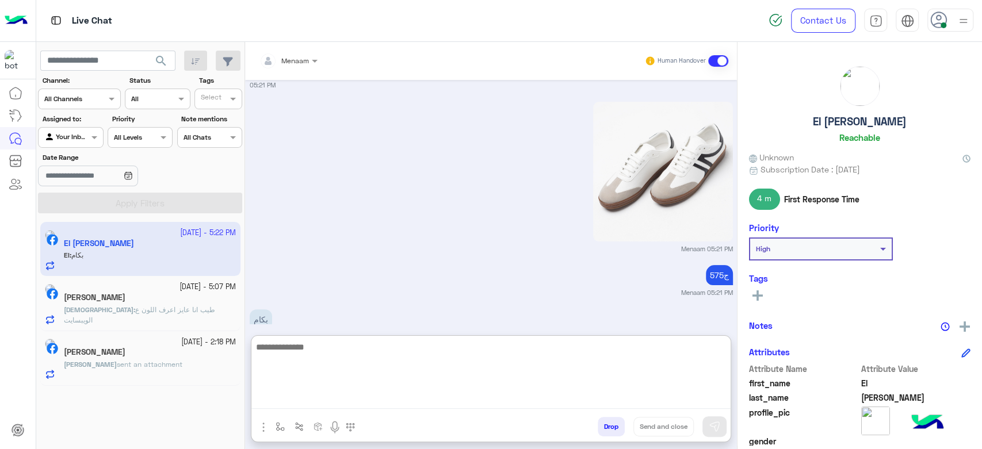
click at [298, 354] on textarea at bounding box center [490, 374] width 479 height 69
type textarea "****"
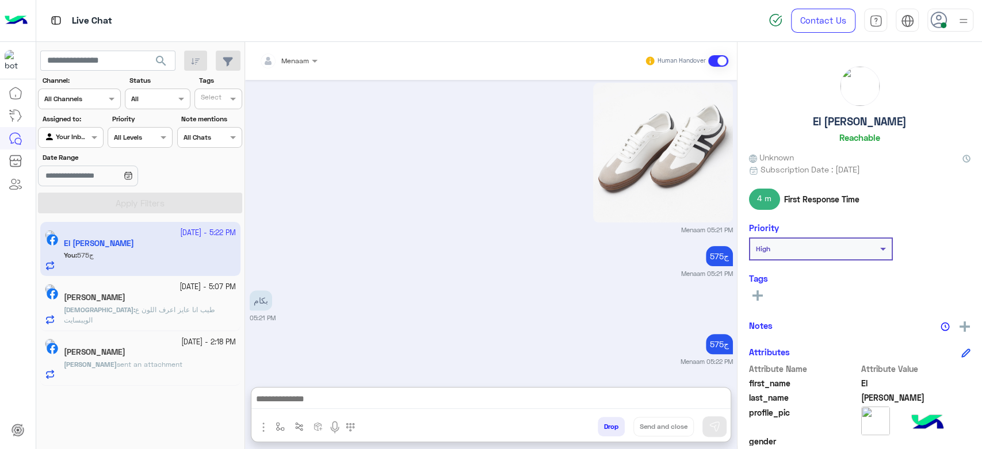
click at [839, 118] on h5 "El Sayed Mohamed" at bounding box center [860, 121] width 94 height 13
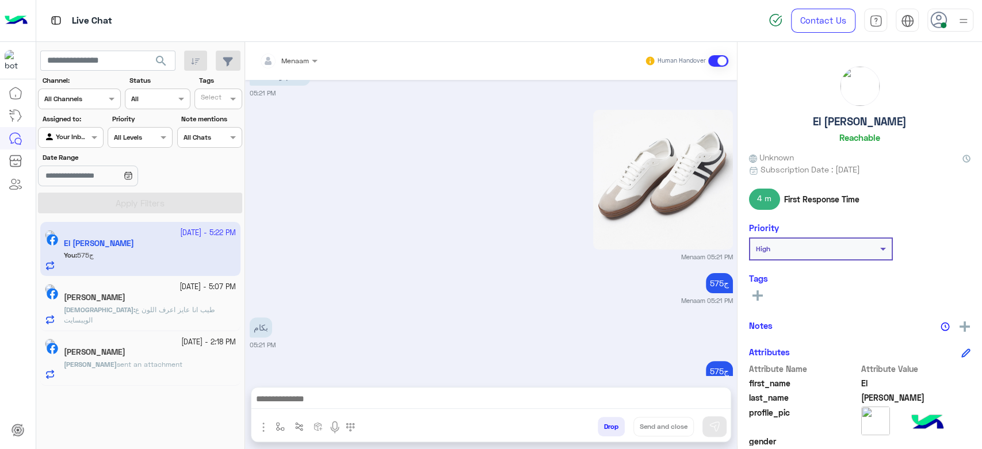
click at [839, 118] on h5 "El Sayed Mohamed" at bounding box center [860, 121] width 94 height 13
copy h5 "El Sayed Mohamed"
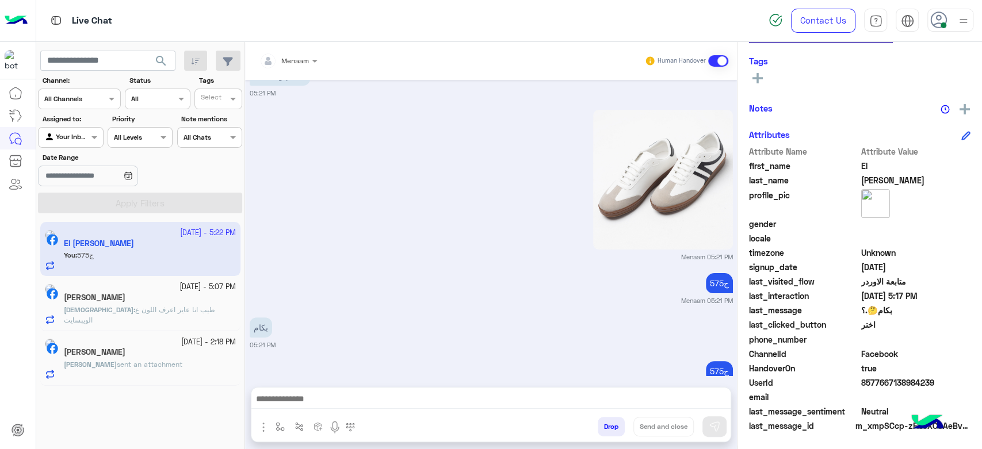
click at [876, 380] on span "8577667138984239" at bounding box center [916, 383] width 110 height 12
copy span "8577667138984239"
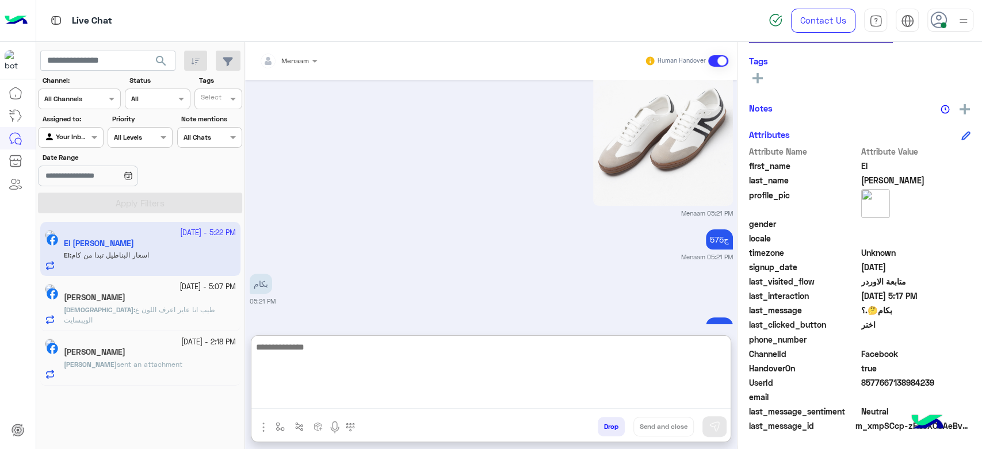
click at [299, 405] on textarea at bounding box center [490, 374] width 479 height 69
click at [331, 400] on textarea at bounding box center [490, 374] width 479 height 69
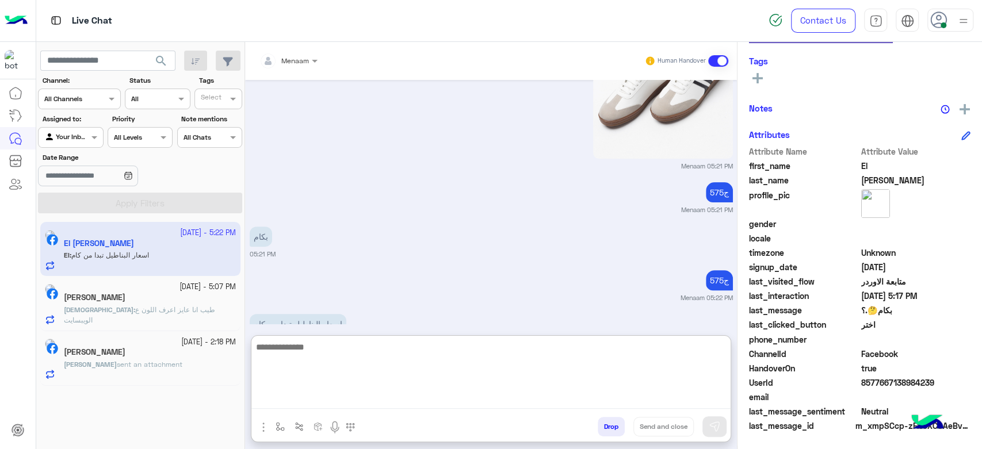
paste textarea "**********"
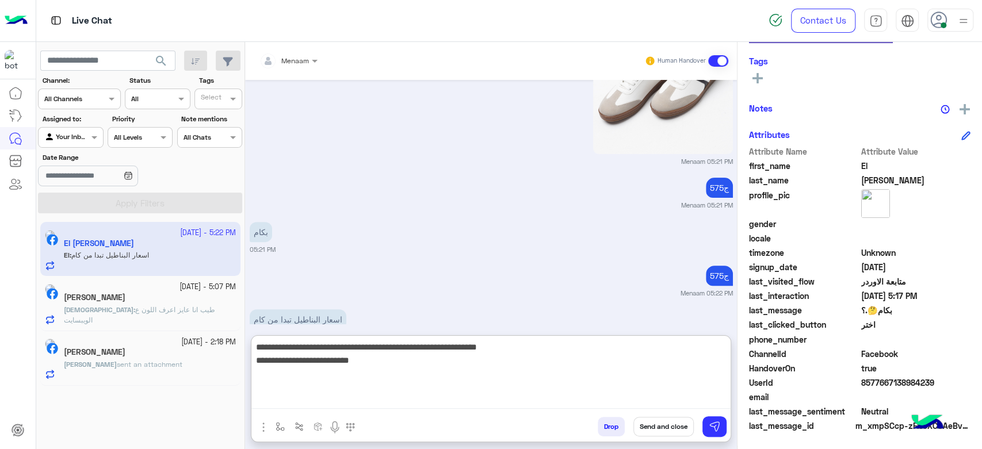
click at [319, 361] on textarea "**********" at bounding box center [490, 374] width 479 height 69
type textarea "**********"
click at [454, 372] on textarea "**********" at bounding box center [490, 374] width 479 height 69
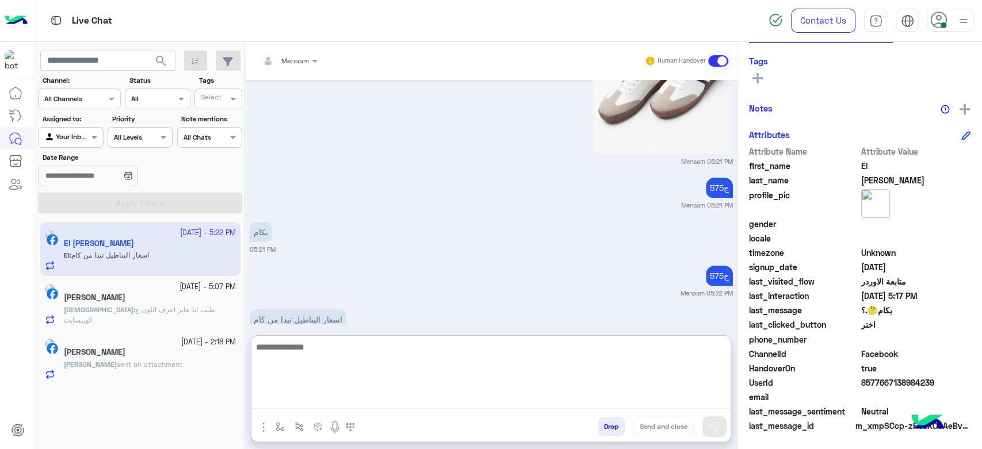
scroll to position [3226, 0]
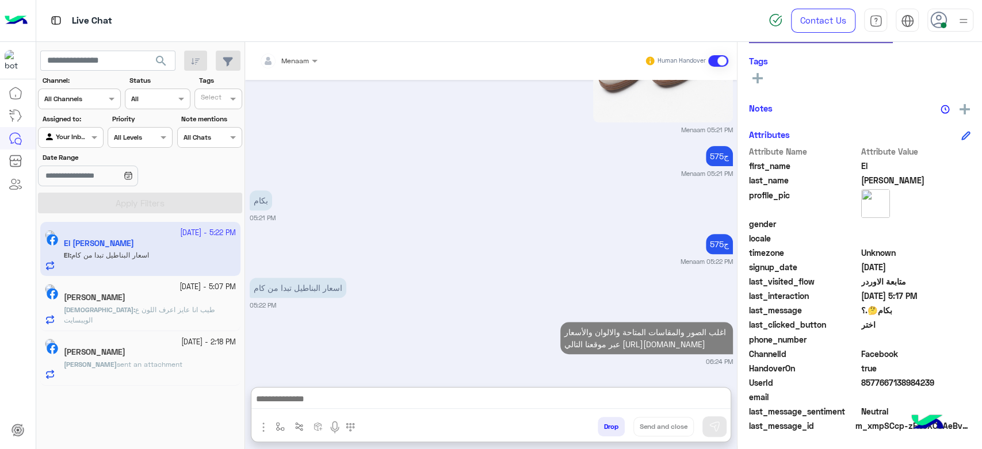
click at [139, 313] on span "طيب انا عايز اعرف اللون ع الويبسايت" at bounding box center [139, 314] width 151 height 19
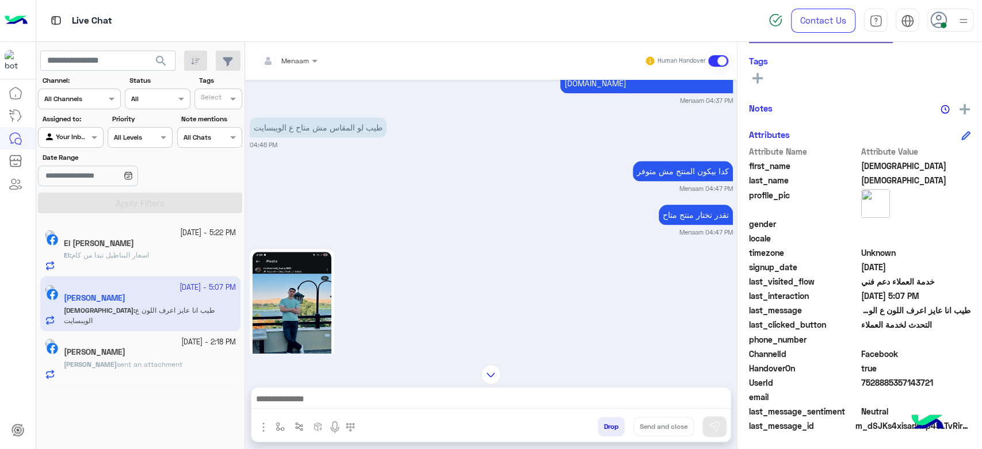
scroll to position [923, 0]
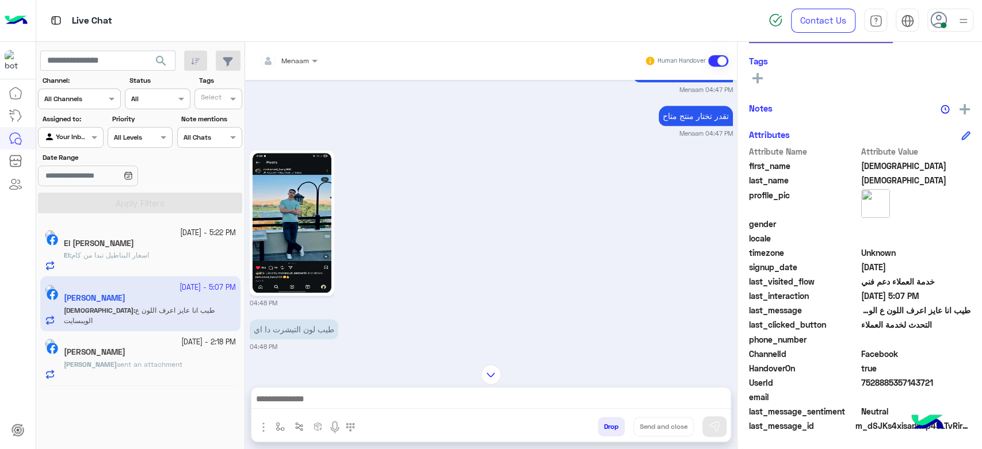
click at [290, 201] on img at bounding box center [291, 223] width 79 height 140
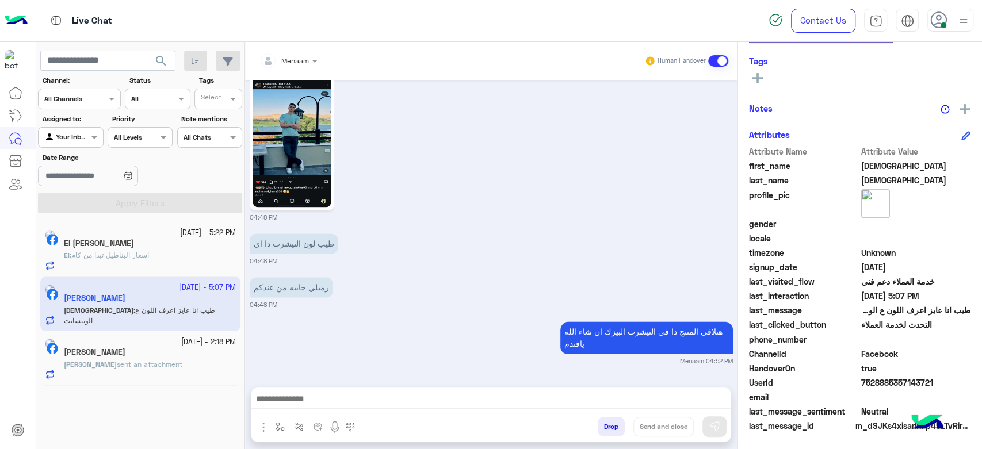
scroll to position [1050, 0]
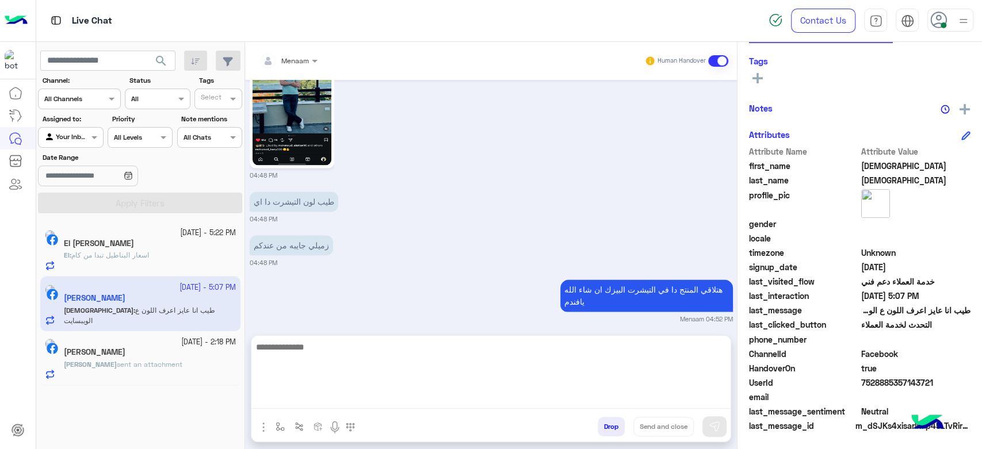
click at [320, 404] on textarea at bounding box center [490, 374] width 479 height 69
paste textarea "**********"
type textarea "**********"
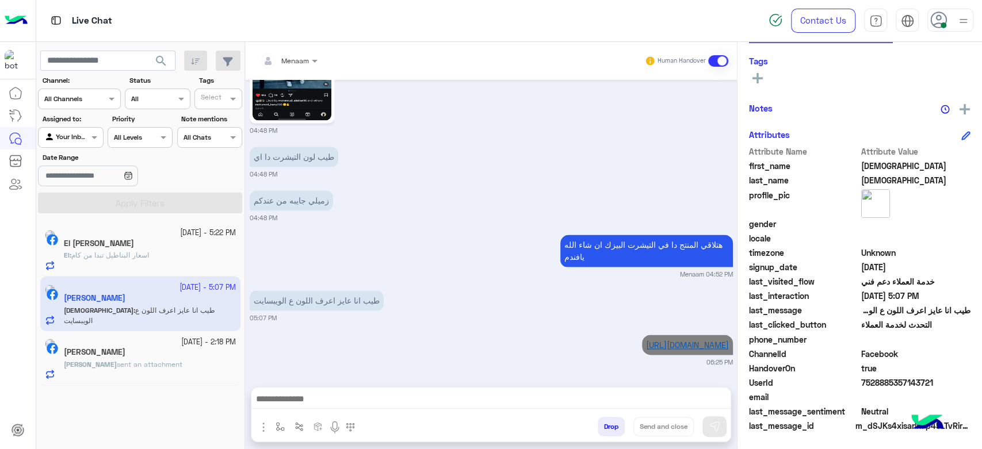
click at [646, 340] on link "https://eagle.com.eg/products/t-shirt-r-regular-basic-tr-097-s25?variant=484216…" at bounding box center [687, 345] width 83 height 10
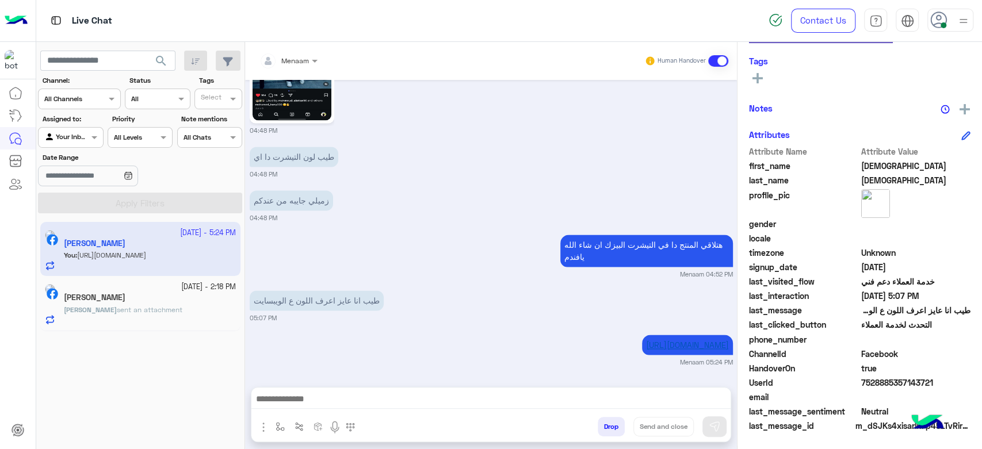
scroll to position [1119, 0]
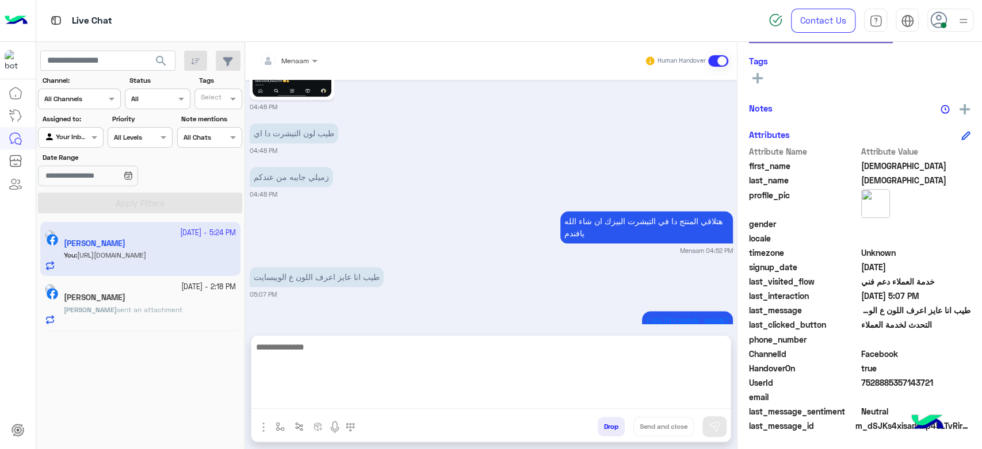
click at [285, 403] on textarea at bounding box center [490, 374] width 479 height 69
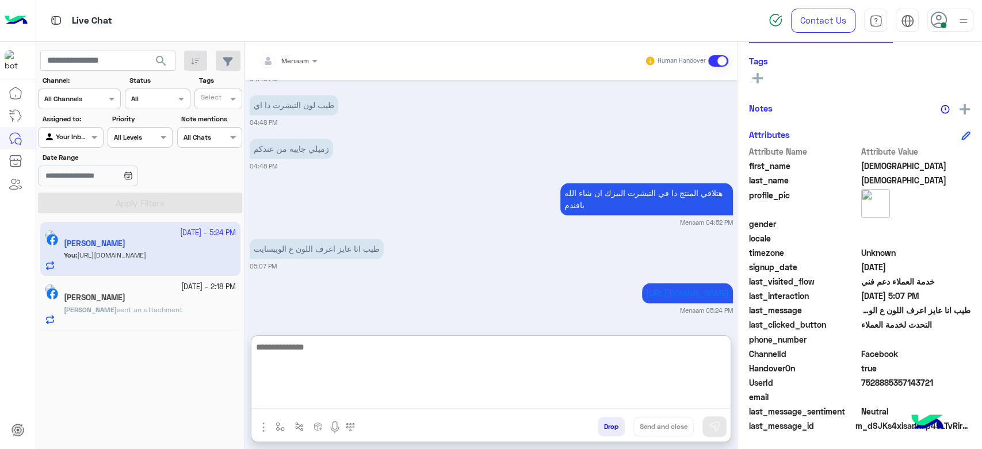
scroll to position [1170, 0]
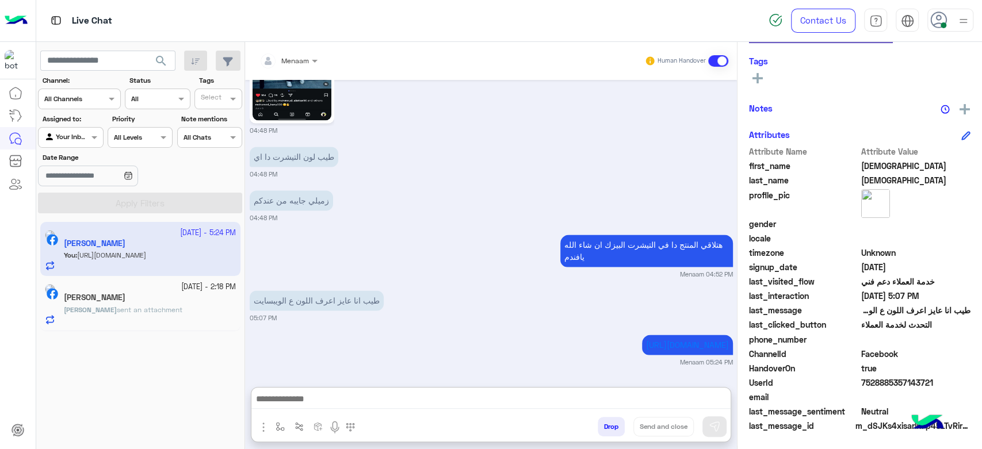
click at [172, 305] on div "Ahmed sent an attachment" at bounding box center [150, 315] width 172 height 20
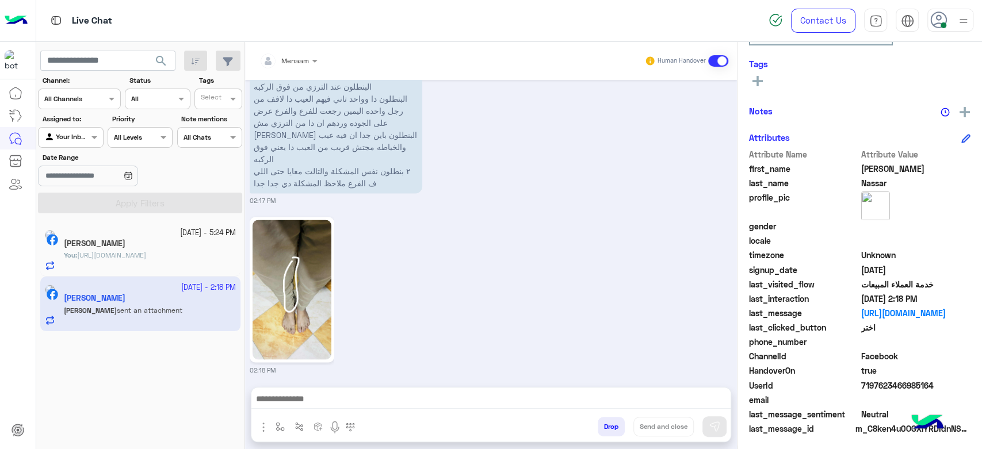
scroll to position [197, 0]
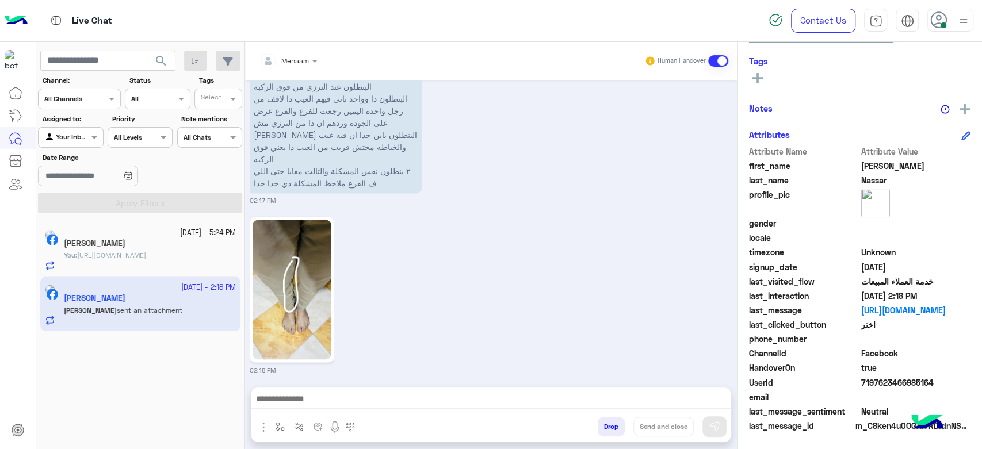
click at [127, 238] on div "27 September - 5:24 PM" at bounding box center [150, 233] width 172 height 11
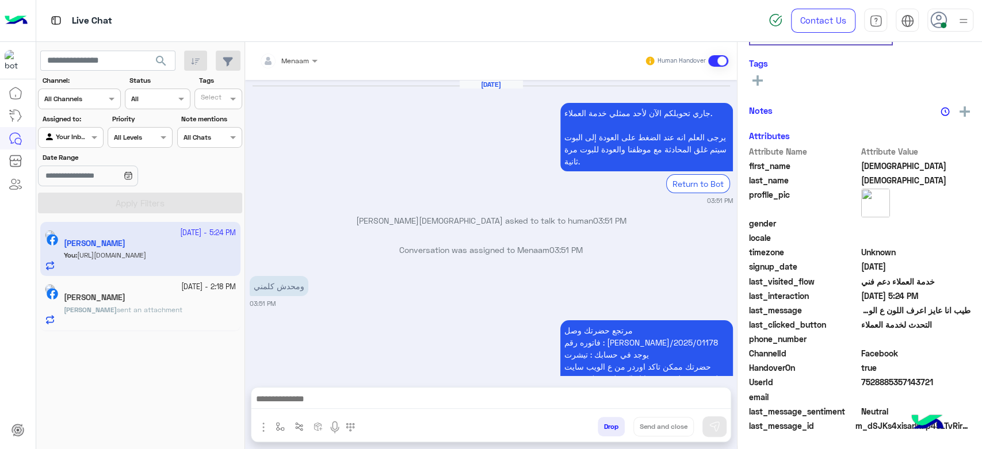
scroll to position [1074, 0]
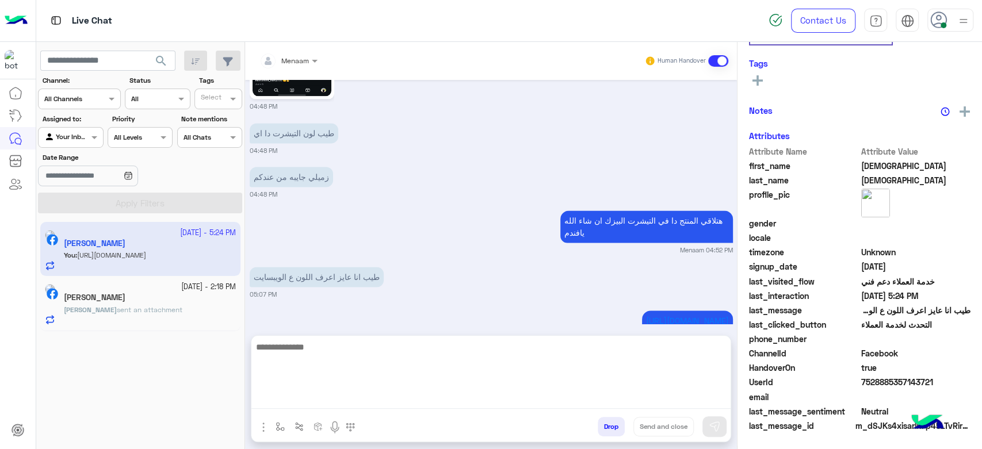
click at [316, 403] on textarea at bounding box center [490, 374] width 479 height 69
type textarea "*****"
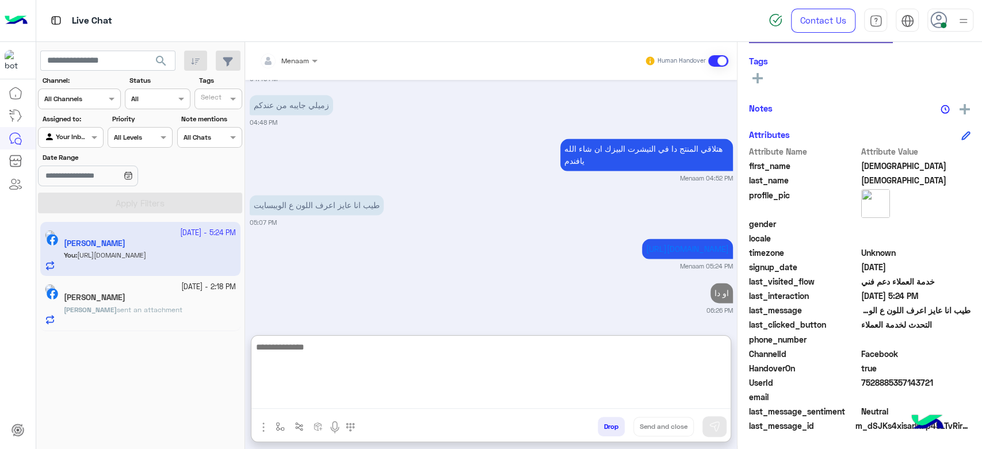
paste textarea "**********"
type textarea "**********"
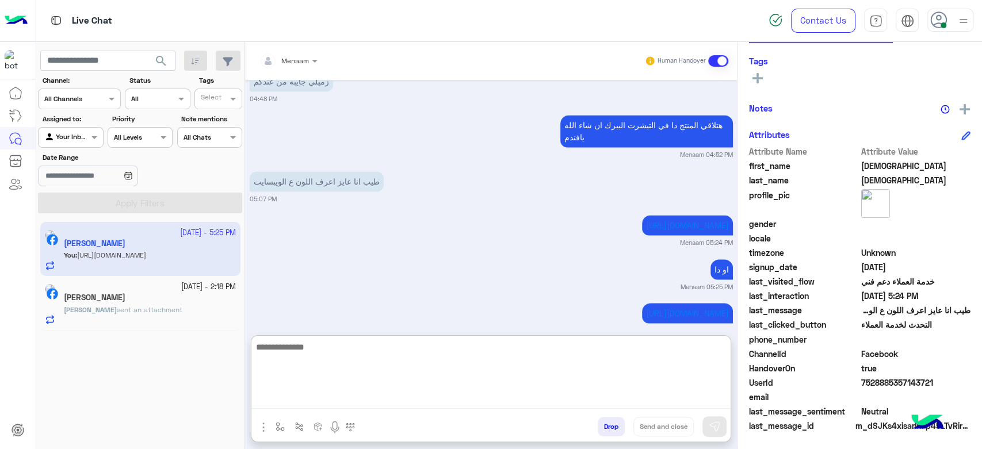
scroll to position [1238, 0]
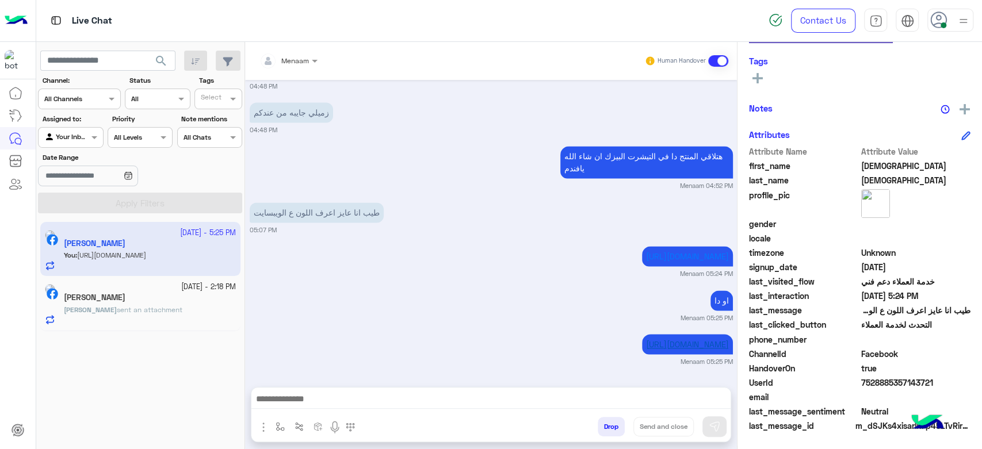
click at [642, 331] on div "https://eagle.com.eg/products/t-shirt-r-over-size-tr-058-s25?variant=4842164437…" at bounding box center [687, 344] width 91 height 26
click at [646, 339] on link "https://eagle.com.eg/products/t-shirt-r-over-size-tr-058-s25?variant=4842164437…" at bounding box center [687, 344] width 83 height 10
click at [153, 305] on span "sent an attachment" at bounding box center [150, 309] width 66 height 9
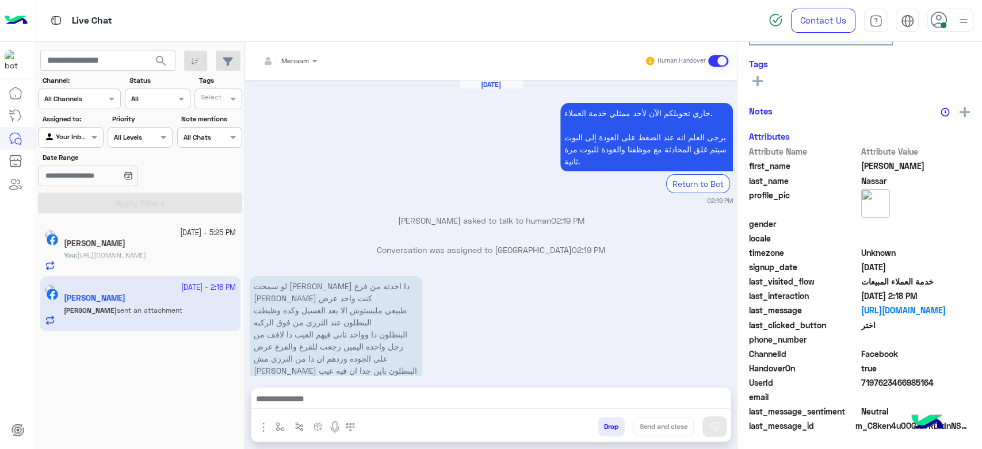
scroll to position [1338, 0]
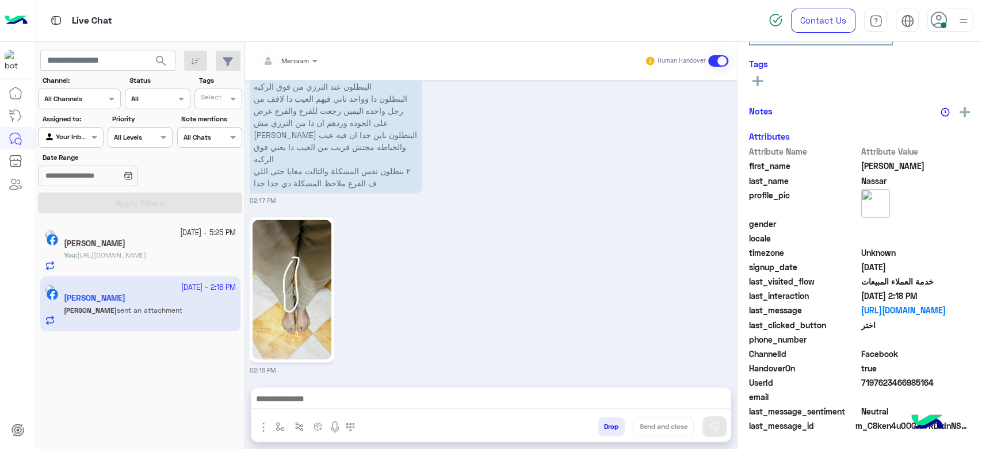
click at [133, 258] on span "https://eagle.com.eg/products/t-shirt-r-over-size-tr-058-s25?variant=4842164437…" at bounding box center [111, 255] width 69 height 9
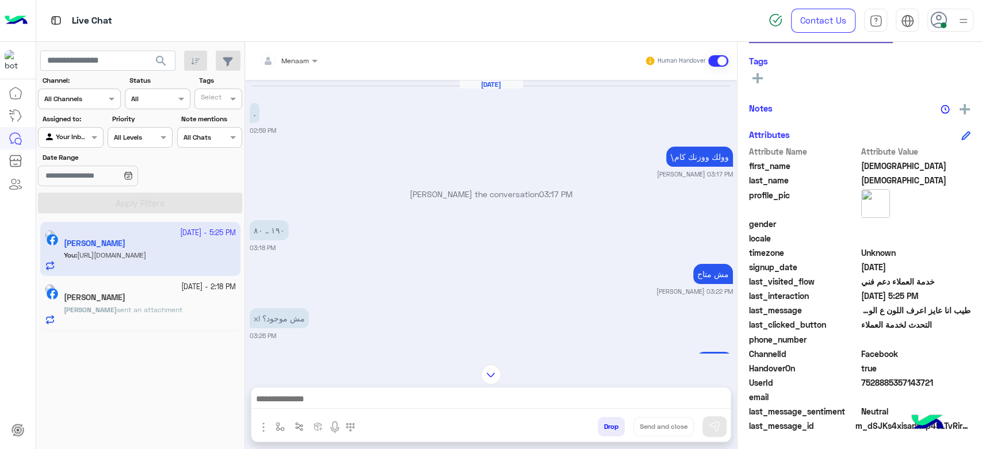
scroll to position [1564, 0]
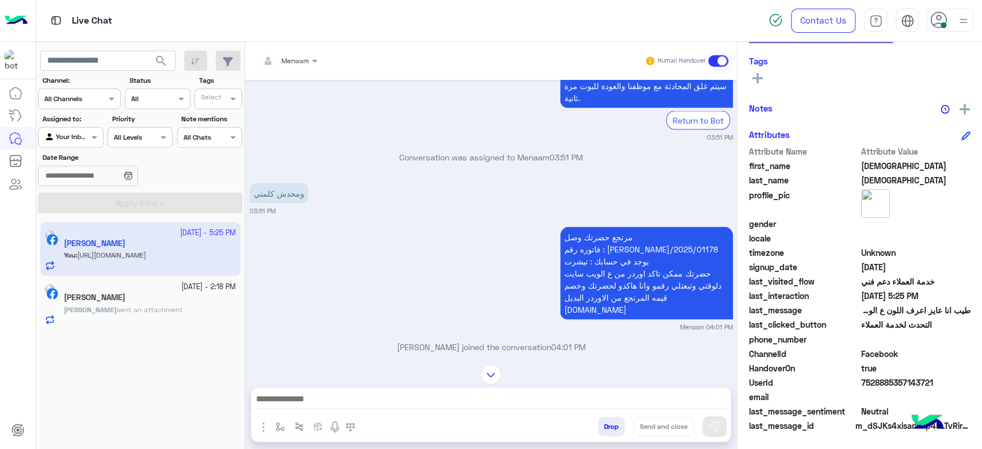
drag, startPoint x: 604, startPoint y: 223, endPoint x: 667, endPoint y: 225, distance: 62.7
click at [667, 227] on p "مرتجع حضرتك وصل فاتوره رقم : RON/2025/01178 يوجد في حسابك : تيشرت حضرتك ممكن تا…" at bounding box center [646, 273] width 173 height 93
copy p "RON/2025/01178"
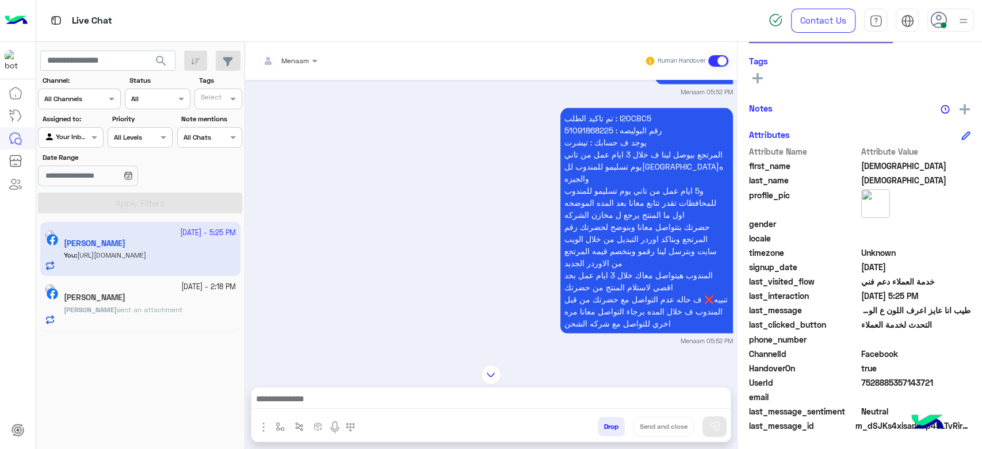
scroll to position [1696, 0]
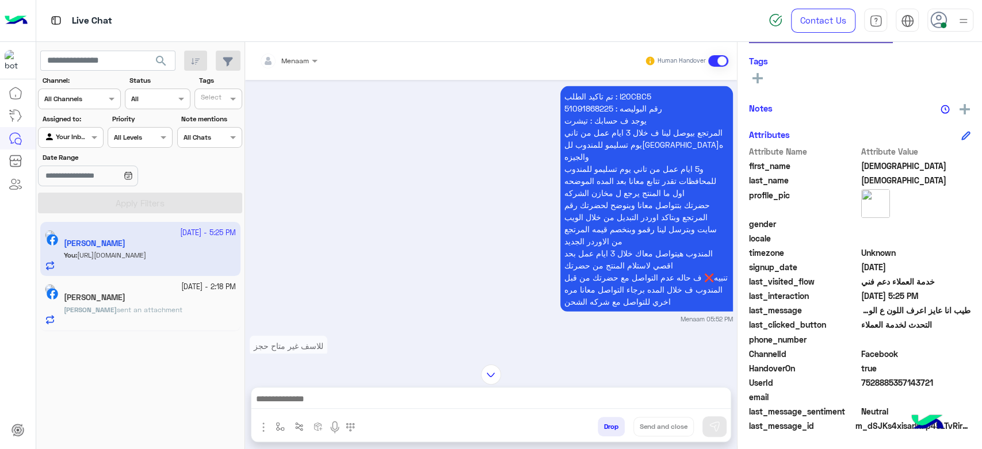
click at [639, 87] on p "تم تاكيد الطلب : I20CBC5 رقم البوليصه : 51091868225 يوجد ف حسابك : تيشرت المرتج…" at bounding box center [646, 198] width 173 height 225
copy p "I20CBC5"
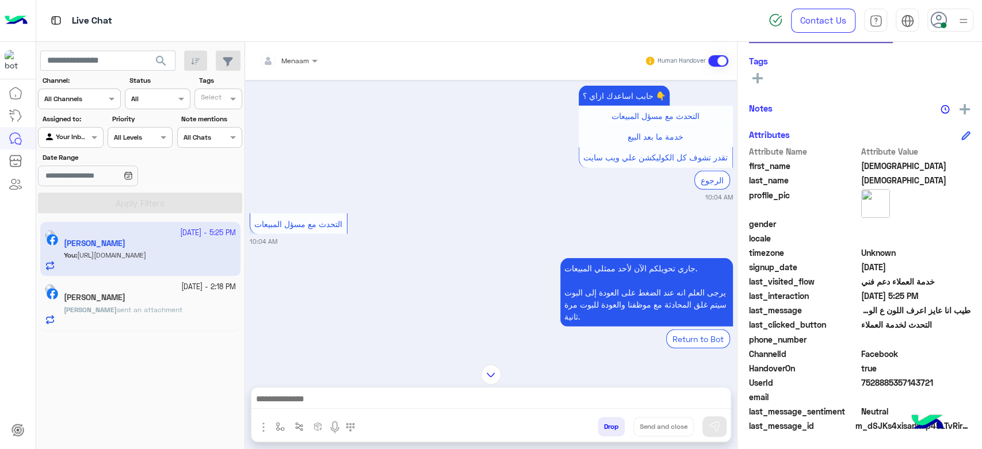
scroll to position [5211, 0]
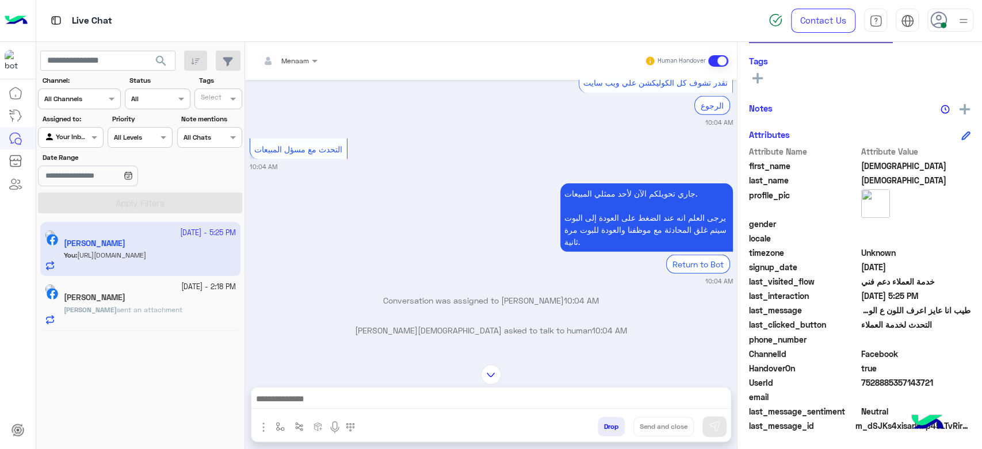
click at [149, 297] on div "[PERSON_NAME]" at bounding box center [150, 299] width 172 height 12
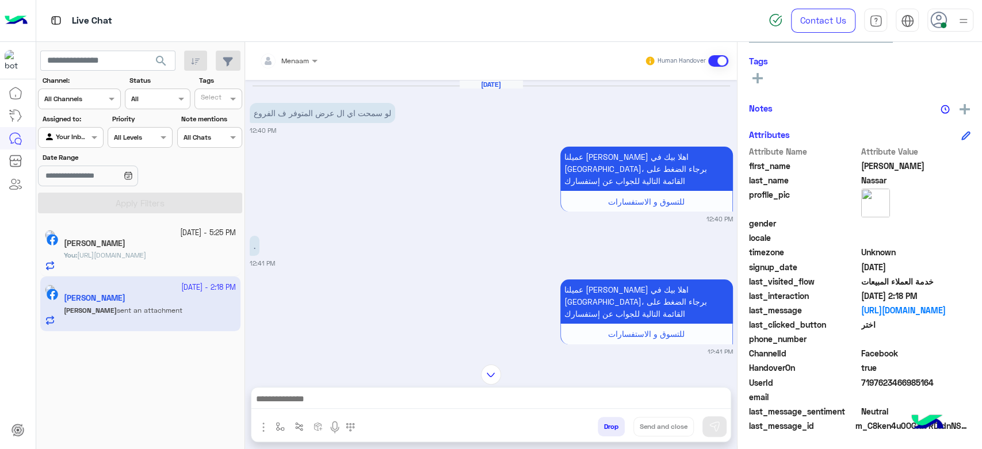
click at [125, 244] on h5 "[PERSON_NAME]" at bounding box center [95, 244] width 62 height 10
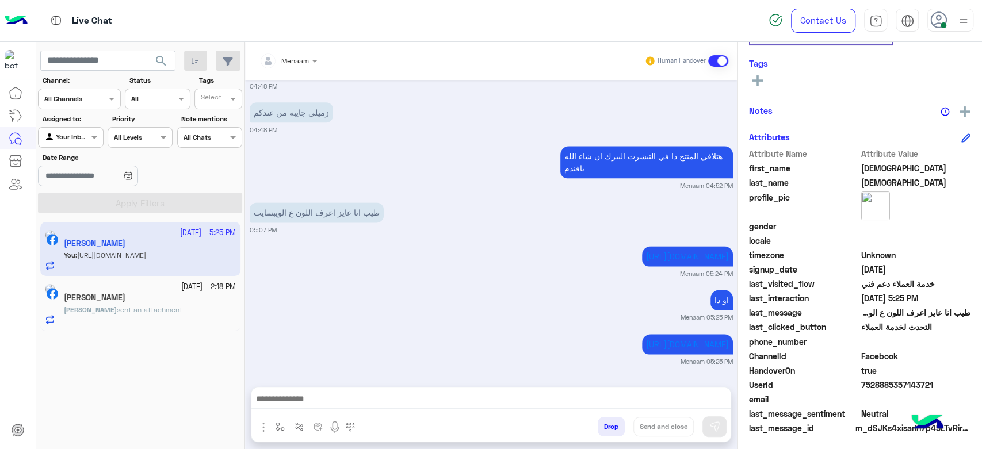
scroll to position [217, 0]
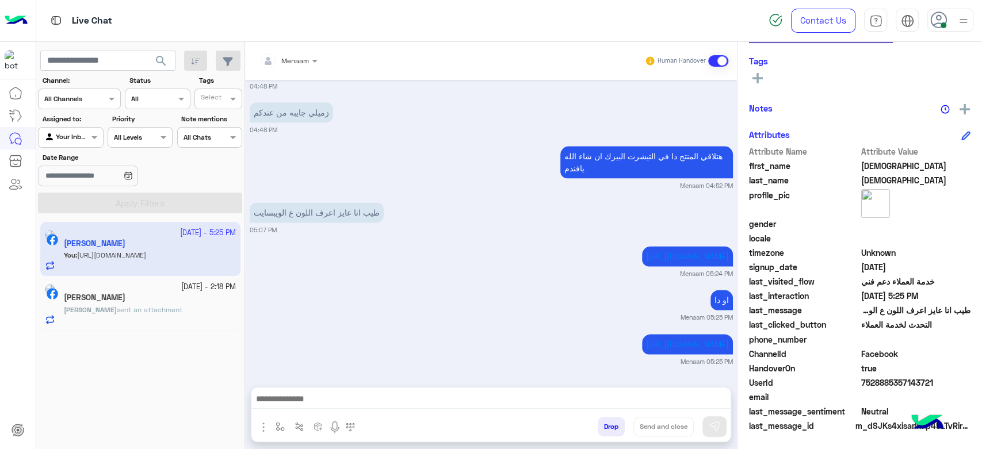
click at [111, 295] on h5 "[PERSON_NAME]" at bounding box center [95, 298] width 62 height 10
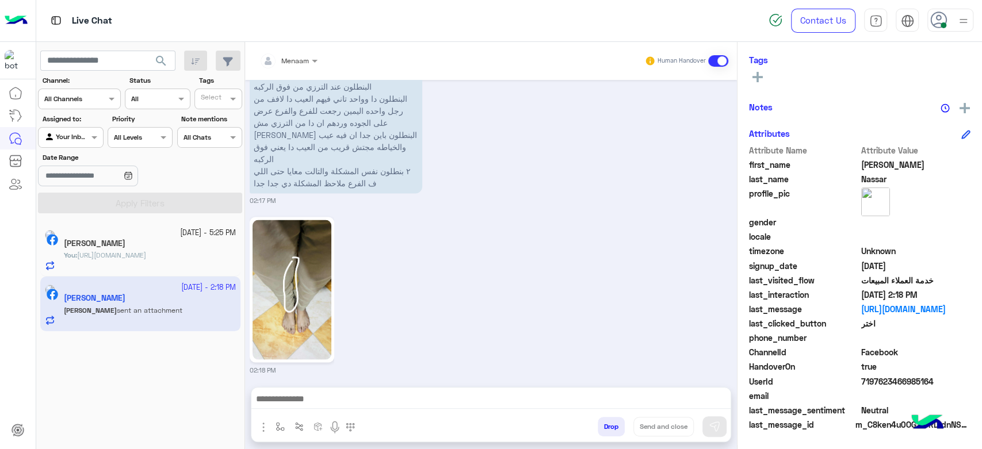
scroll to position [197, 0]
click at [128, 260] on p "You : https://eagle.com.eg/products/t-shirt-r-over-size-tr-058-s25?variant=4842…" at bounding box center [105, 255] width 82 height 10
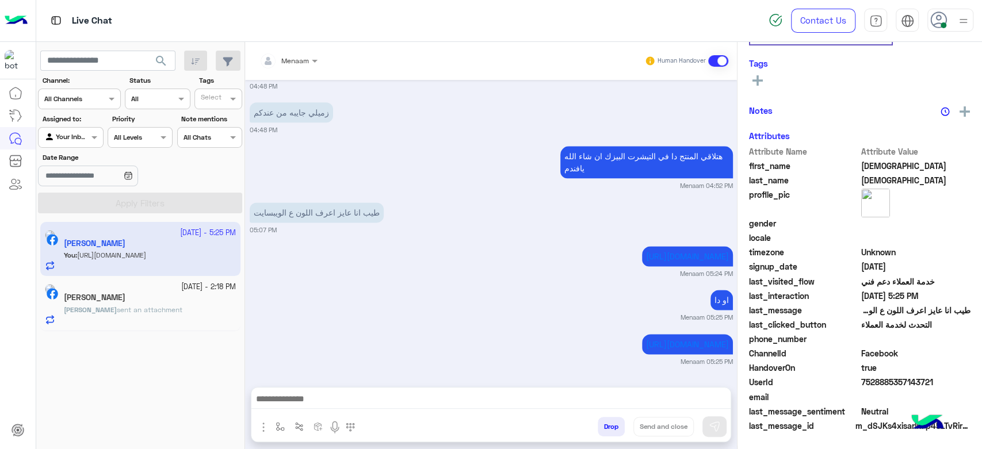
scroll to position [217, 0]
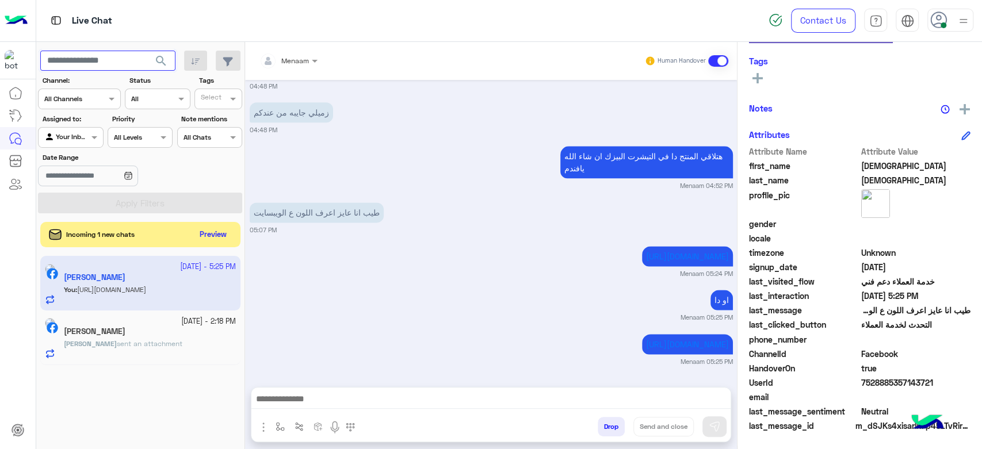
click at [76, 58] on input "text" at bounding box center [107, 61] width 135 height 21
paste input "**********"
click at [82, 133] on div at bounding box center [71, 136] width 64 height 11
click at [70, 162] on b "Unassigned" at bounding box center [77, 160] width 44 height 10
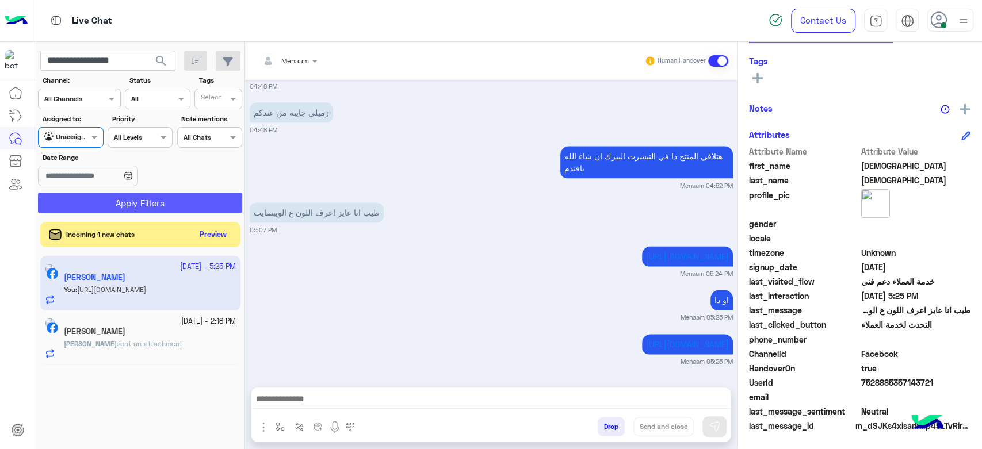
click at [144, 201] on button "Apply Filters" at bounding box center [140, 203] width 204 height 21
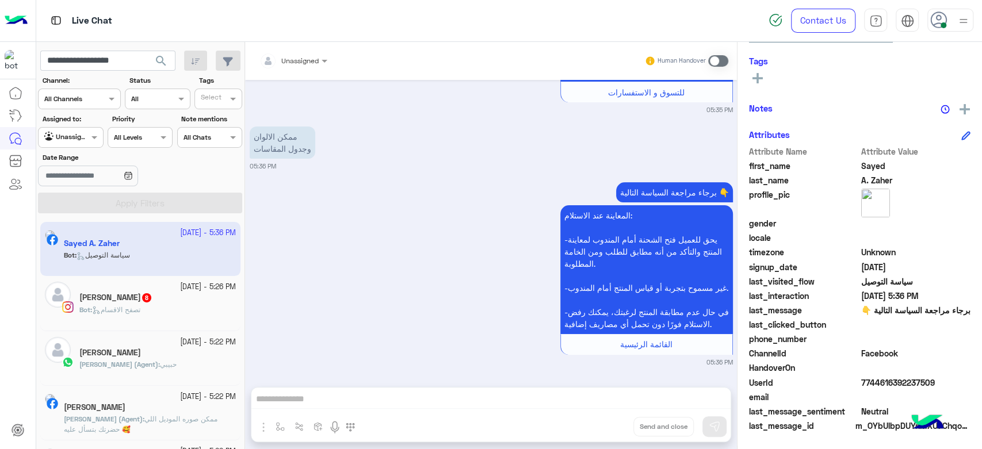
click at [159, 65] on span "search" at bounding box center [161, 61] width 14 height 14
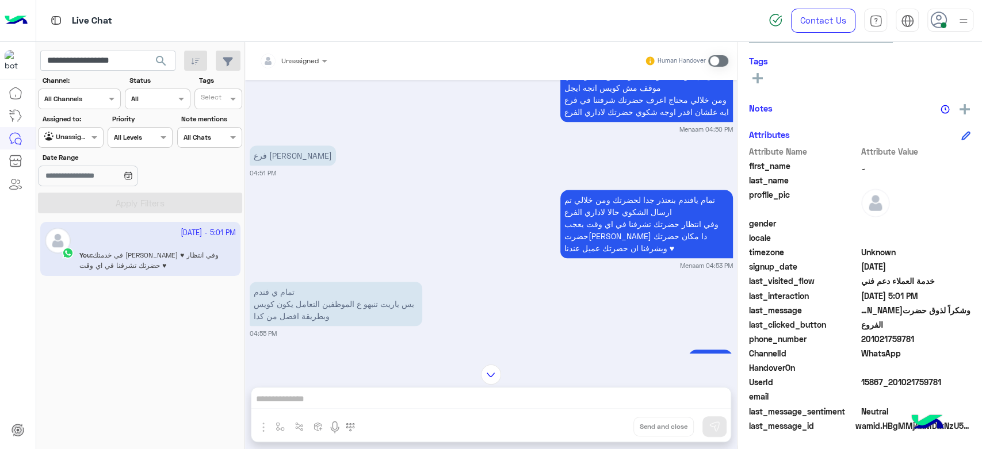
scroll to position [453, 0]
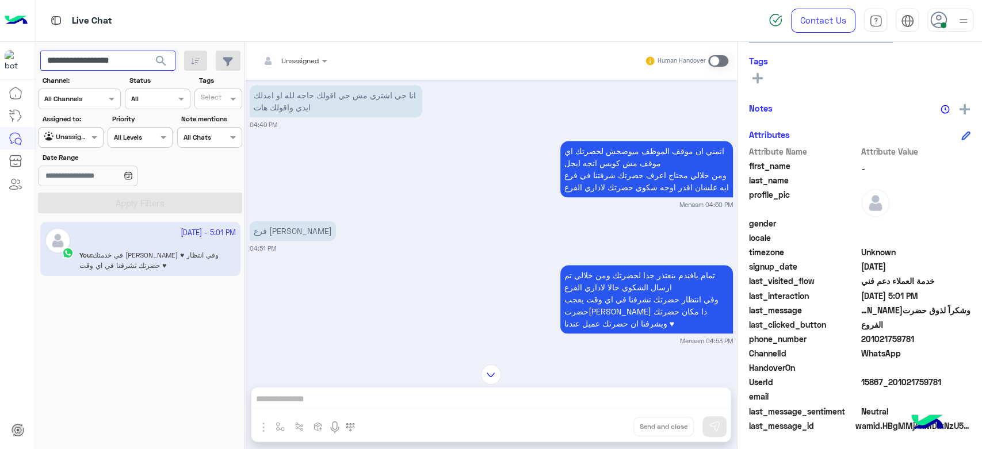
click at [87, 63] on input "**********" at bounding box center [107, 61] width 135 height 21
paste input "text"
click at [158, 58] on span "search" at bounding box center [161, 61] width 14 height 14
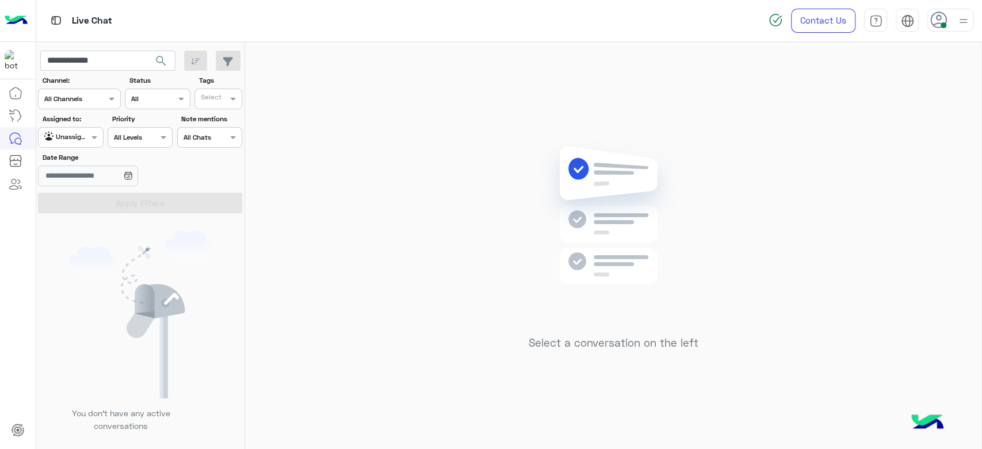
click at [87, 82] on label "Channel:" at bounding box center [81, 80] width 77 height 10
click at [89, 63] on input "**********" at bounding box center [107, 61] width 135 height 21
click at [88, 63] on input "**********" at bounding box center [107, 61] width 135 height 21
paste input "***"
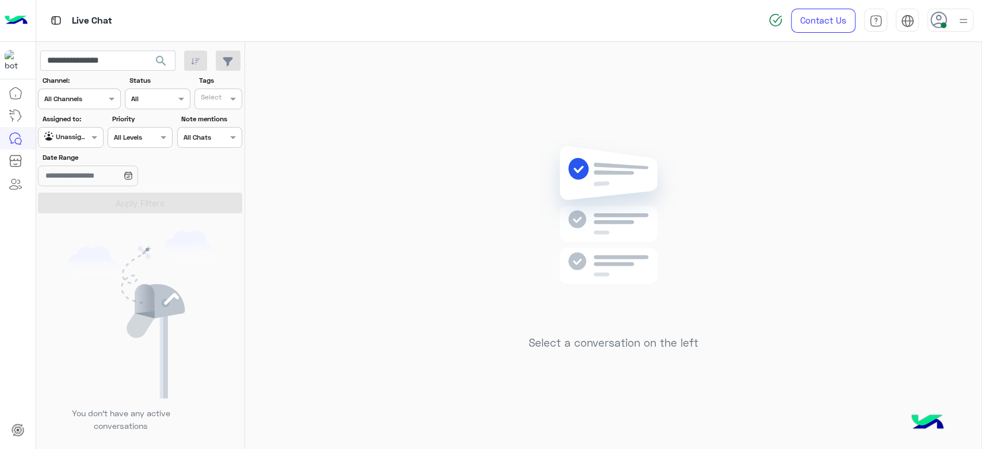
click at [161, 66] on span "search" at bounding box center [161, 61] width 14 height 14
click at [94, 55] on input "**********" at bounding box center [107, 61] width 135 height 21
paste input "text"
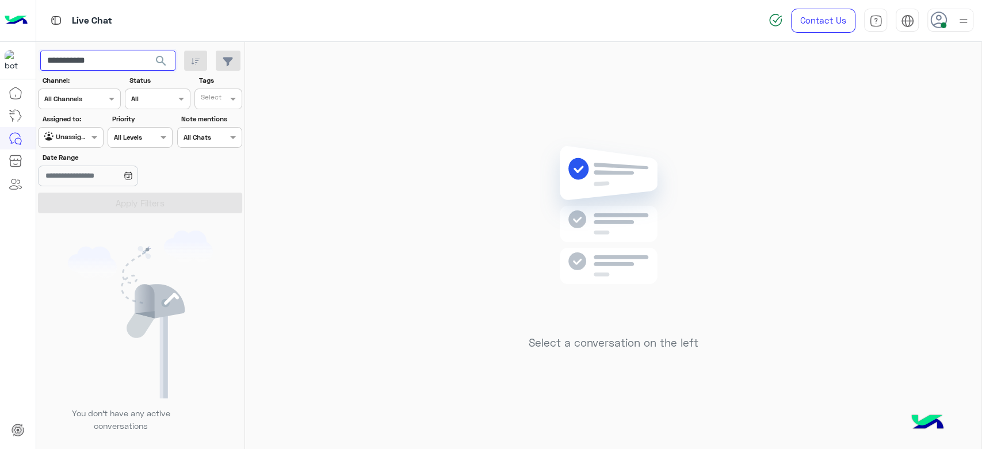
type input "**********"
click at [160, 58] on span "search" at bounding box center [161, 61] width 14 height 14
click at [93, 59] on input "**********" at bounding box center [107, 61] width 135 height 21
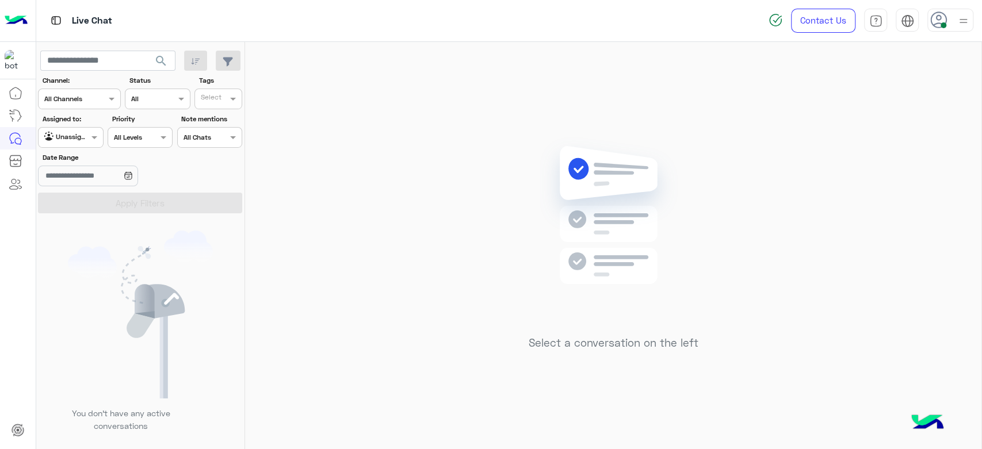
click at [961, 28] on div at bounding box center [963, 20] width 14 height 22
click at [887, 257] on link "Sign Out" at bounding box center [871, 254] width 32 height 10
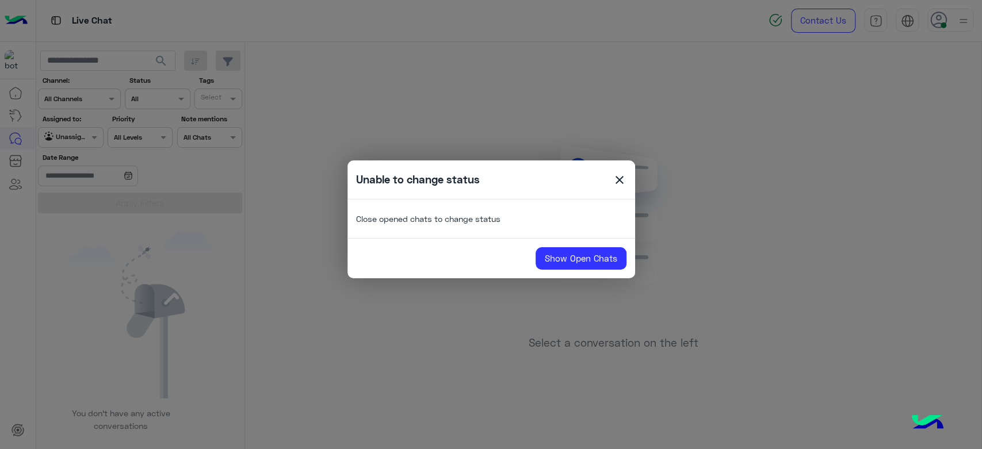
click at [554, 271] on div "Unable to change status close Close opened chats to change status Show Open Cha…" at bounding box center [491, 219] width 288 height 118
click at [569, 251] on link "Show Open Chats" at bounding box center [580, 258] width 91 height 23
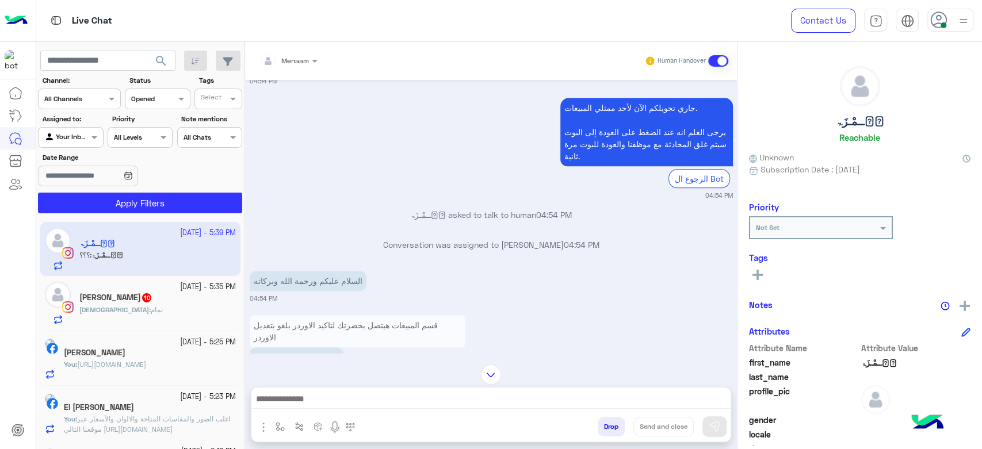
scroll to position [701, 0]
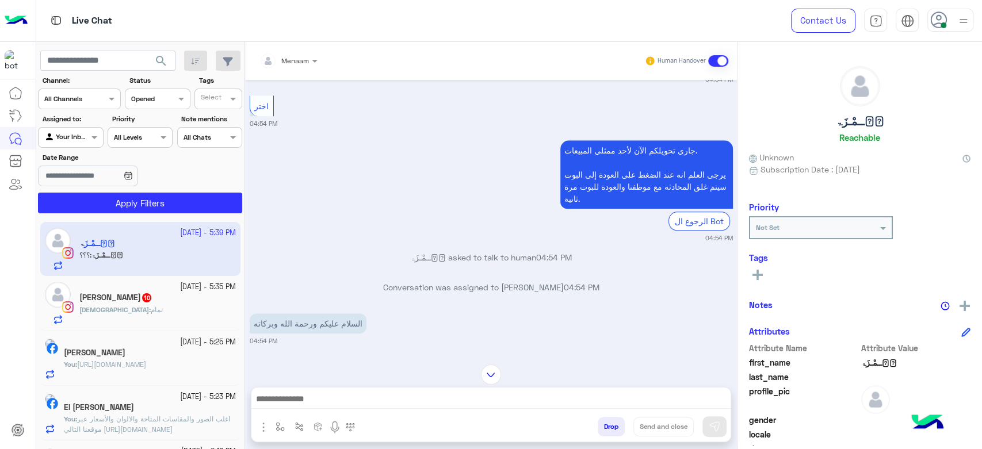
click at [99, 104] on div "Channel All Channels" at bounding box center [72, 99] width 67 height 10
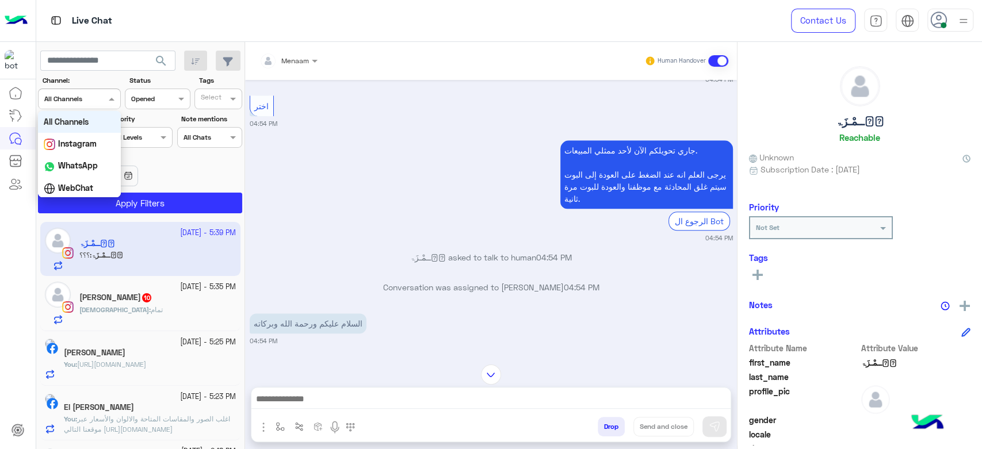
drag, startPoint x: 388, startPoint y: 151, endPoint x: 254, endPoint y: 145, distance: 134.2
click at [387, 151] on div "جاري تحويلكم الآن لأحد ممثلي المبيعات. يرجى العلم انه عند الضغط على العودة إلى …" at bounding box center [491, 190] width 483 height 106
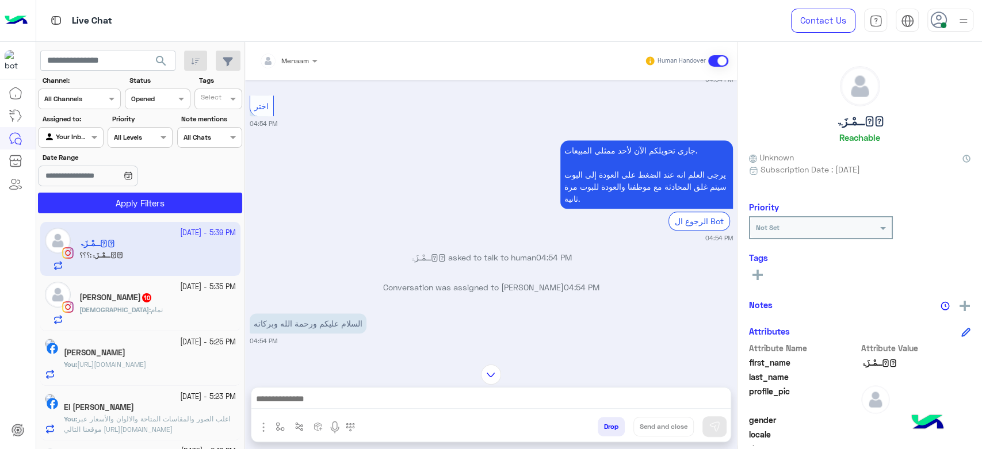
click at [73, 133] on div at bounding box center [71, 136] width 64 height 11
click at [92, 174] on div "Your Inbox" at bounding box center [71, 183] width 67 height 22
click at [161, 201] on button "Apply Filters" at bounding box center [140, 203] width 204 height 21
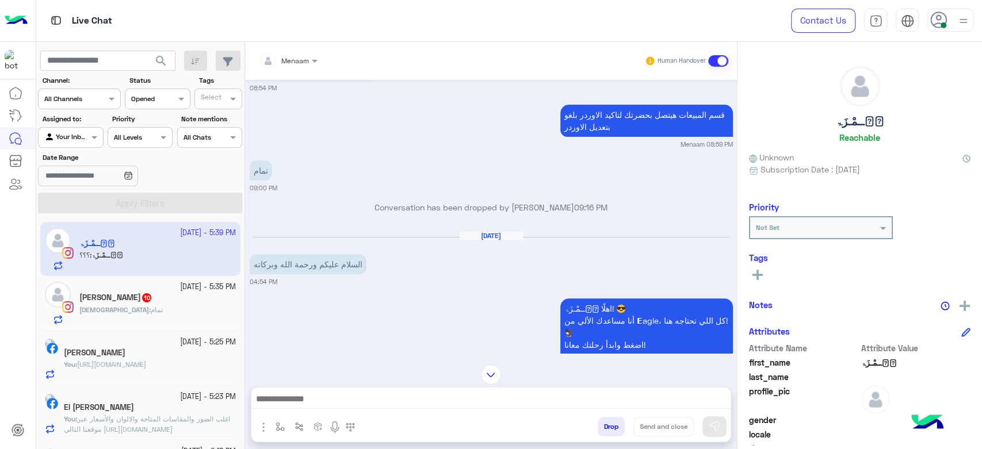
scroll to position [190, 0]
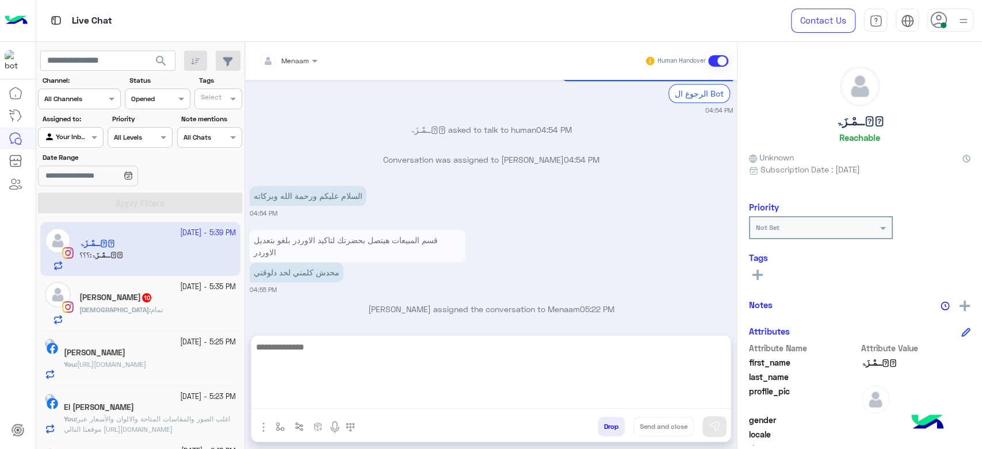
click at [337, 393] on textarea at bounding box center [490, 374] width 479 height 69
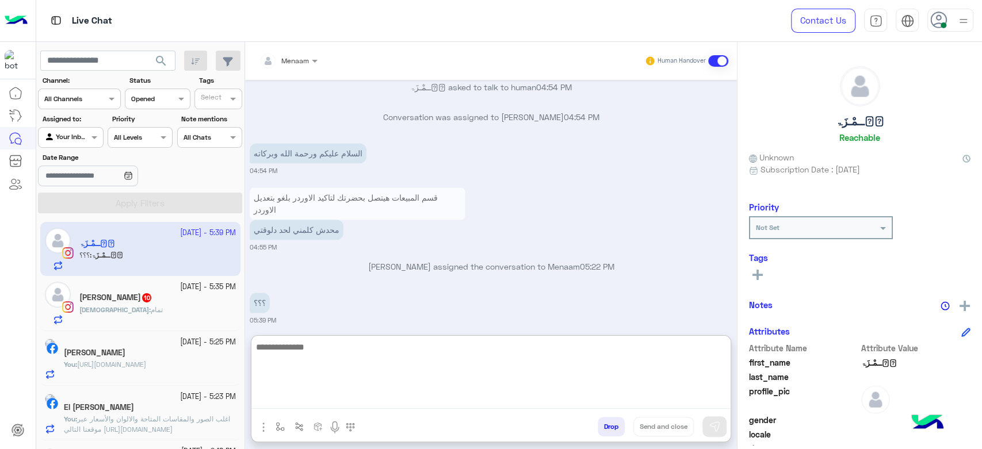
scroll to position [881, 0]
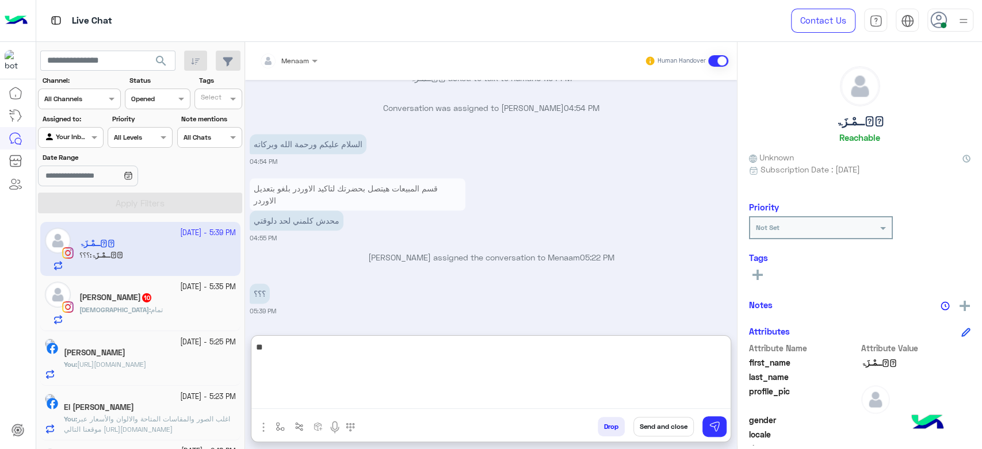
type textarea "*"
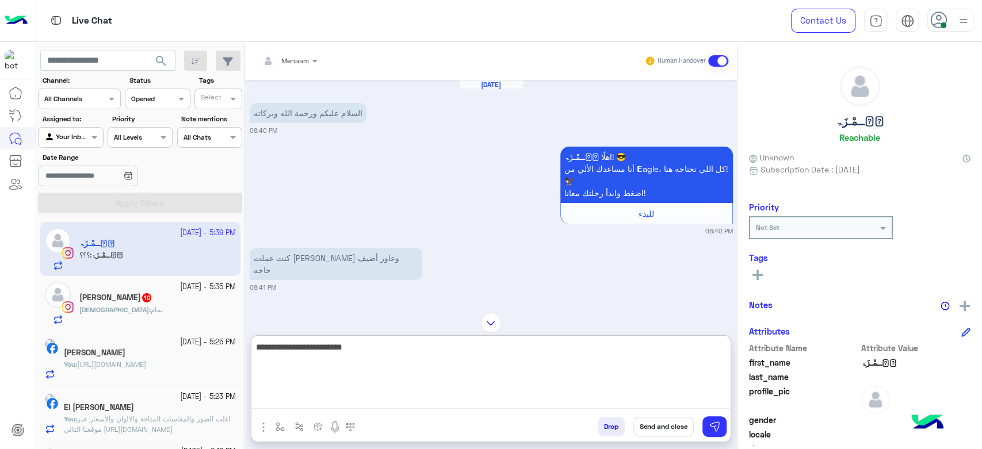
scroll to position [808, 0]
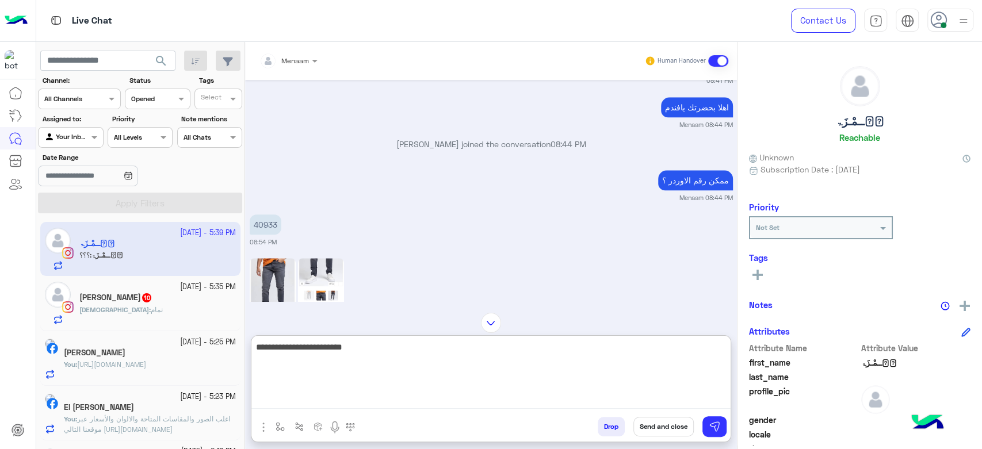
type textarea "**********"
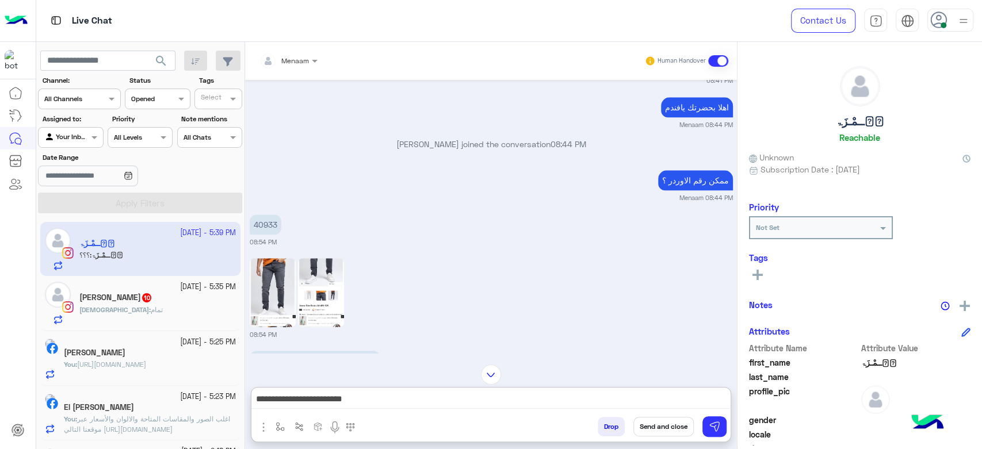
click at [269, 215] on p "40933" at bounding box center [266, 225] width 32 height 20
copy p "40933"
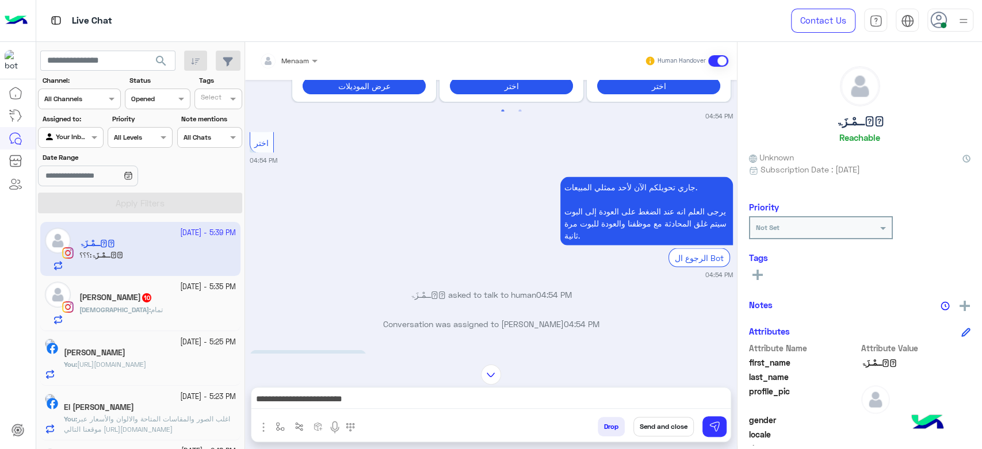
scroll to position [1662, 0]
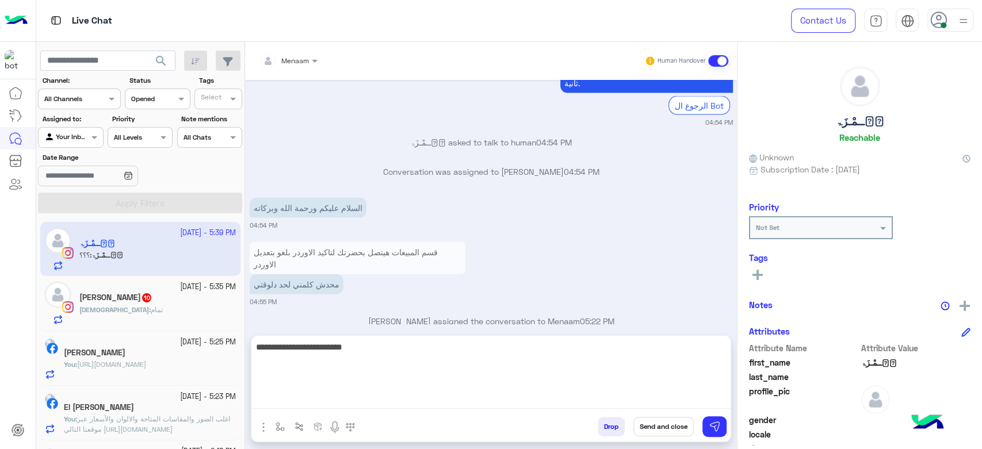
click at [663, 399] on textarea "**********" at bounding box center [490, 374] width 479 height 69
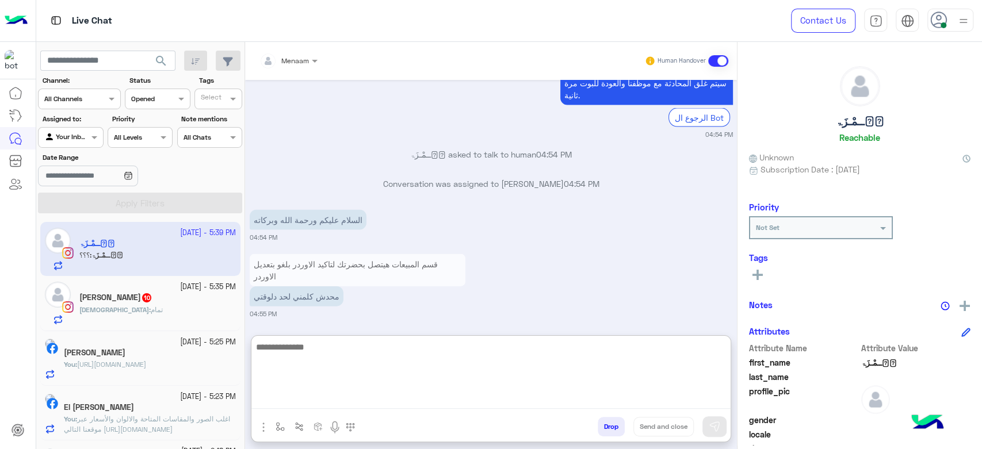
scroll to position [1714, 0]
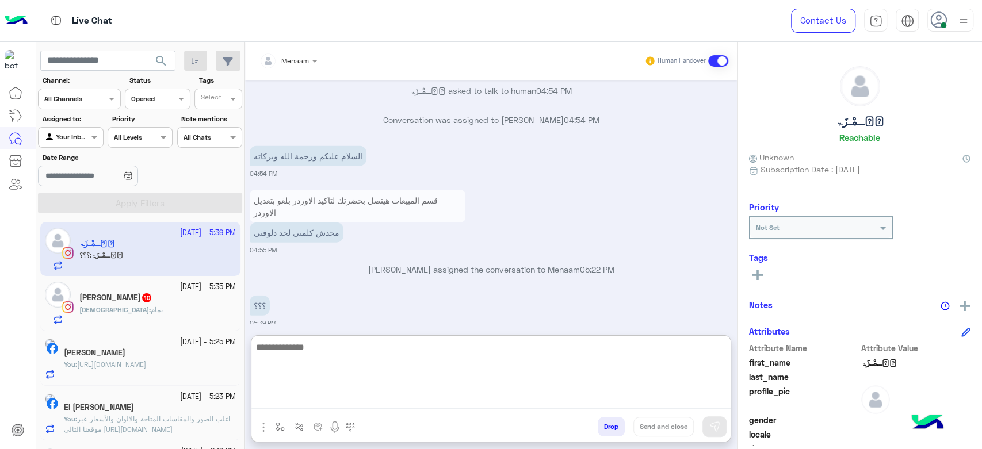
click at [339, 356] on textarea at bounding box center [490, 374] width 479 height 69
type textarea "*"
type textarea "**********"
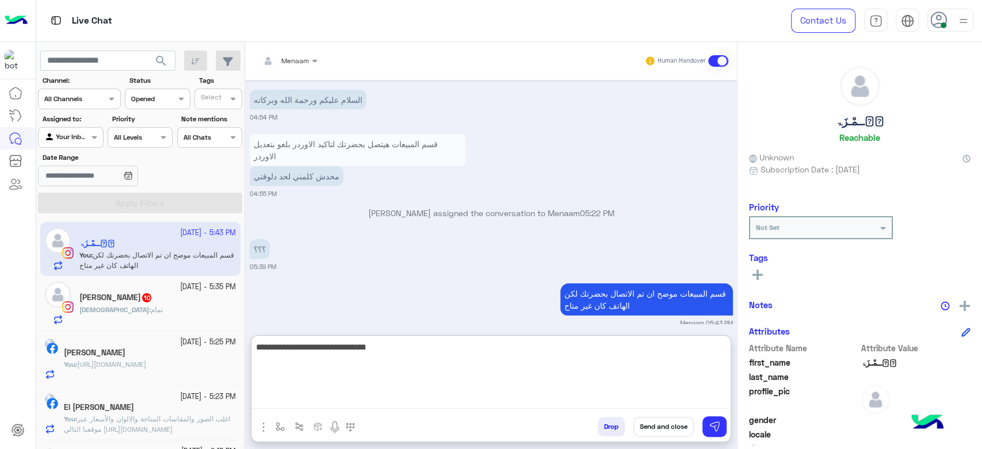
scroll to position [1800, 0]
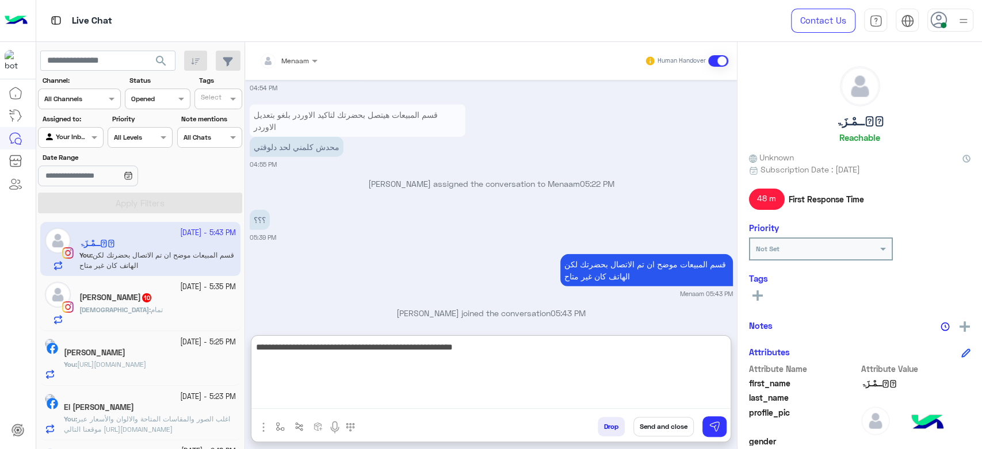
type textarea "**********"
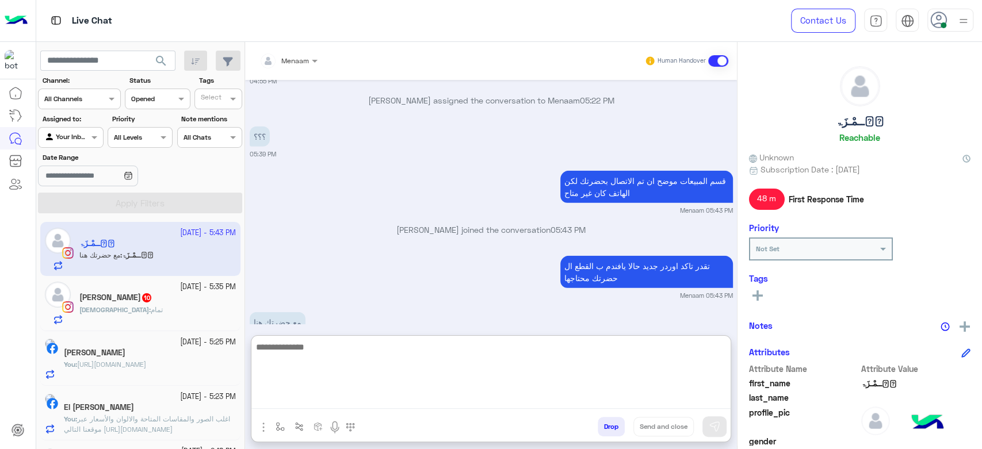
scroll to position [1900, 0]
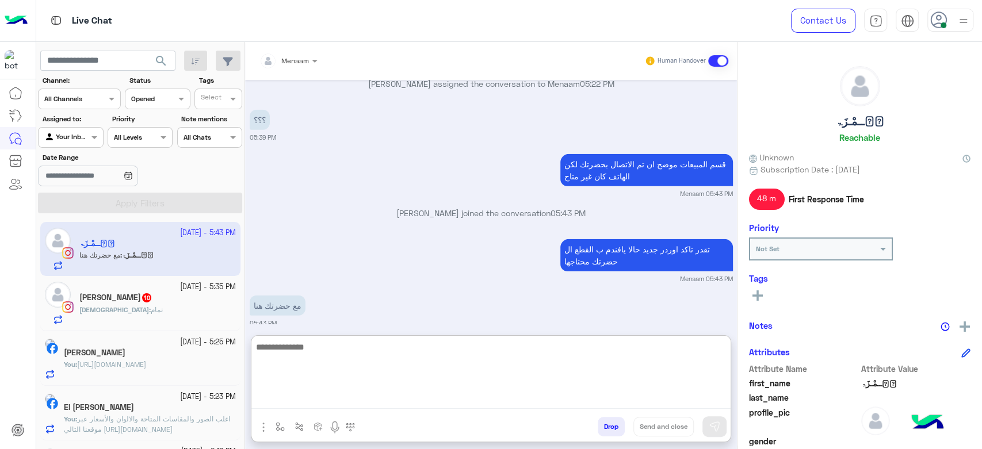
click at [348, 355] on textarea at bounding box center [490, 374] width 479 height 69
type textarea "**********"
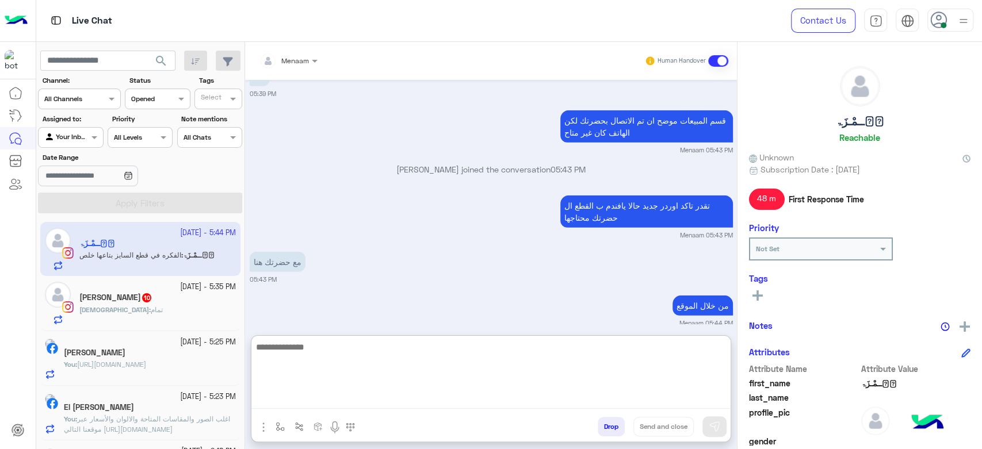
scroll to position [1988, 0]
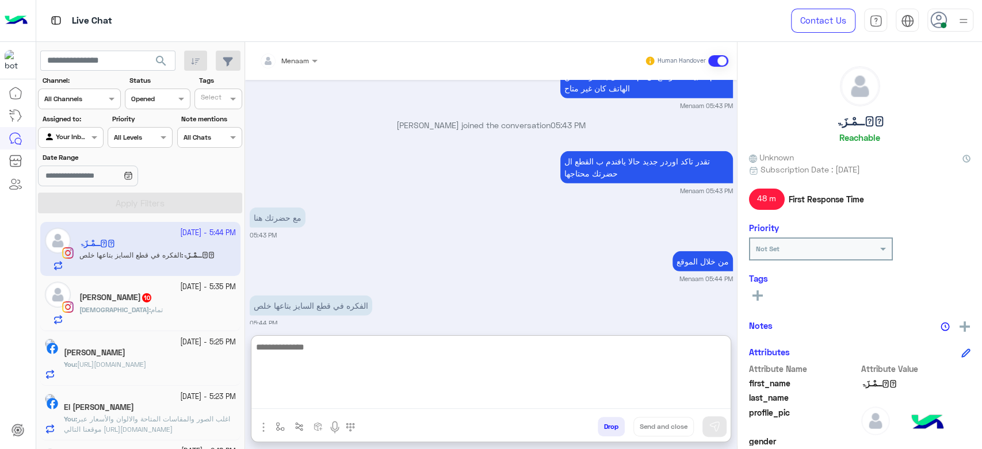
click at [326, 357] on textarea at bounding box center [490, 374] width 479 height 69
type textarea "**********"
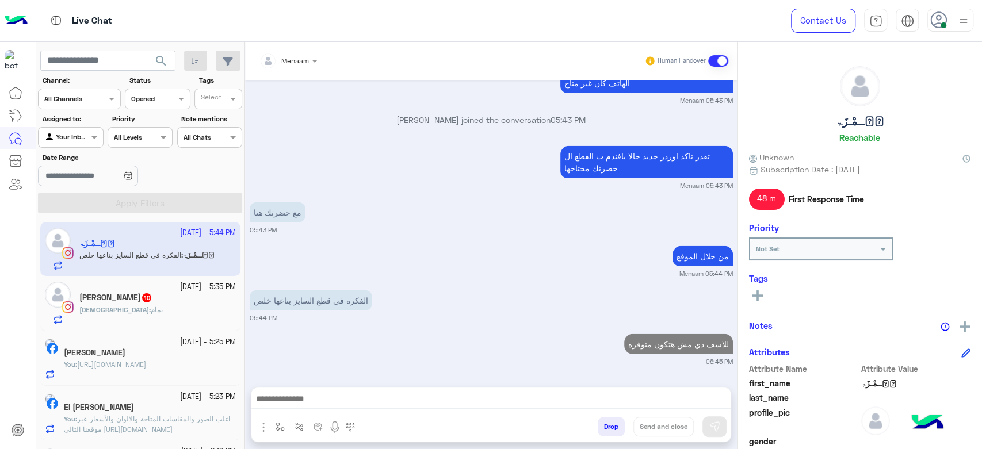
click at [128, 304] on div "Ehab Wajeeh 10" at bounding box center [157, 299] width 156 height 12
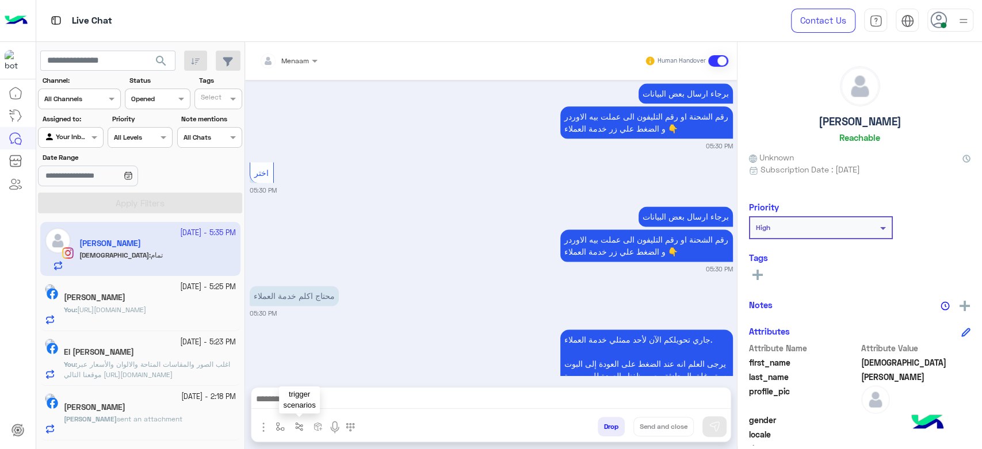
scroll to position [1132, 0]
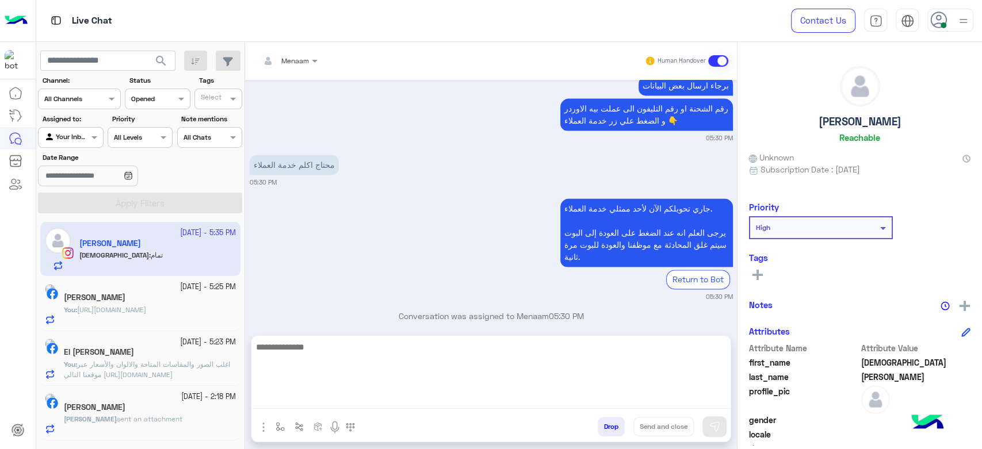
click at [294, 404] on textarea at bounding box center [490, 374] width 479 height 69
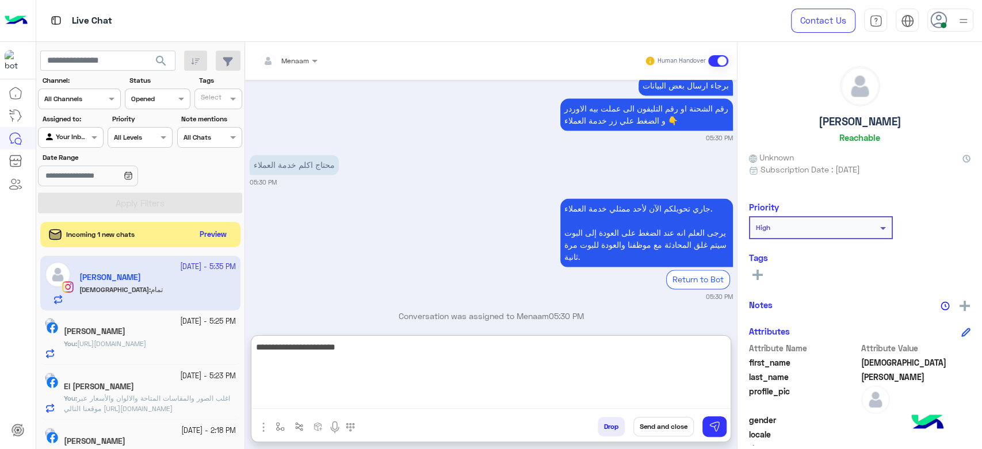
type textarea "**********"
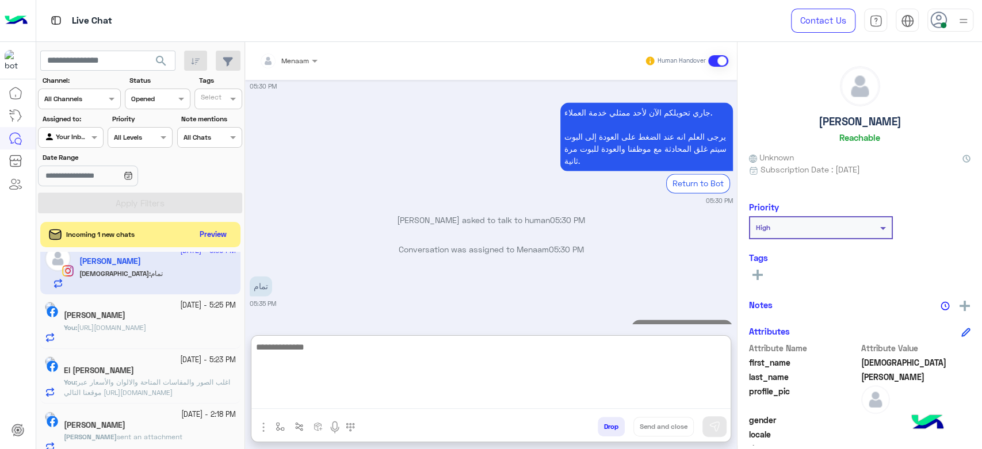
scroll to position [25, 0]
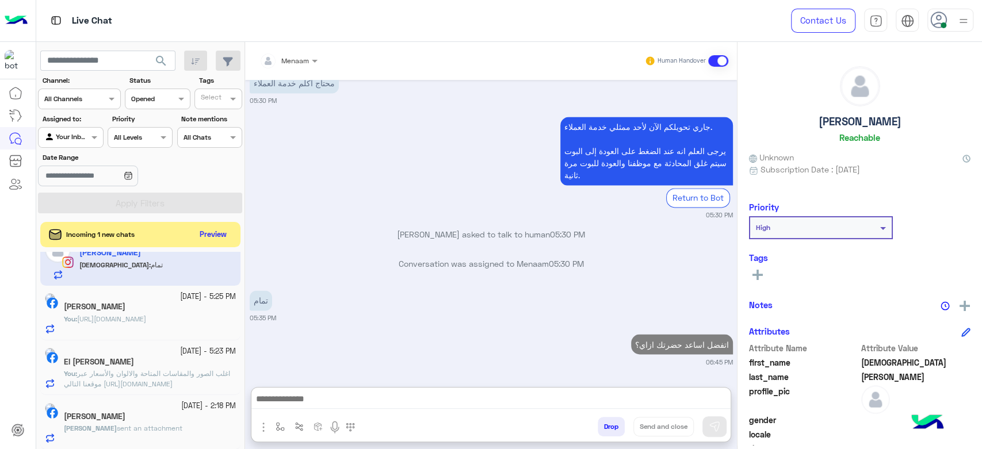
click at [134, 359] on h5 "El Sayed Mohamed" at bounding box center [99, 362] width 70 height 10
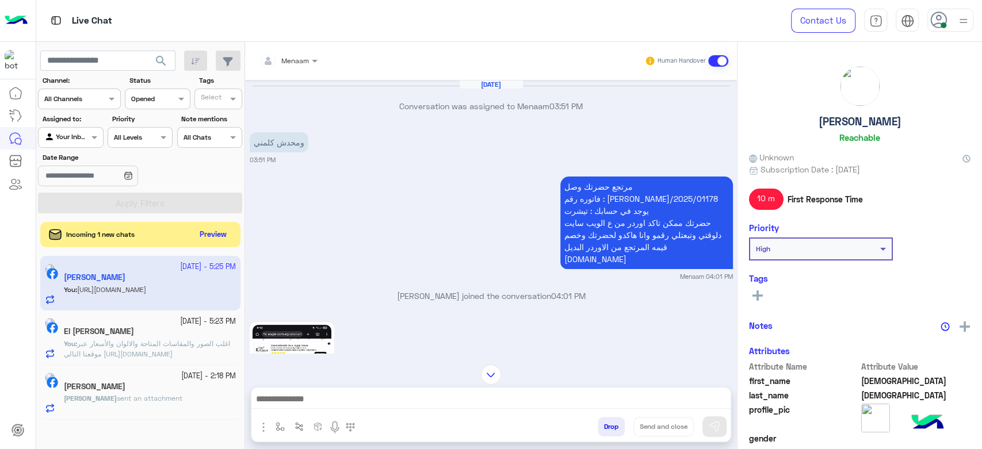
scroll to position [2658, 0]
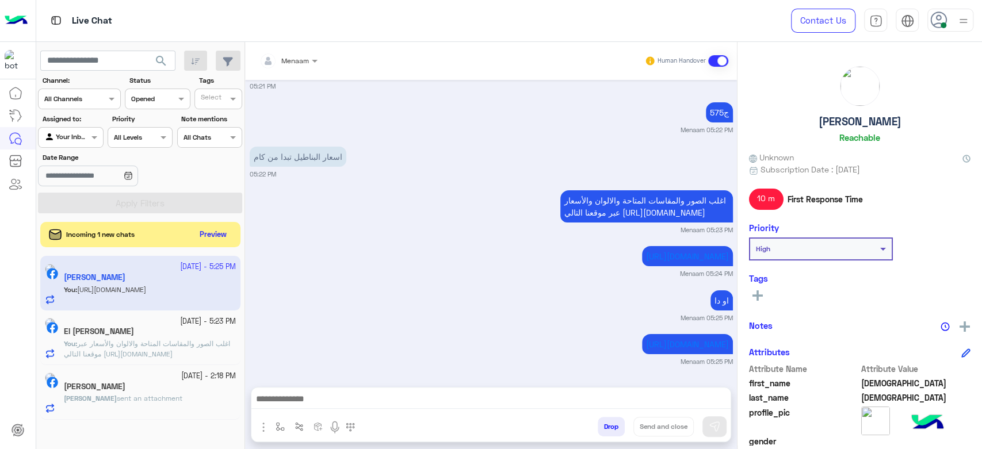
click at [138, 382] on div "[PERSON_NAME]" at bounding box center [150, 388] width 172 height 12
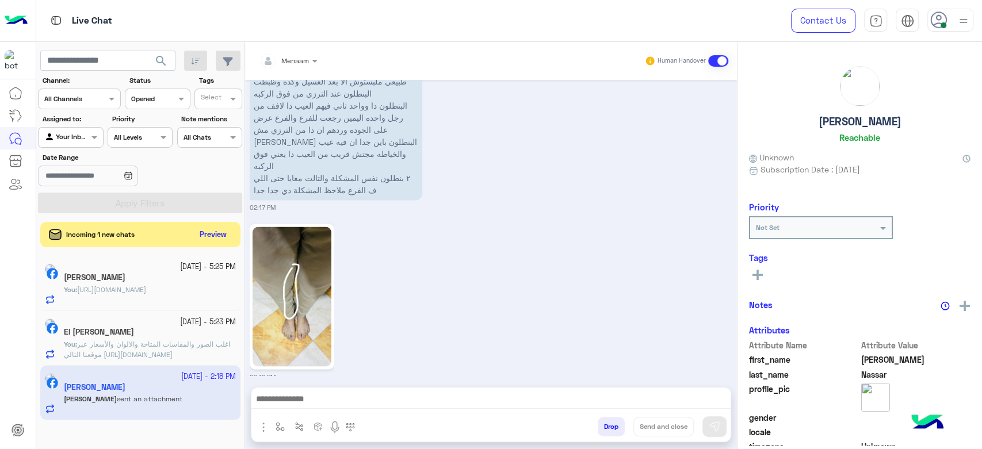
scroll to position [1338, 0]
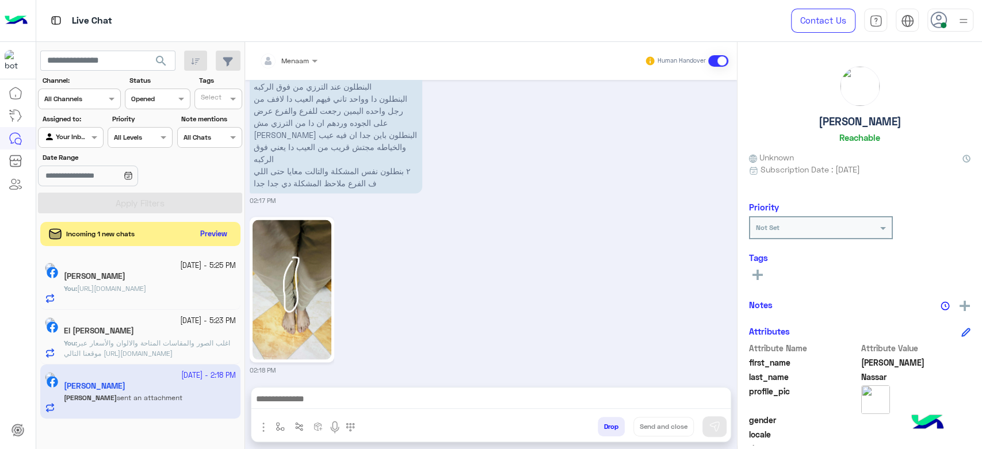
click at [204, 236] on button "Preview" at bounding box center [214, 235] width 36 height 16
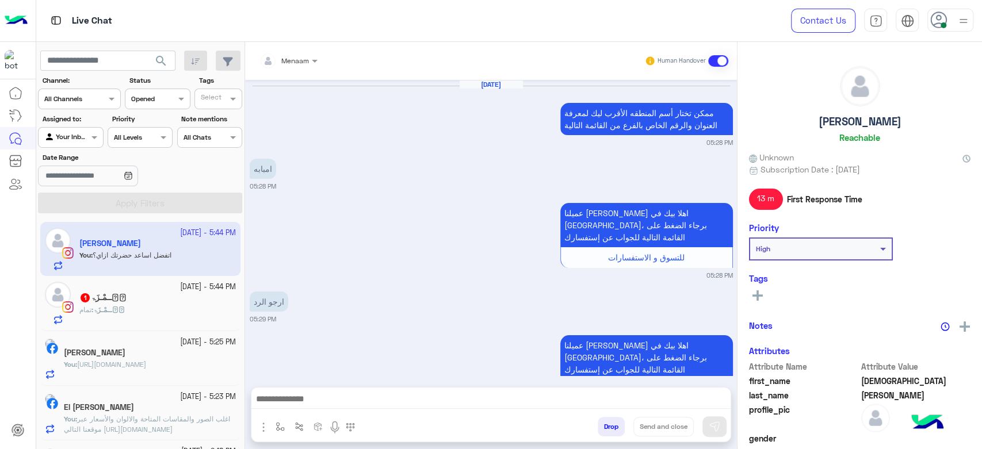
scroll to position [928, 0]
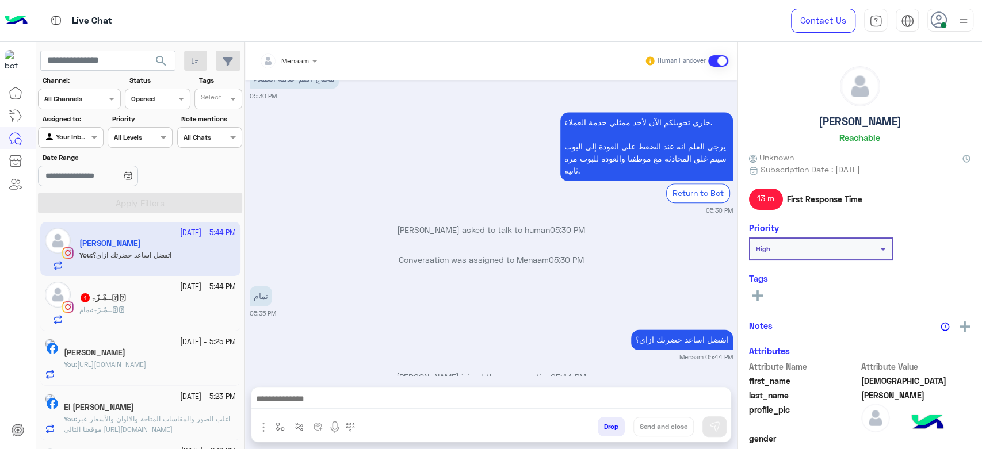
click at [136, 301] on div "حۡــمْـزَۃ 1" at bounding box center [157, 299] width 156 height 12
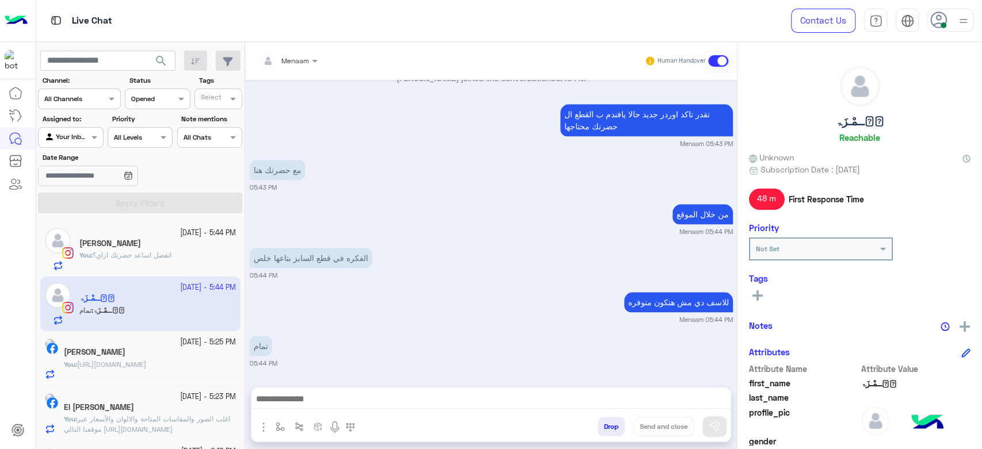
scroll to position [786, 0]
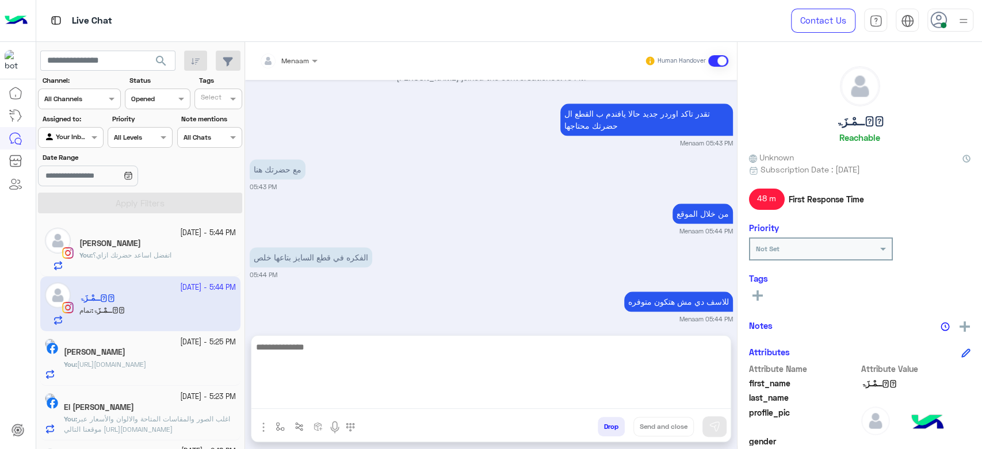
click at [290, 399] on textarea at bounding box center [490, 374] width 479 height 69
type textarea "**********"
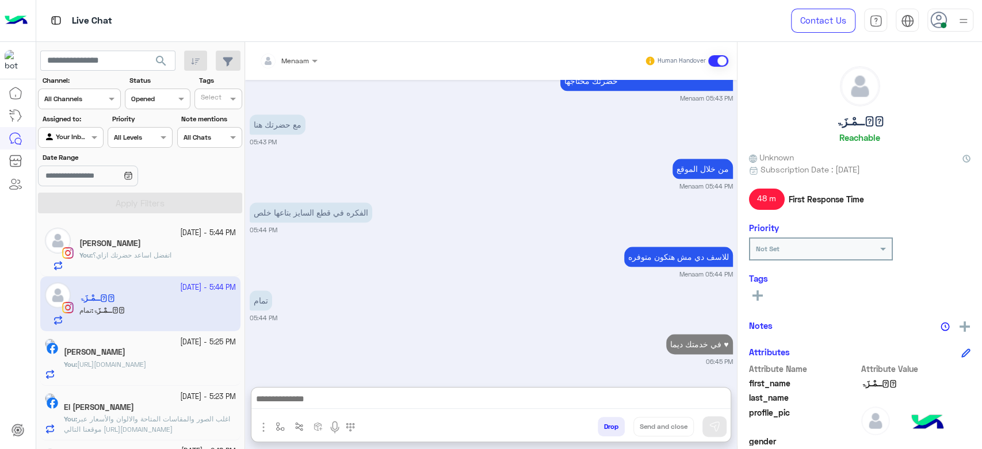
click at [604, 425] on button "Drop" at bounding box center [611, 427] width 27 height 20
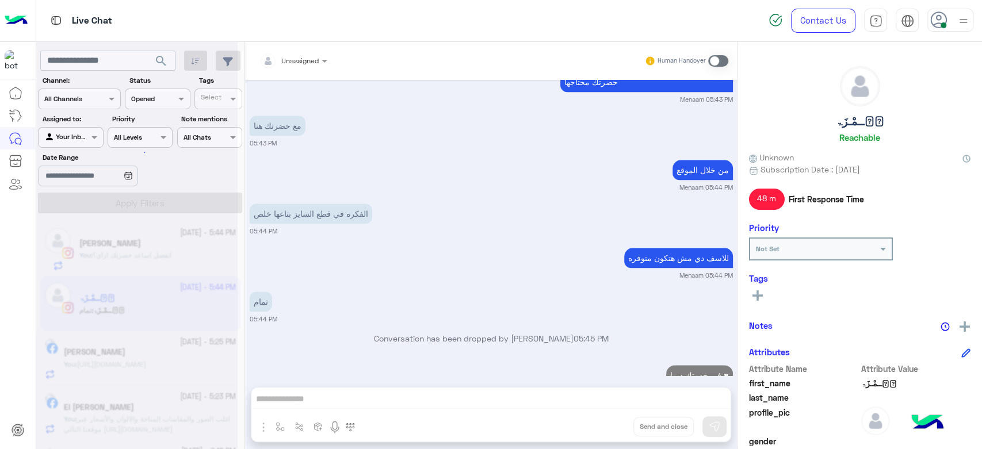
scroll to position [860, 0]
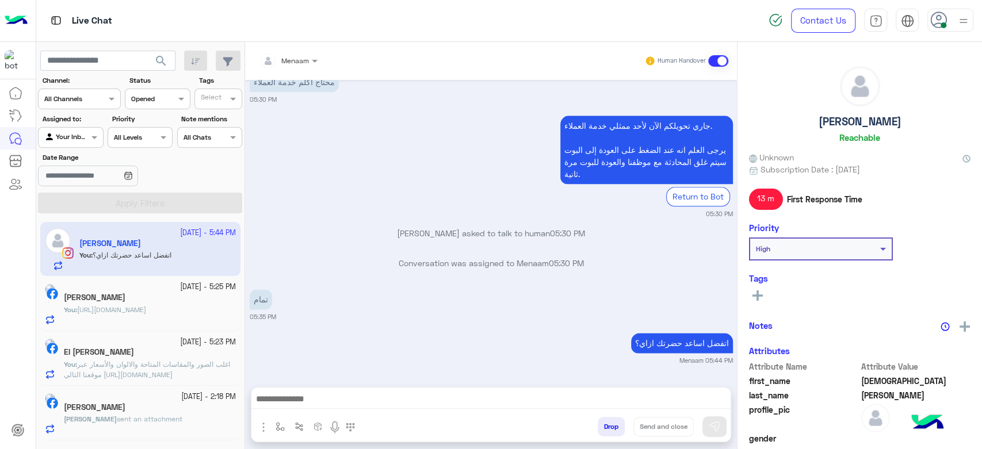
scroll to position [928, 0]
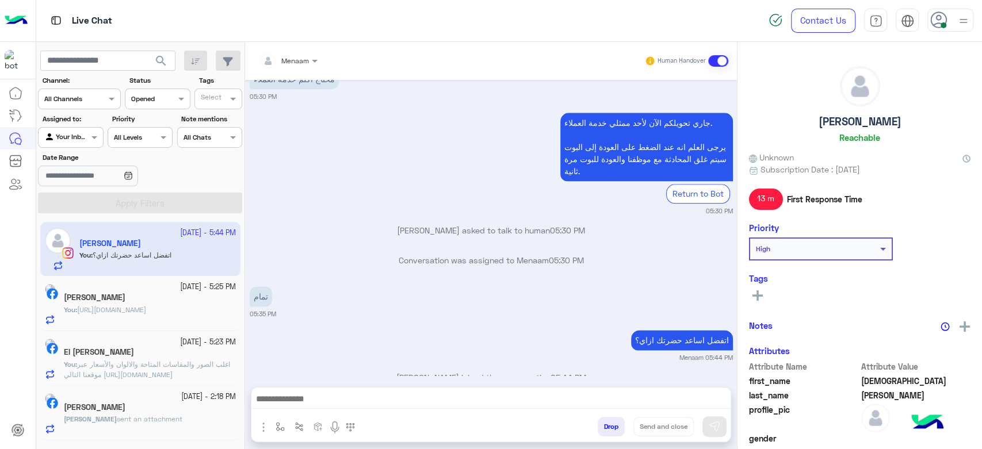
click at [133, 312] on span "https://eagle.com.eg/products/t-shirt-r-over-size-tr-058-s25?variant=4842164437…" at bounding box center [111, 309] width 69 height 9
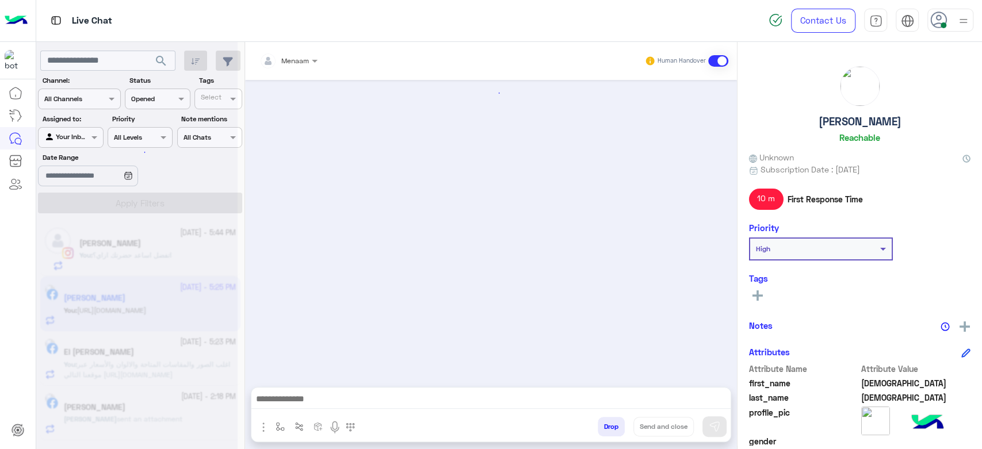
click at [137, 362] on div at bounding box center [136, 229] width 201 height 449
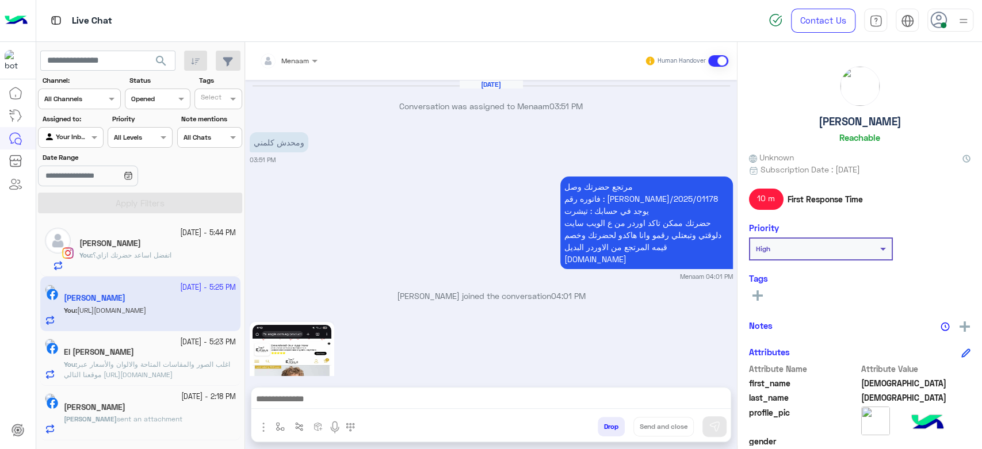
scroll to position [1043, 0]
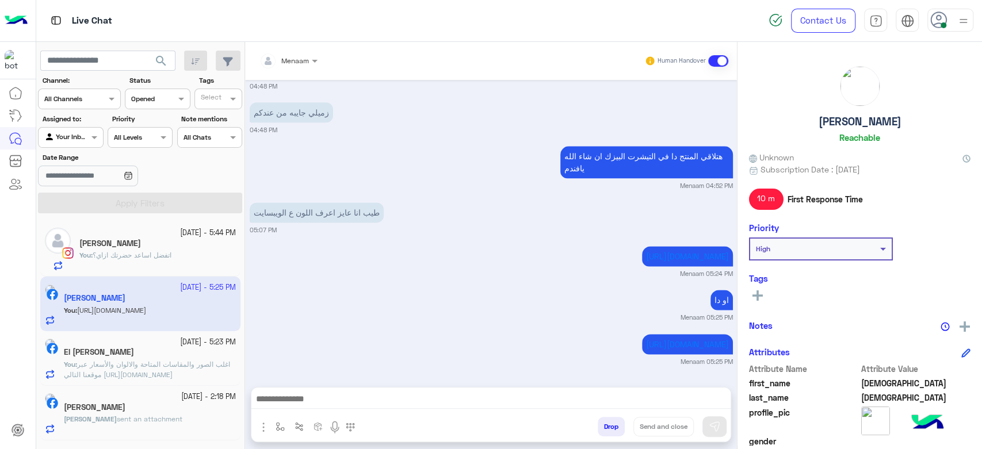
click at [179, 349] on div "El Sayed Mohamed" at bounding box center [150, 353] width 172 height 12
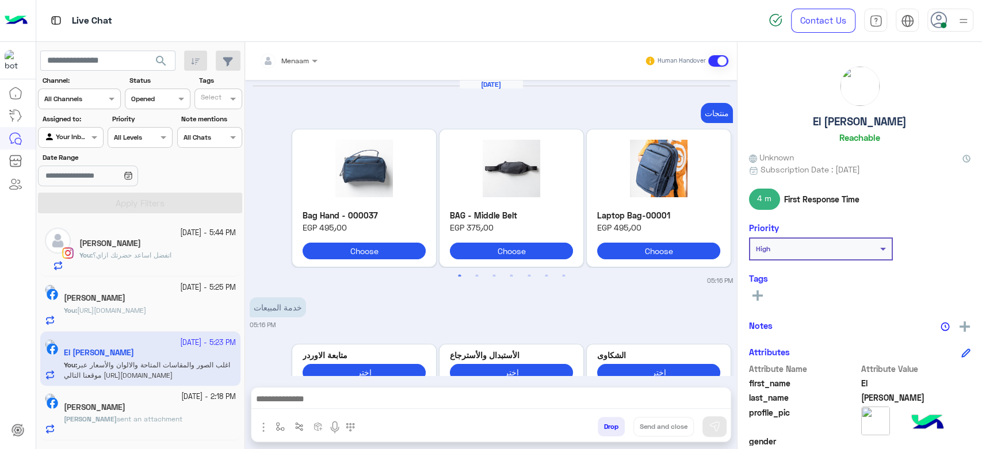
scroll to position [1264, 0]
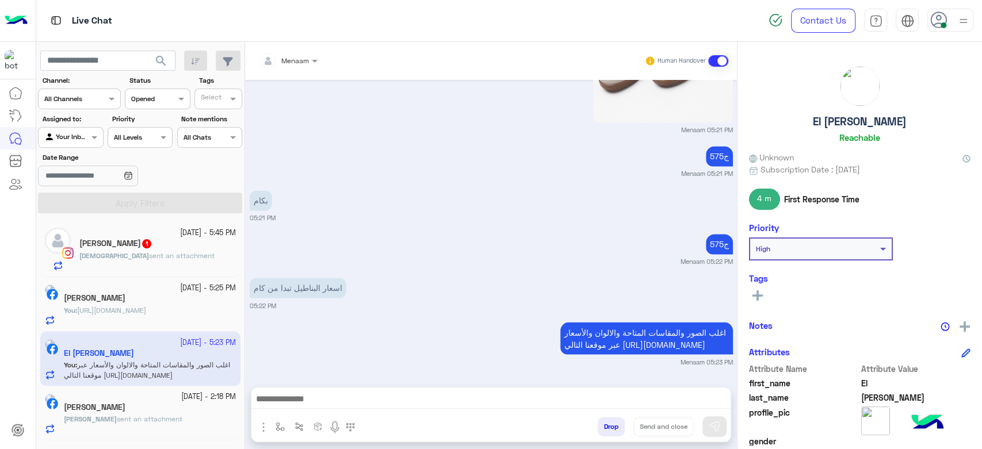
click at [611, 427] on button "Drop" at bounding box center [611, 427] width 27 height 20
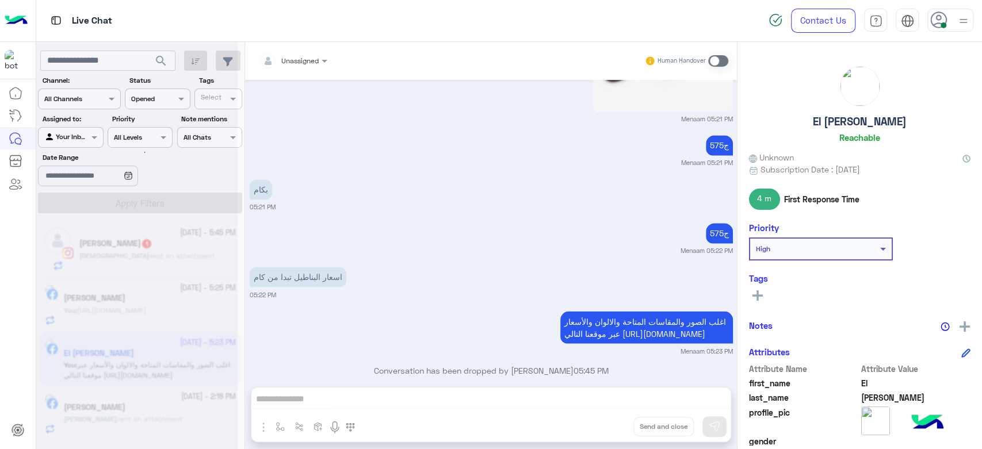
scroll to position [1293, 0]
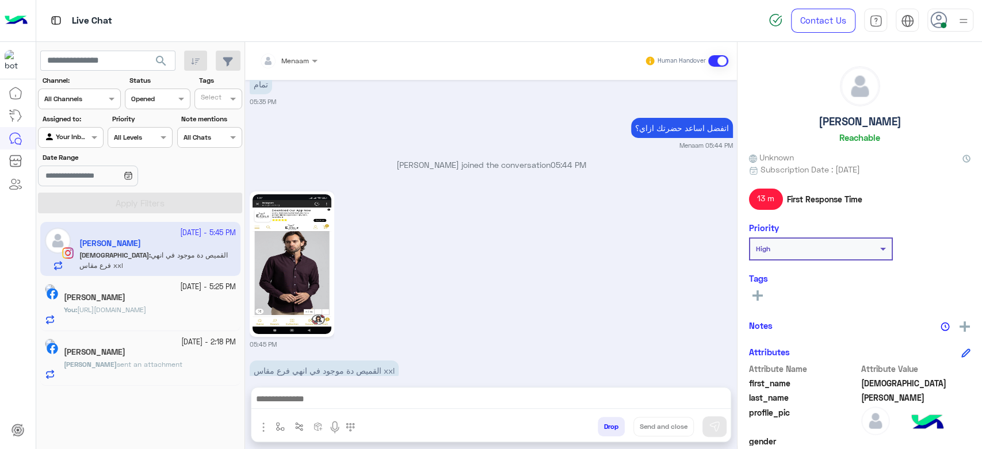
click at [308, 219] on img at bounding box center [291, 264] width 79 height 140
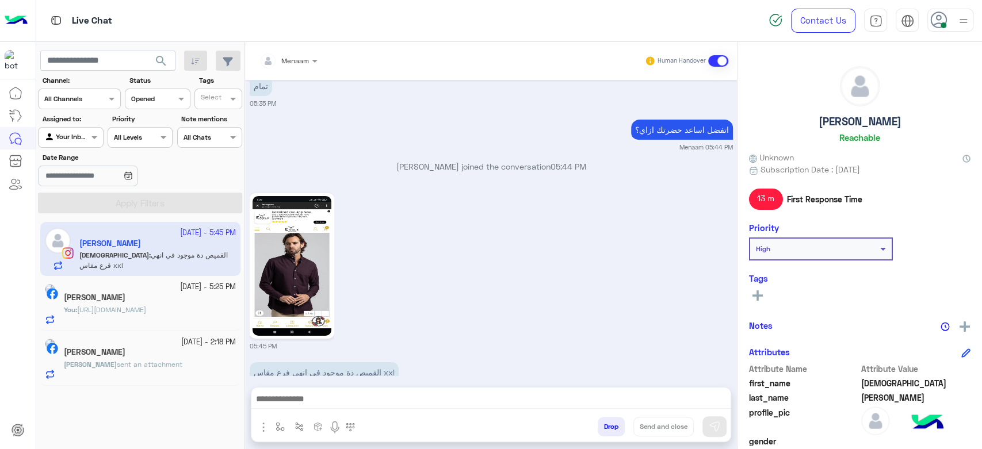
scroll to position [2562, 0]
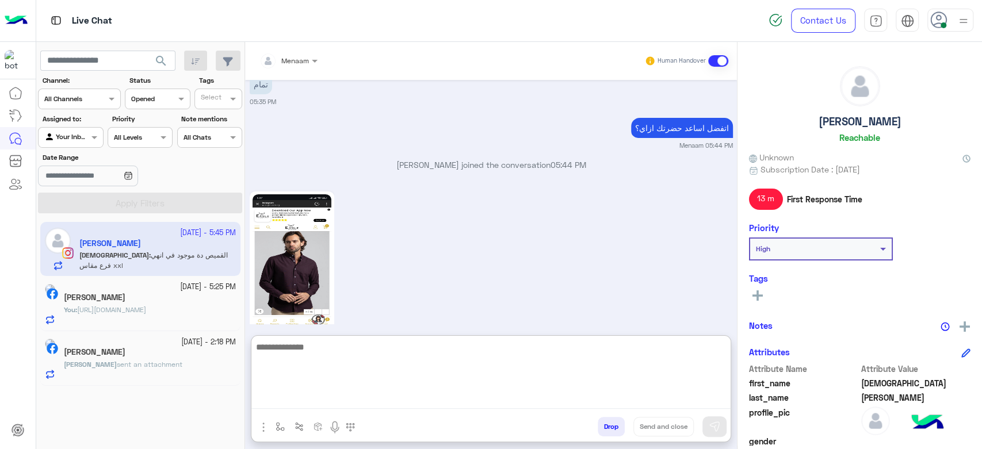
click at [345, 403] on textarea at bounding box center [490, 374] width 479 height 69
type textarea "**********"
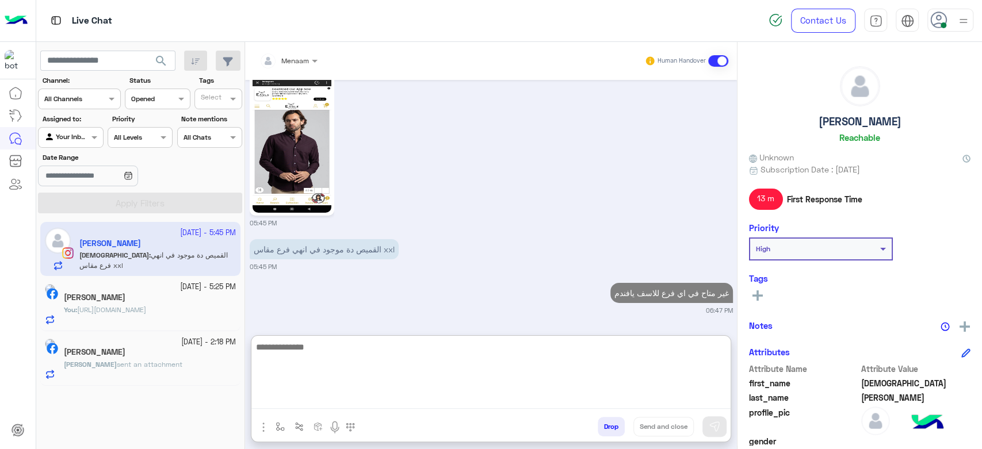
scroll to position [2657, 0]
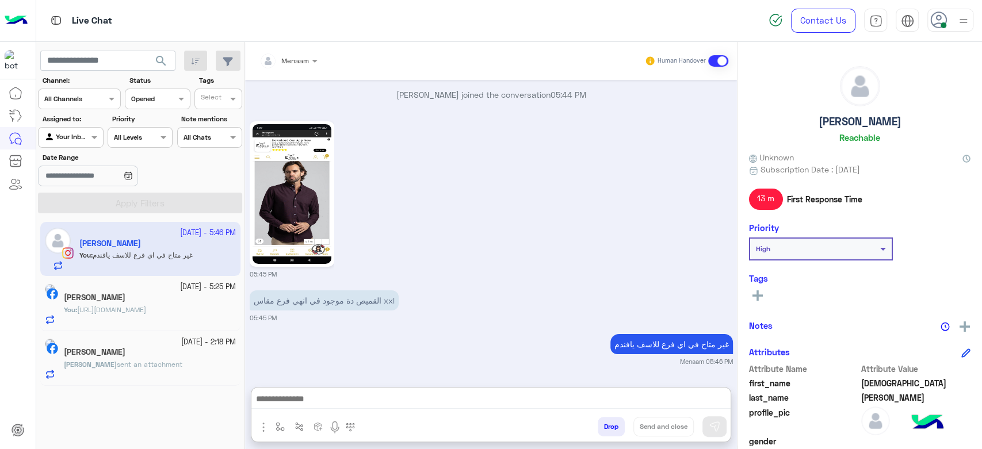
click at [857, 121] on h5 "Ehab Wajeeh" at bounding box center [859, 121] width 83 height 13
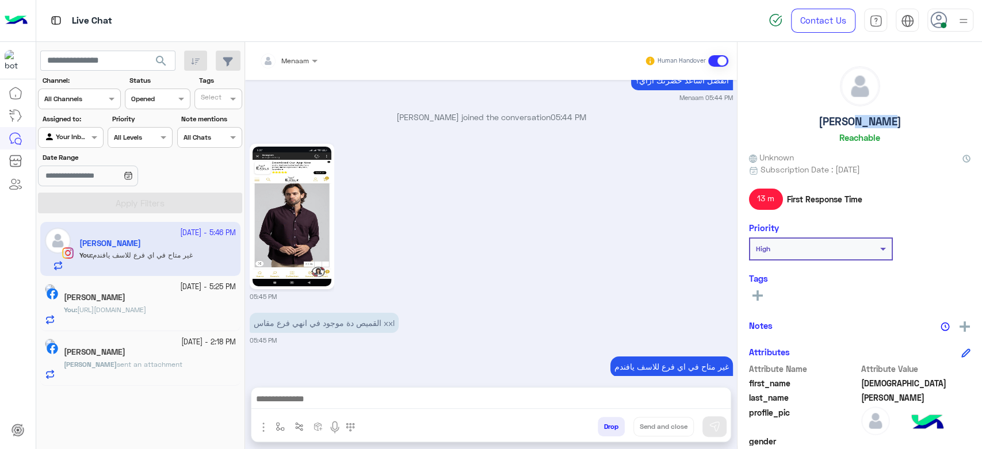
click at [857, 121] on h5 "Ehab Wajeeh" at bounding box center [859, 121] width 83 height 13
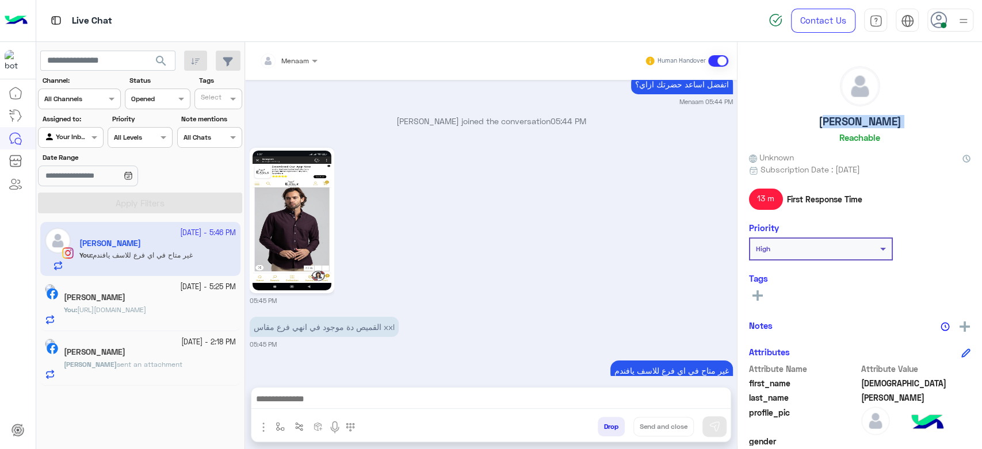
click at [857, 121] on h5 "Ehab Wajeeh" at bounding box center [859, 121] width 83 height 13
copy h5 "Ehab Wajeeh"
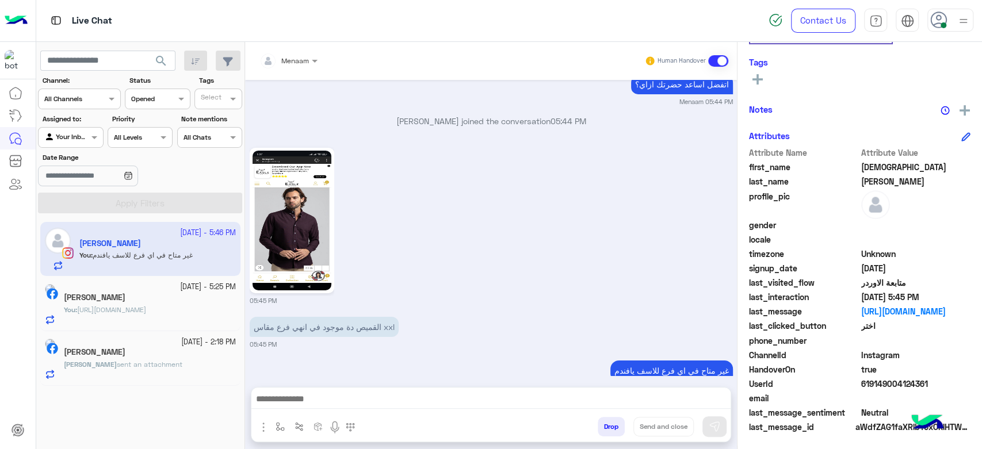
scroll to position [217, 0]
click at [893, 378] on span "619149004124361" at bounding box center [916, 383] width 110 height 12
copy span "619149004124361"
click at [192, 299] on div "[PERSON_NAME]" at bounding box center [150, 299] width 172 height 12
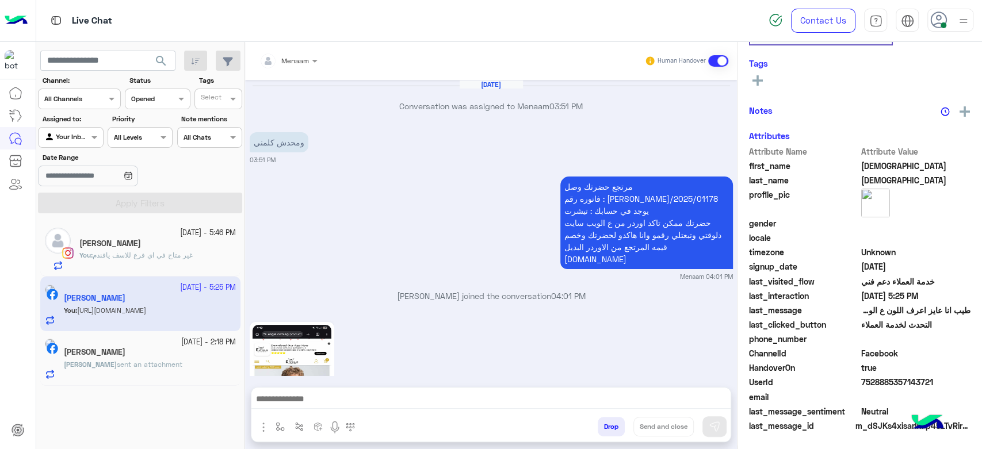
scroll to position [1043, 0]
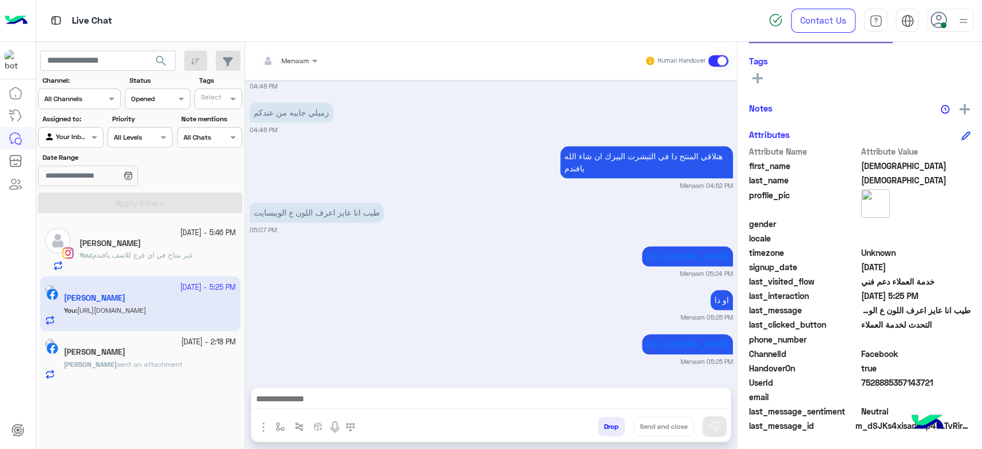
click at [181, 341] on small "[DATE] - 2:18 PM" at bounding box center [208, 342] width 55 height 11
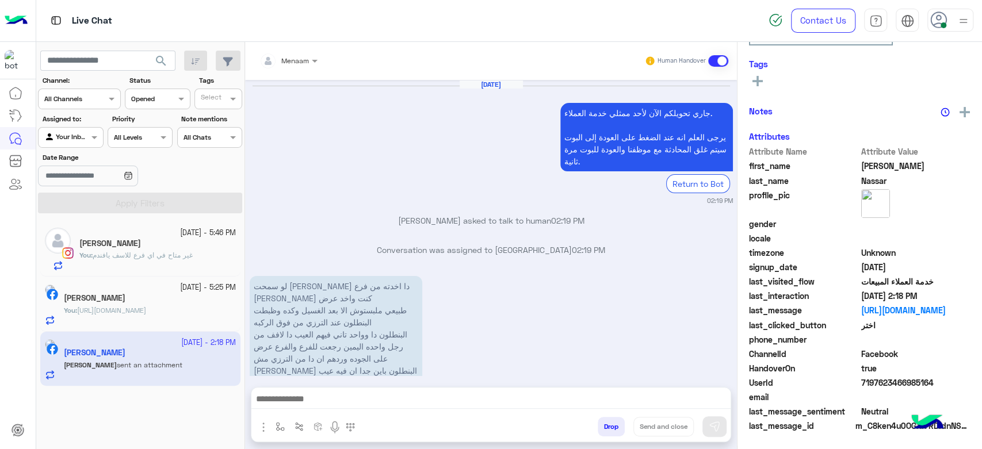
scroll to position [1338, 0]
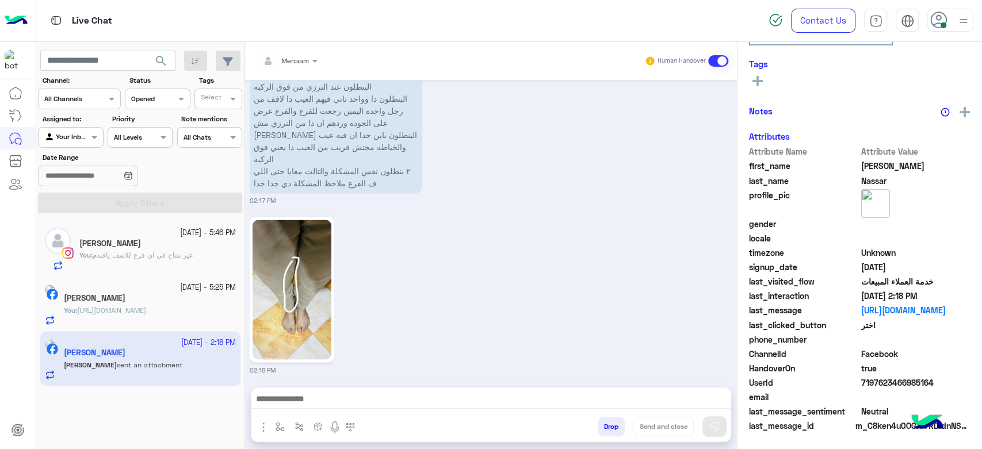
click at [606, 427] on button "Drop" at bounding box center [611, 427] width 27 height 20
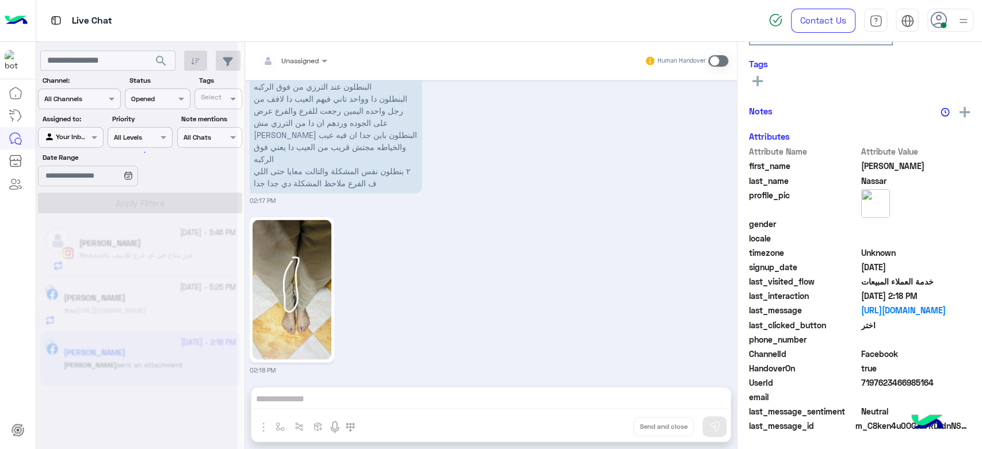
scroll to position [1367, 0]
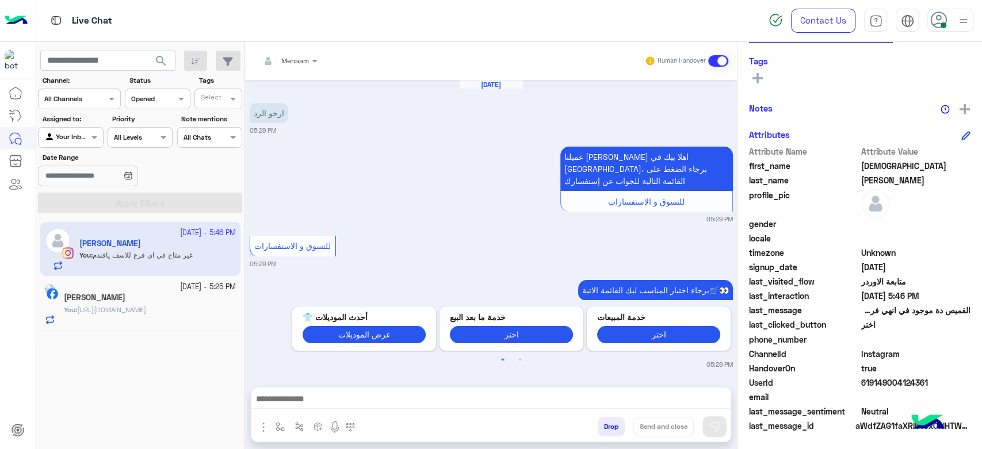
scroll to position [1008, 0]
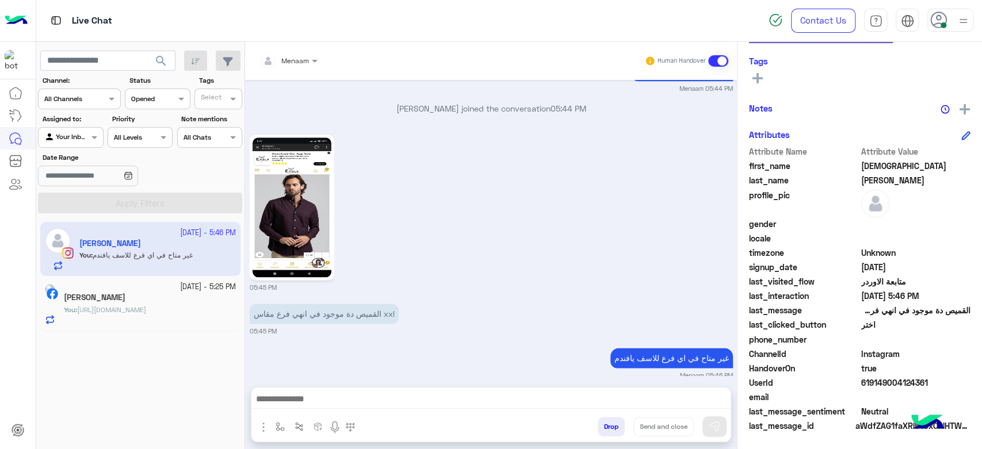
click at [125, 308] on span "https://eagle.com.eg/products/t-shirt-r-over-size-tr-058-s25?variant=4842164437…" at bounding box center [111, 309] width 69 height 9
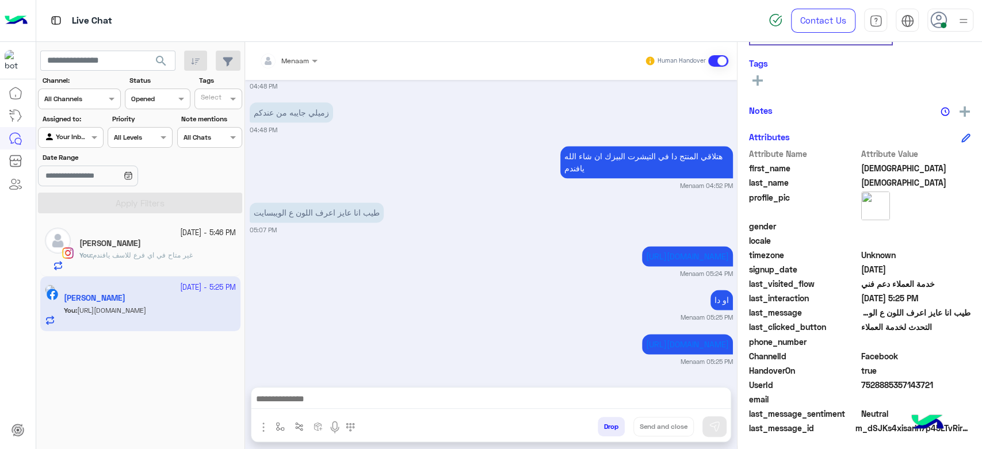
scroll to position [217, 0]
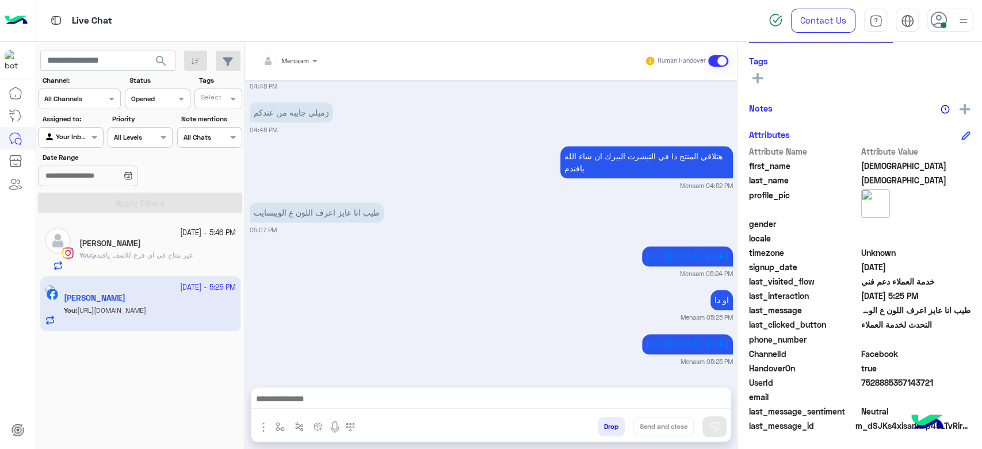
click at [614, 427] on button "Drop" at bounding box center [611, 427] width 27 height 20
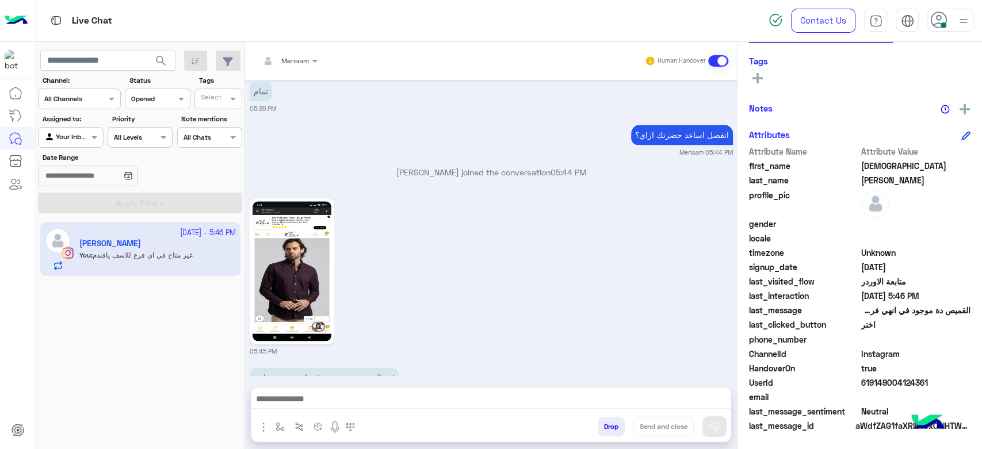
scroll to position [1008, 0]
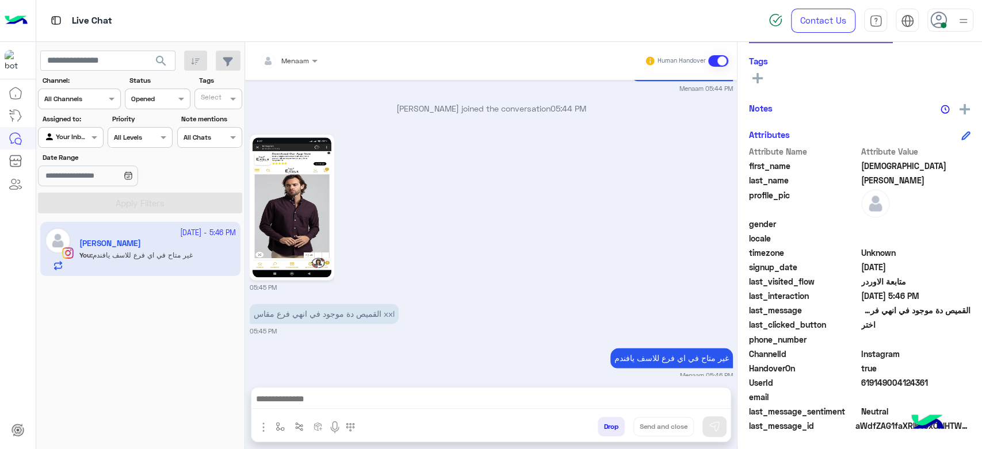
click at [615, 426] on button "Drop" at bounding box center [611, 427] width 27 height 20
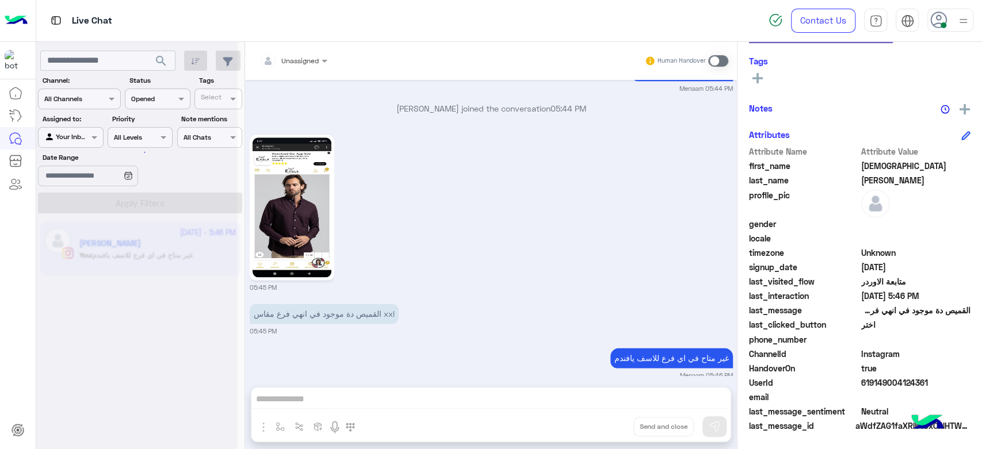
scroll to position [1038, 0]
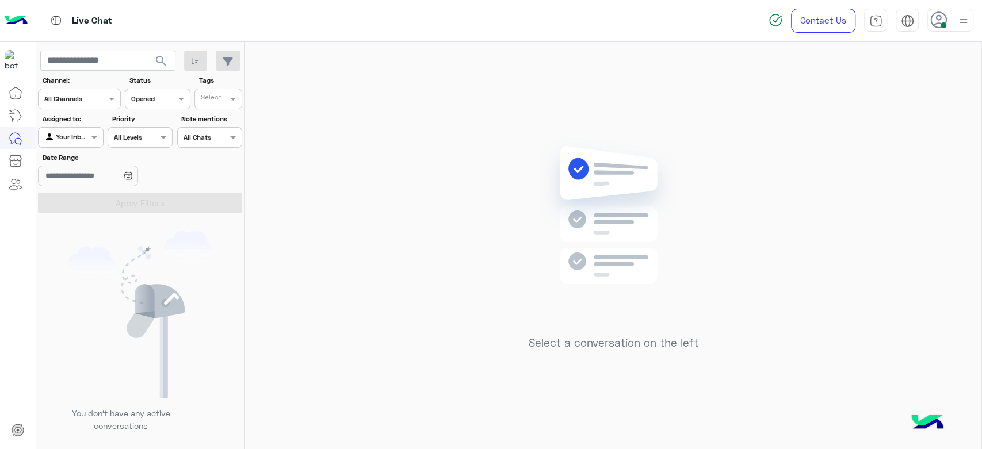
click at [959, 16] on img at bounding box center [963, 21] width 14 height 14
click at [862, 163] on span "Offline" at bounding box center [855, 164] width 24 height 12
click at [426, 135] on div "Select a conversation on the left" at bounding box center [613, 248] width 736 height 412
